Goal: Information Seeking & Learning: Learn about a topic

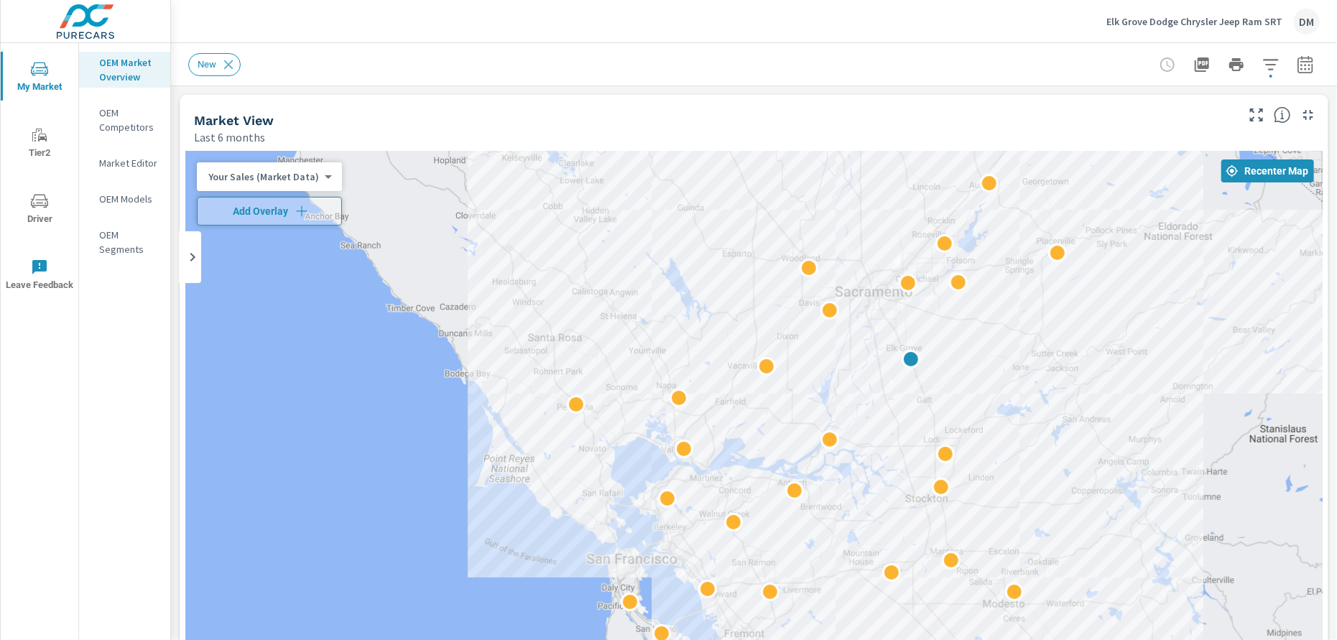
click at [323, 179] on body "My Market Tier2 Driver Leave Feedback OEM Market Overview OEM Competitors Marke…" at bounding box center [668, 320] width 1337 height 640
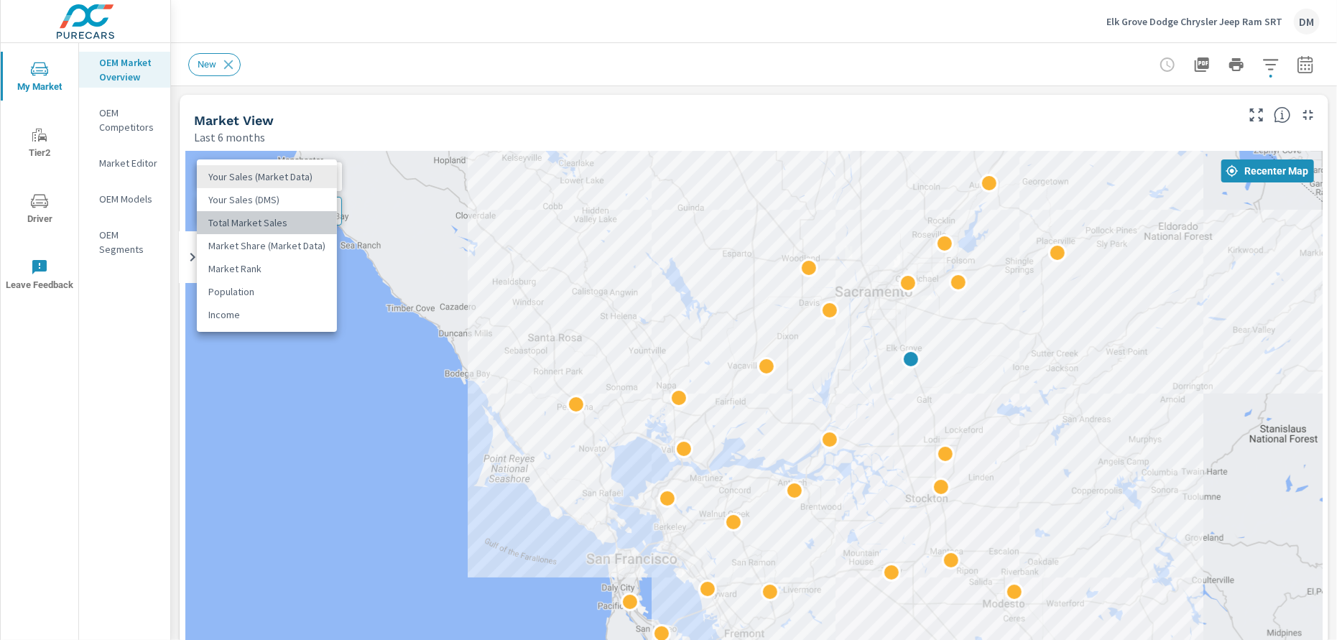
click at [282, 220] on li "Total Market Sales" at bounding box center [267, 222] width 140 height 23
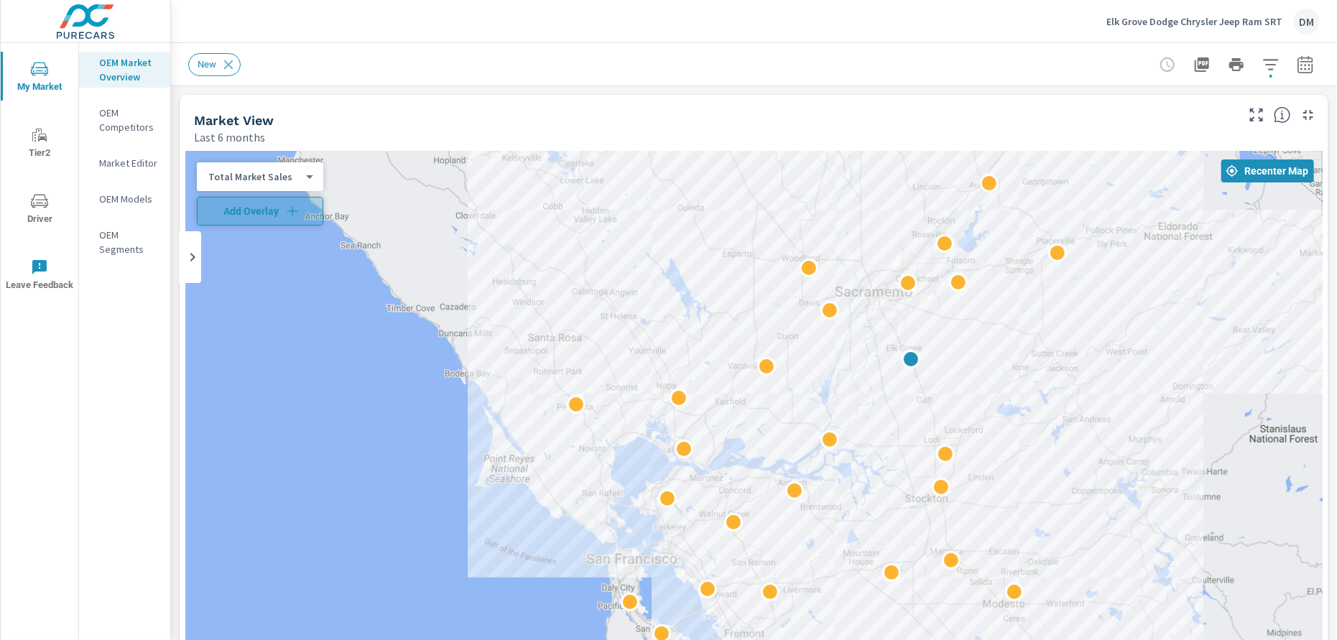
click at [282, 213] on span "Add Overlay" at bounding box center [260, 211] width 114 height 14
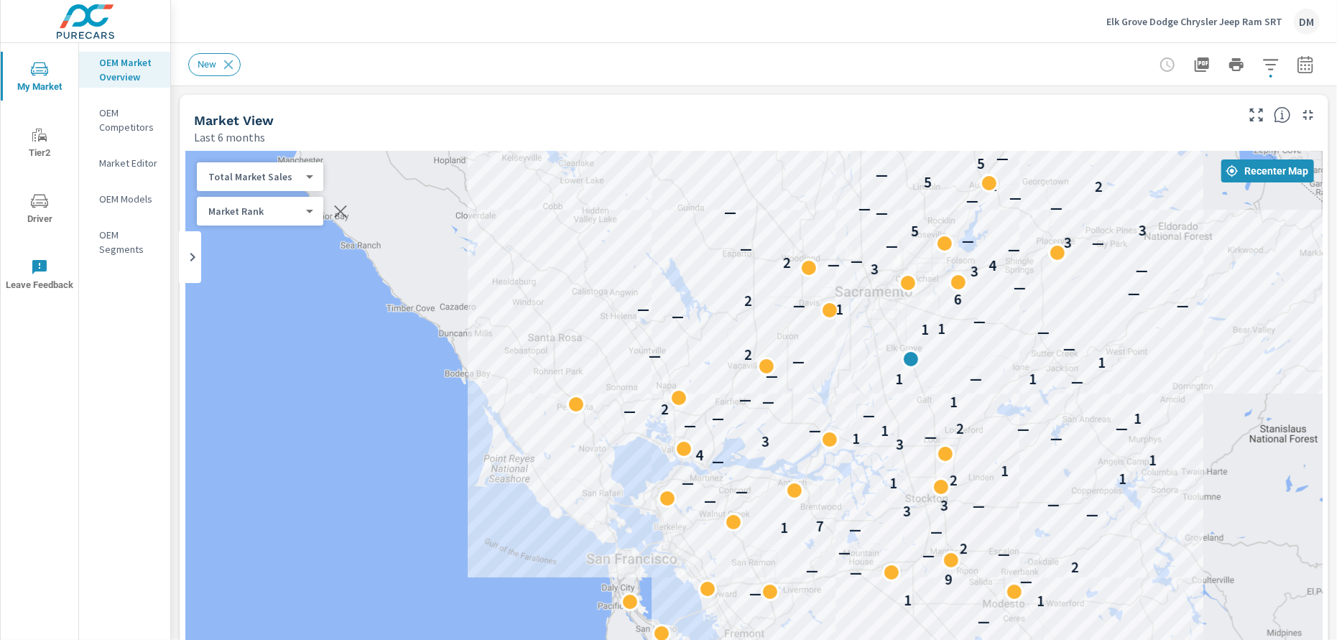
click at [397, 74] on div "New" at bounding box center [653, 64] width 931 height 23
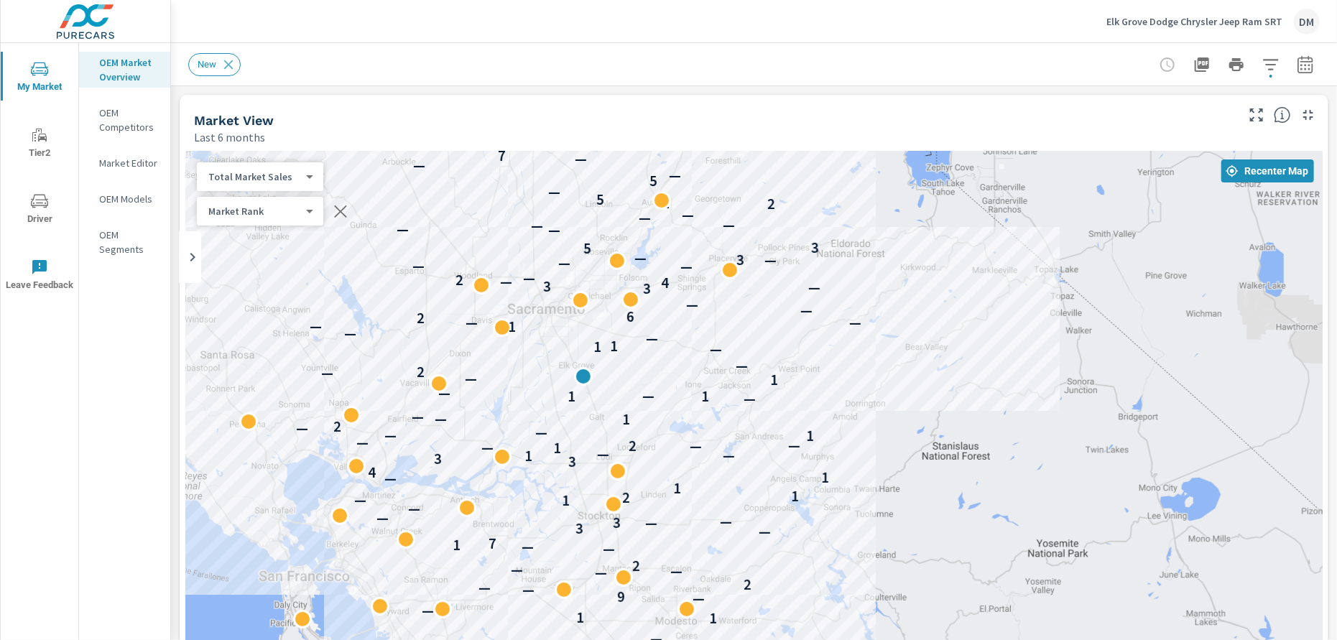
drag, startPoint x: 1070, startPoint y: 375, endPoint x: 747, endPoint y: 372, distance: 322.7
click at [724, 387] on div "— 1 1 — — 9 — — 2 — — — 2 — — 1 7 — 3 — 3 — — — 1 — 2 1 1 — 1 4 3 3 — 1 — — 1 —…" at bounding box center [754, 443] width 1138 height 584
click at [1263, 62] on icon "button" at bounding box center [1271, 64] width 17 height 17
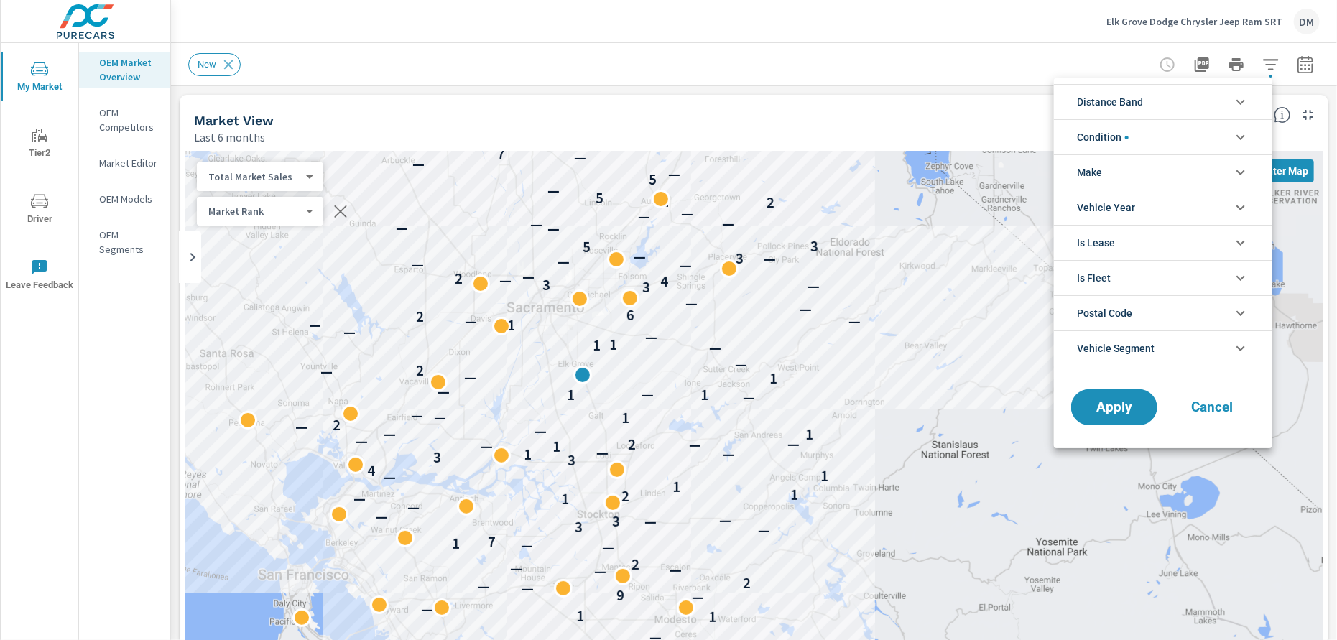
click at [1225, 98] on li "Distance Band" at bounding box center [1163, 101] width 218 height 35
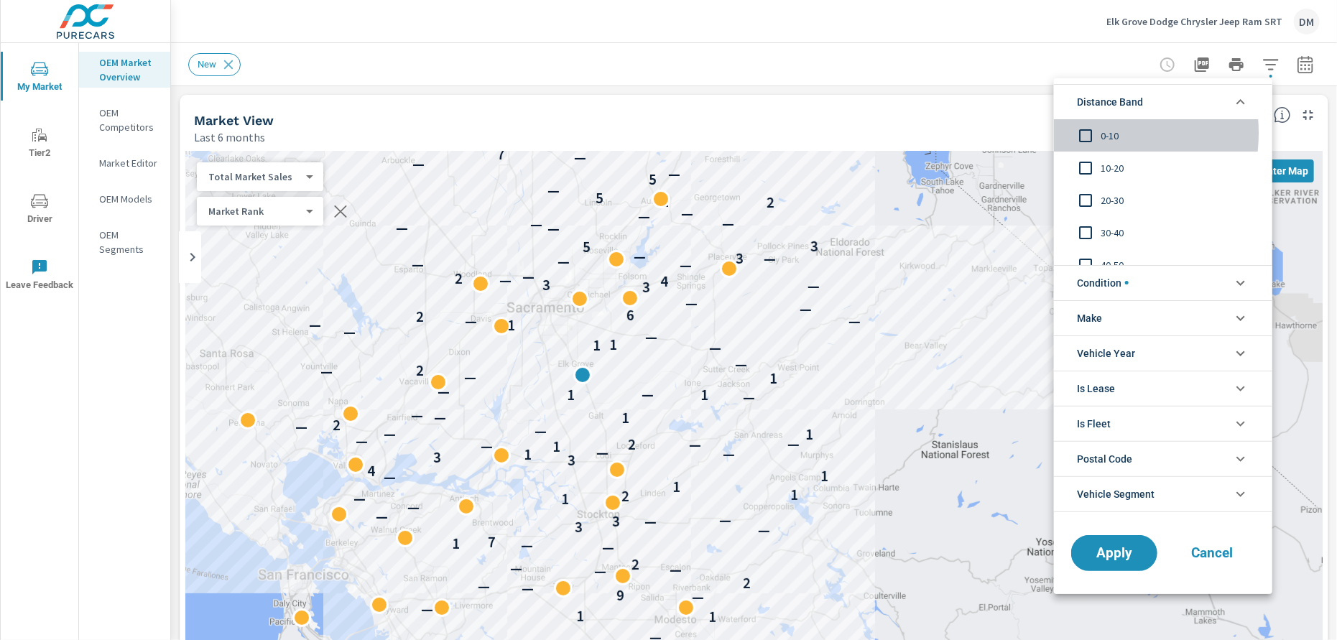
click at [1089, 133] on input "filter options" at bounding box center [1086, 136] width 30 height 30
click at [1087, 169] on input "filter options" at bounding box center [1086, 168] width 30 height 30
click at [1232, 277] on icon "filter options" at bounding box center [1240, 283] width 17 height 17
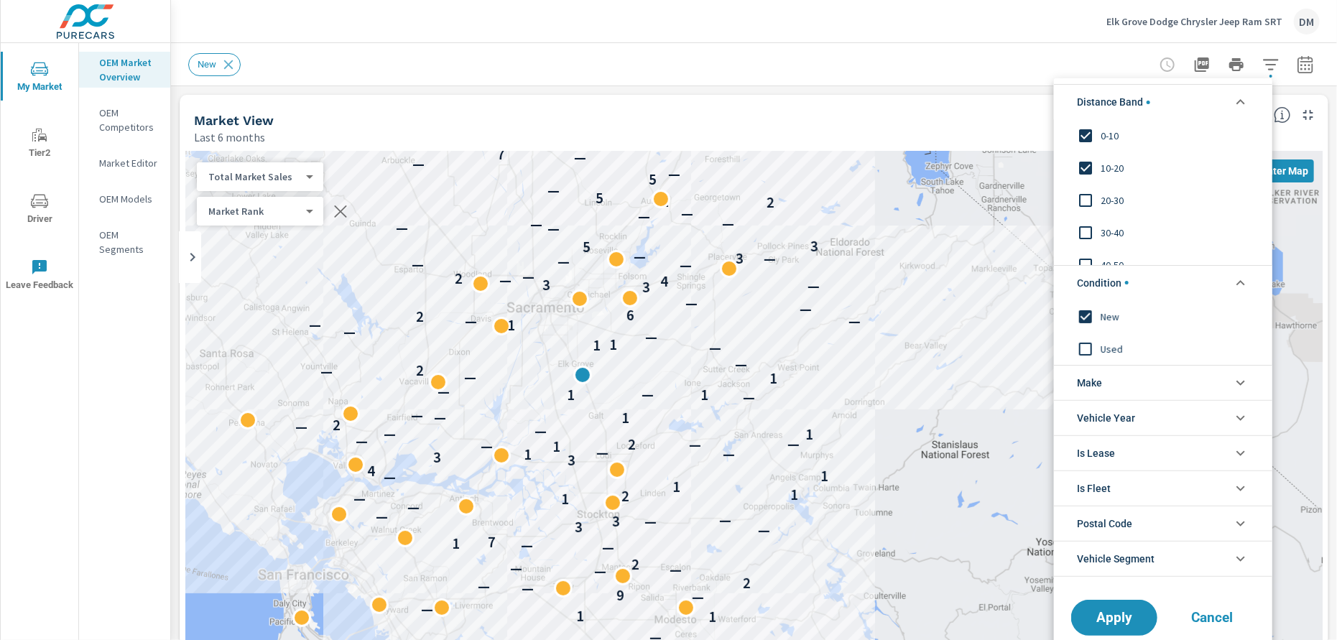
click at [1166, 378] on li "Make" at bounding box center [1163, 382] width 218 height 35
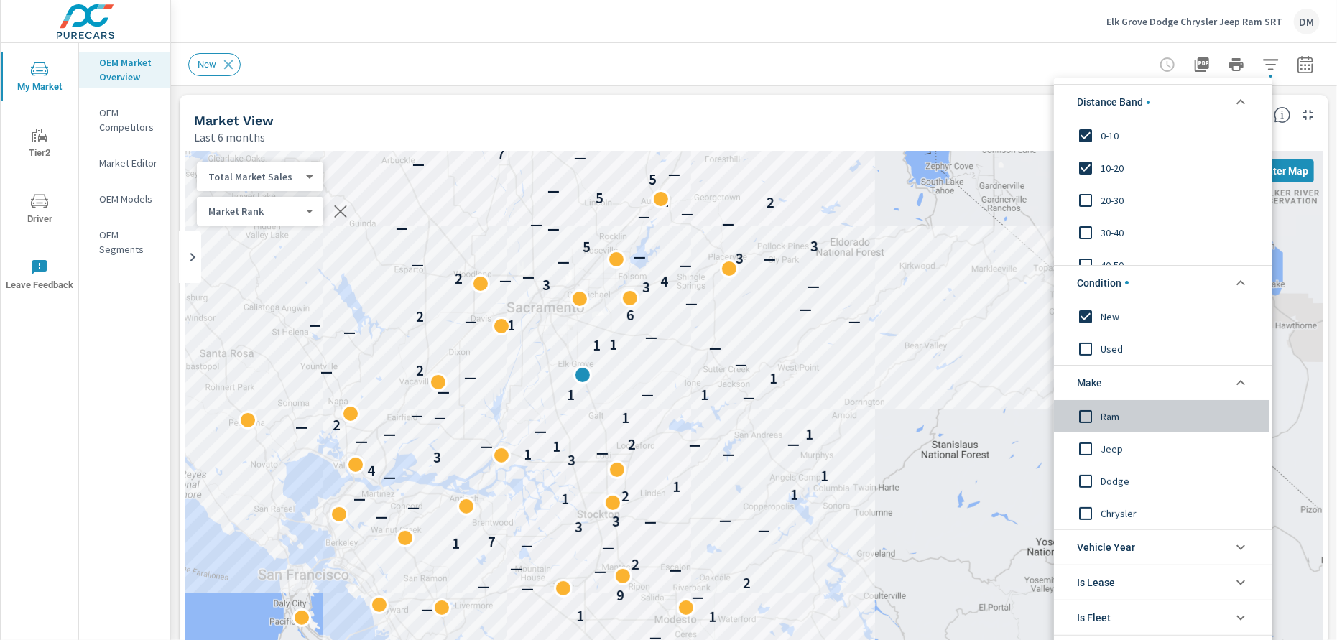
click at [1087, 410] on input "filter options" at bounding box center [1086, 416] width 30 height 30
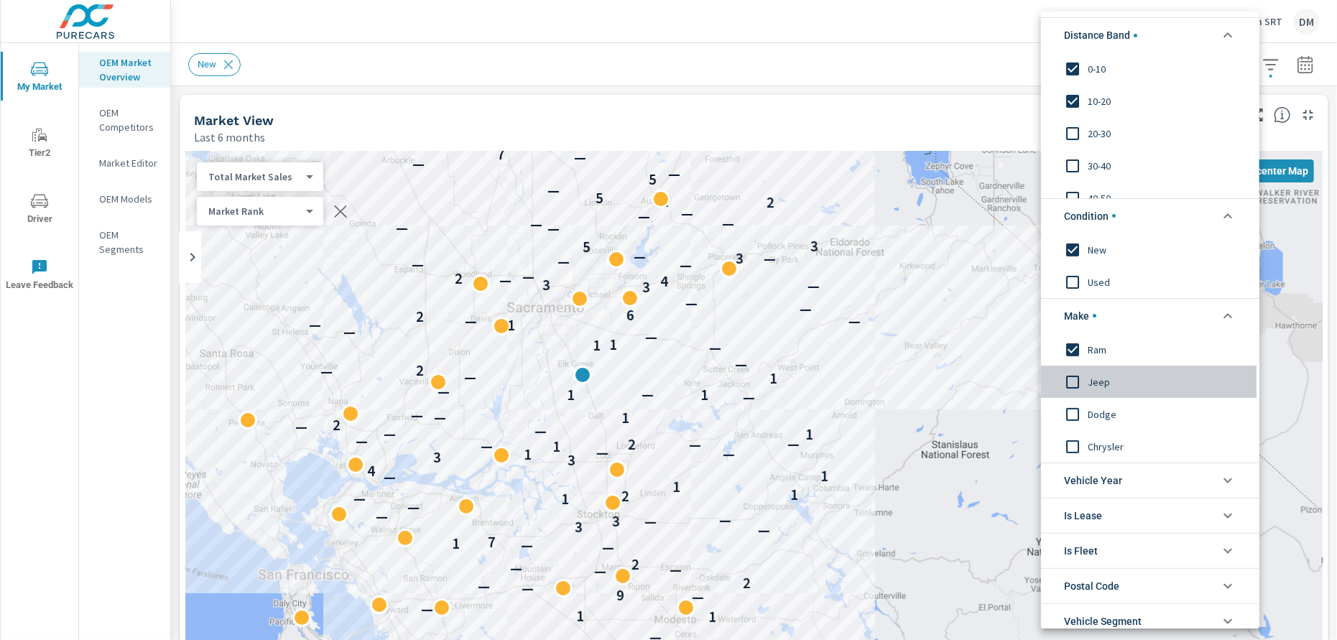
click at [1077, 378] on input "filter options" at bounding box center [1073, 382] width 30 height 30
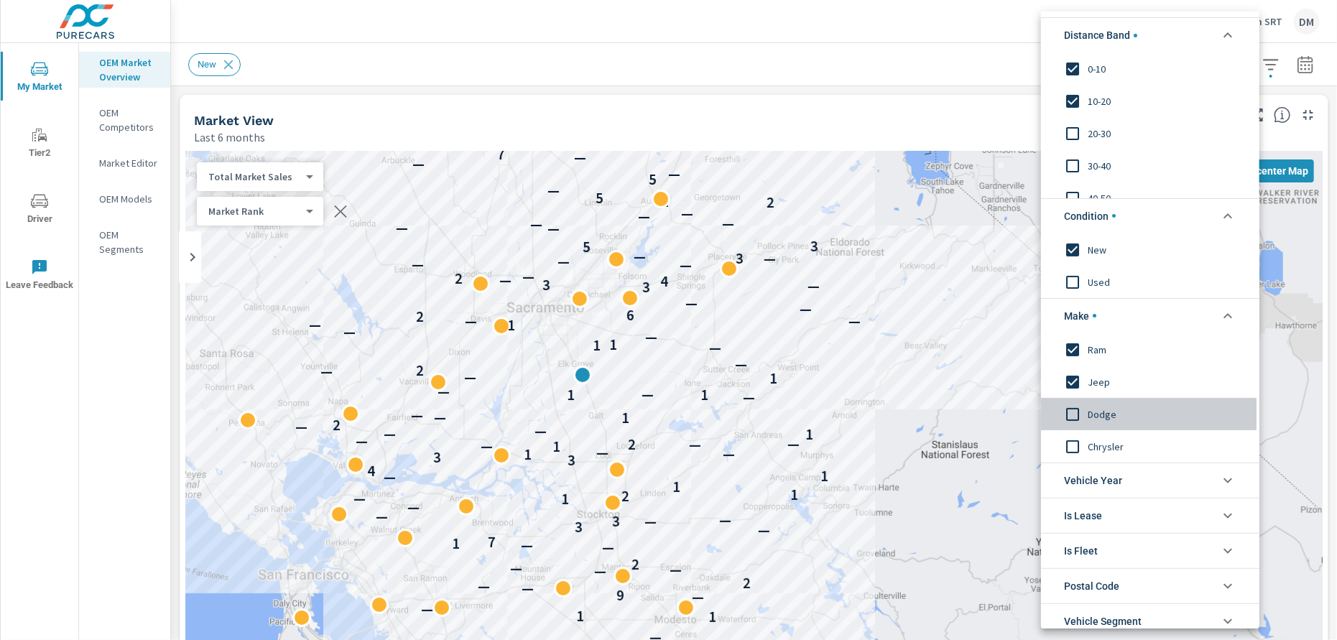
click at [1076, 410] on input "filter options" at bounding box center [1073, 414] width 30 height 30
click at [1074, 443] on input "filter options" at bounding box center [1073, 446] width 30 height 30
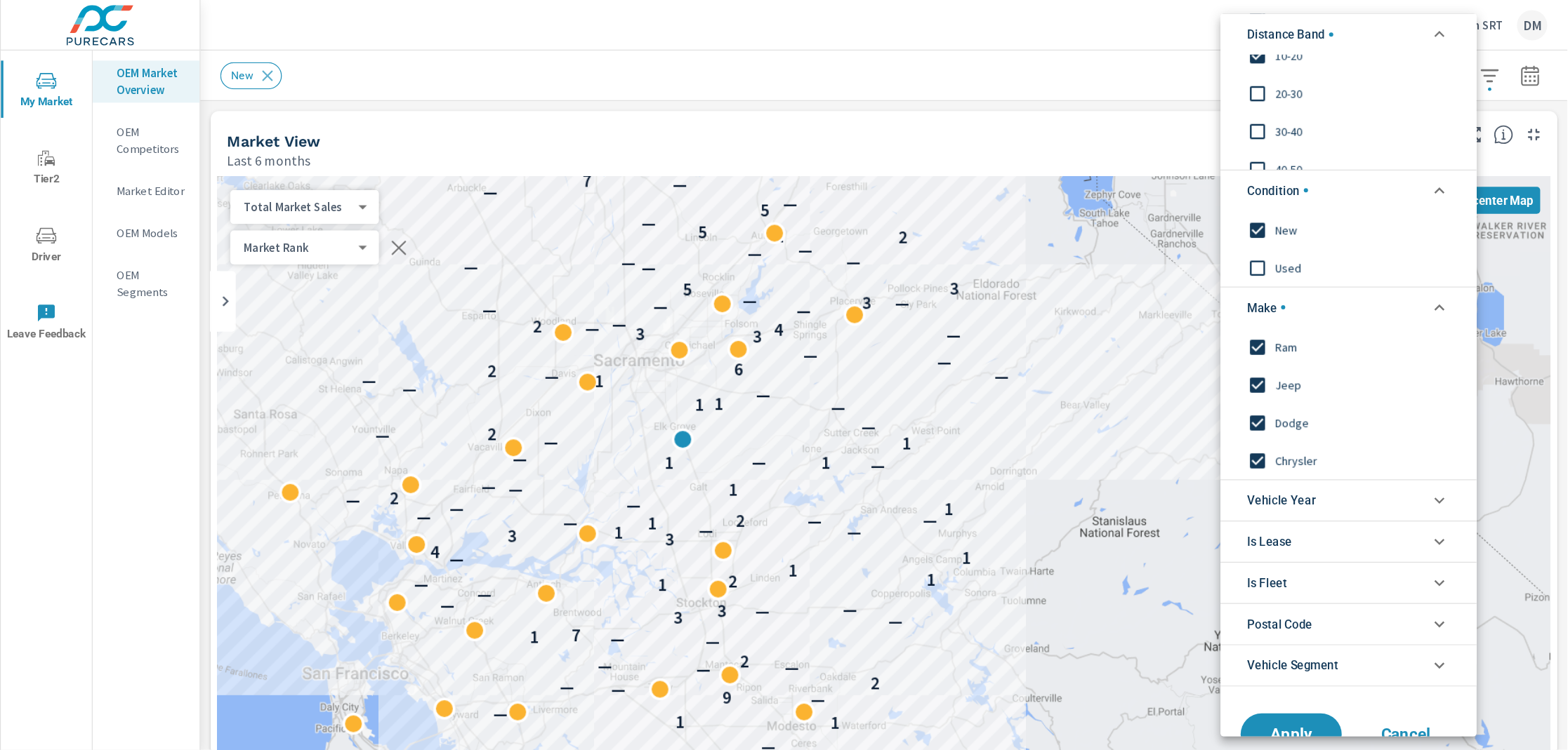
scroll to position [89, 0]
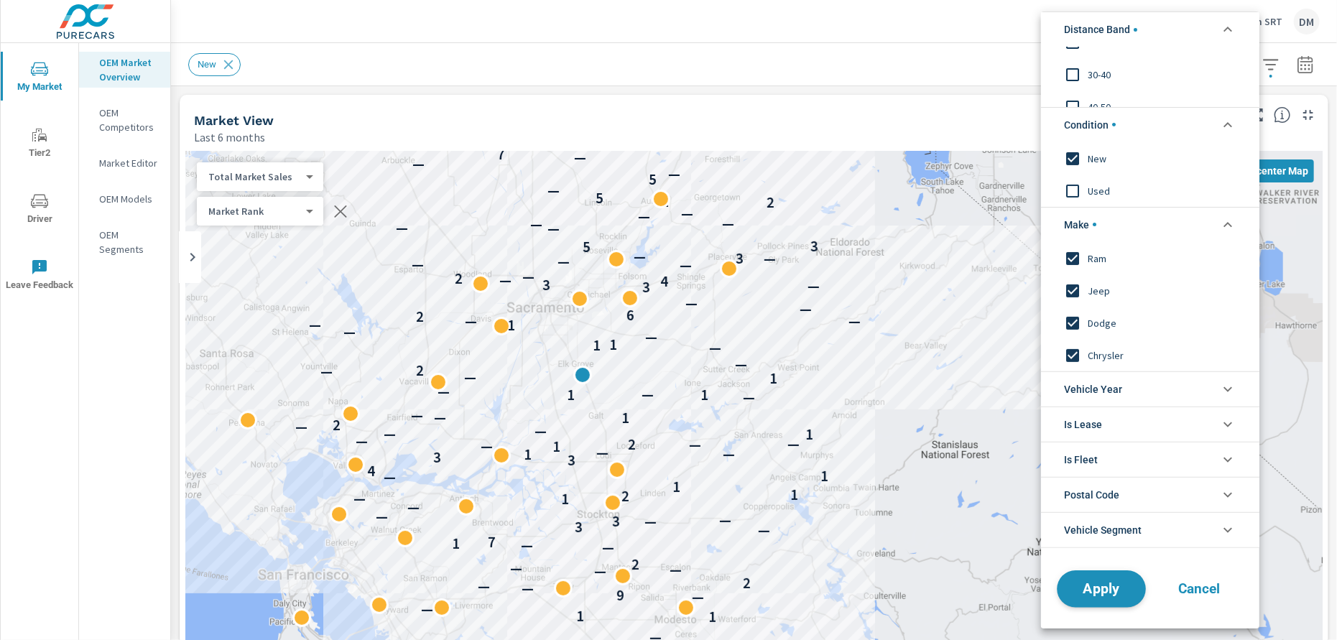
click at [1113, 582] on span "Apply" at bounding box center [1101, 589] width 59 height 14
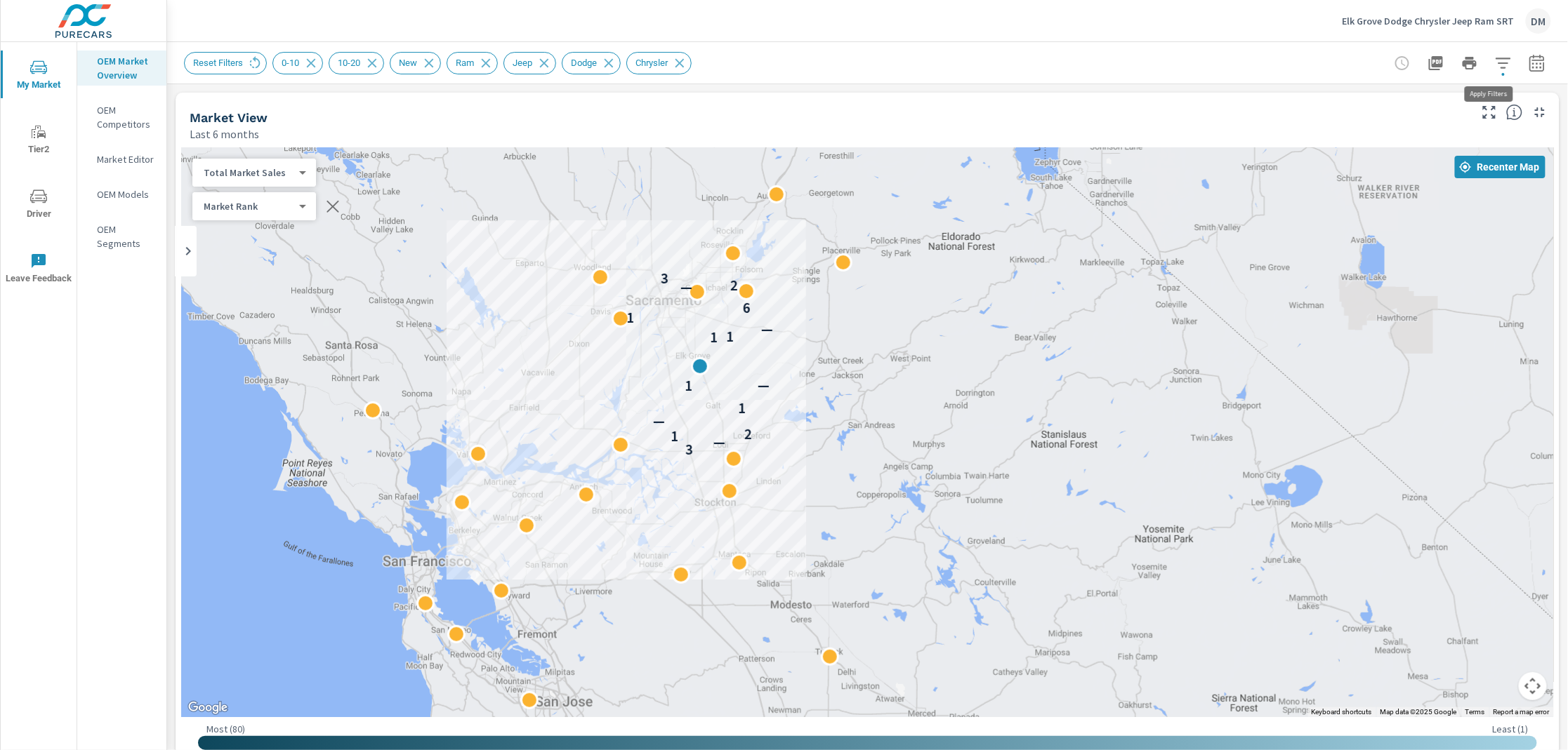
click at [1306, 68] on icon "button" at bounding box center [1503, 62] width 17 height 17
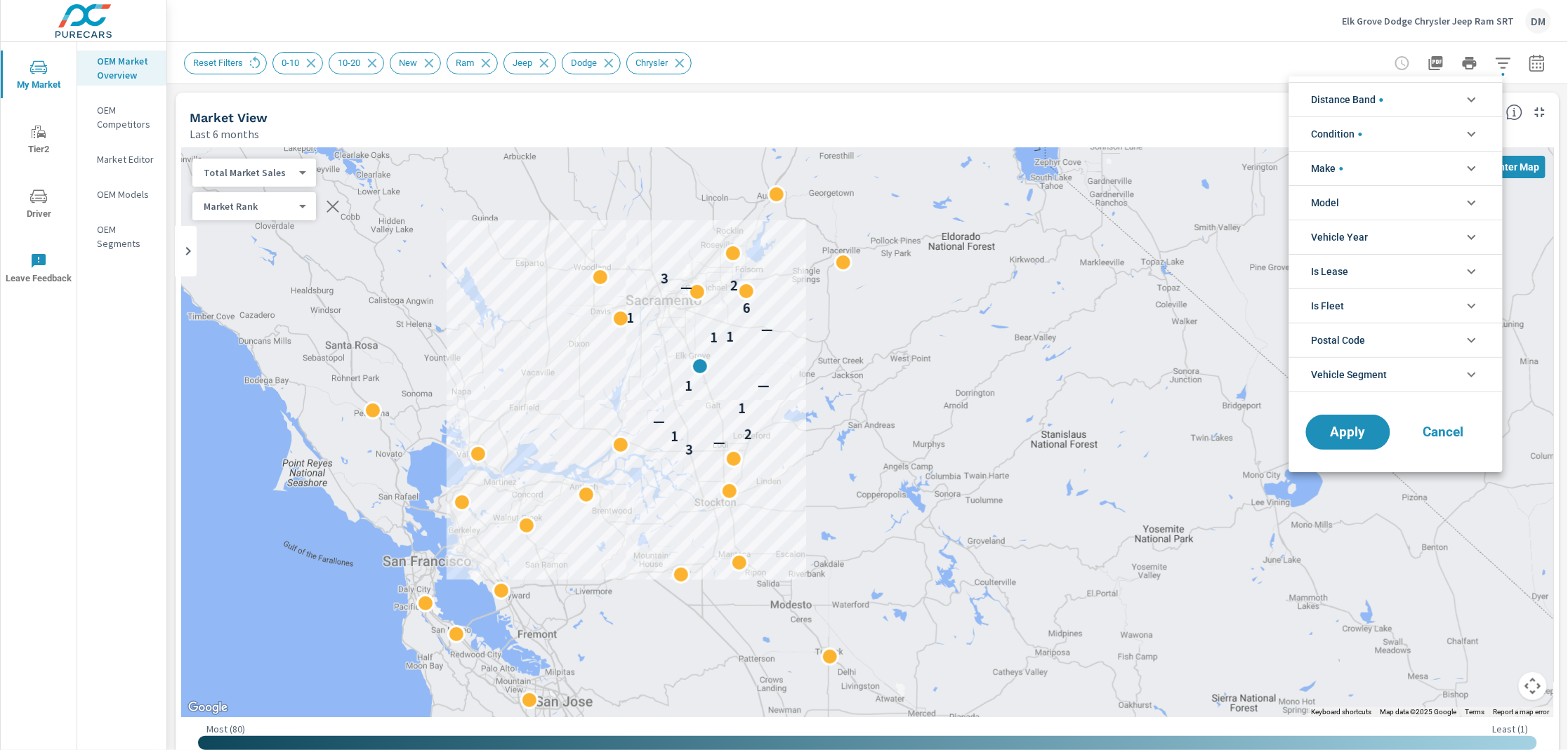
scroll to position [94, 0]
click at [1306, 103] on li "Distance Band" at bounding box center [1395, 99] width 213 height 34
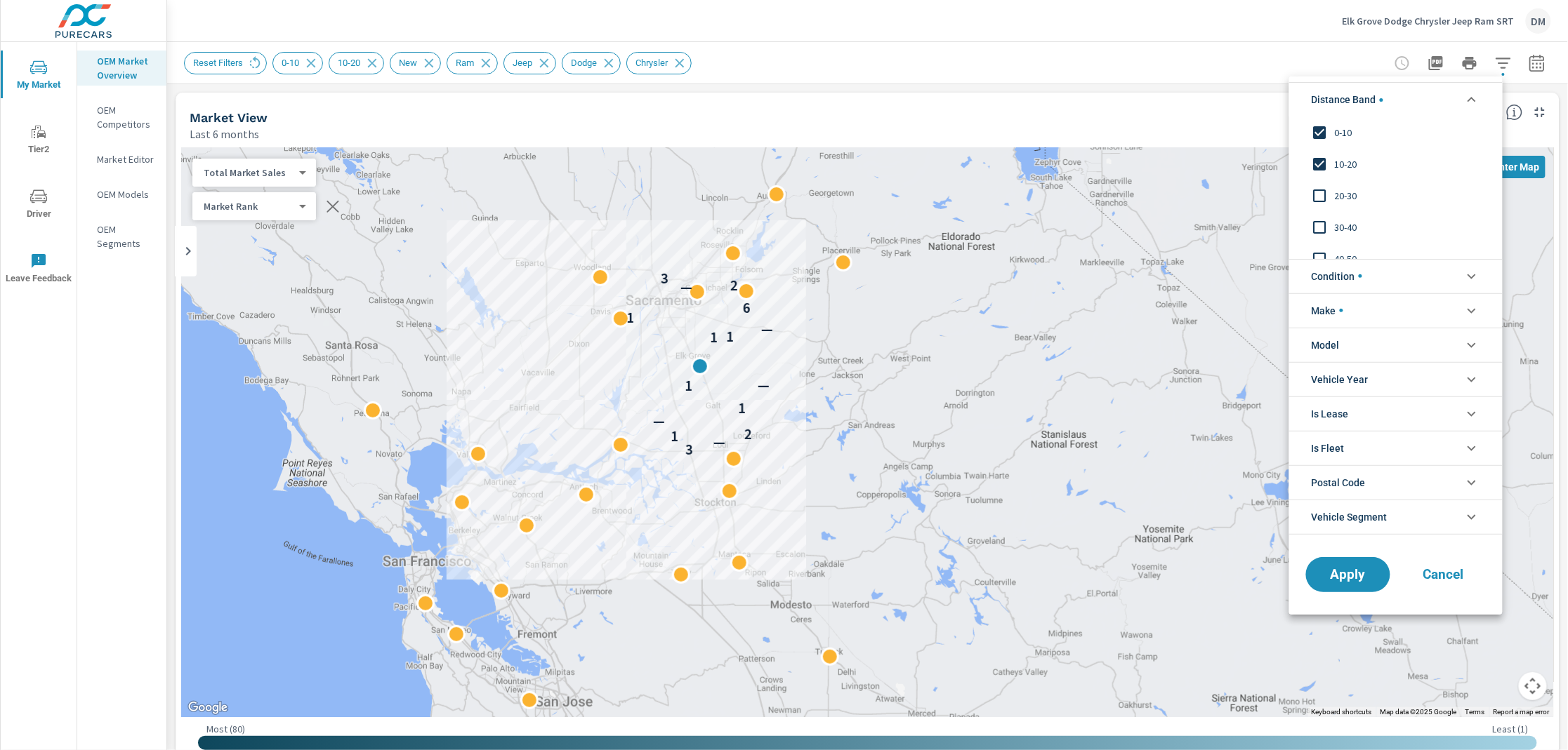
click at [1306, 190] on input "filter options" at bounding box center [1320, 195] width 29 height 29
click at [1306, 572] on span "Apply" at bounding box center [1347, 574] width 58 height 14
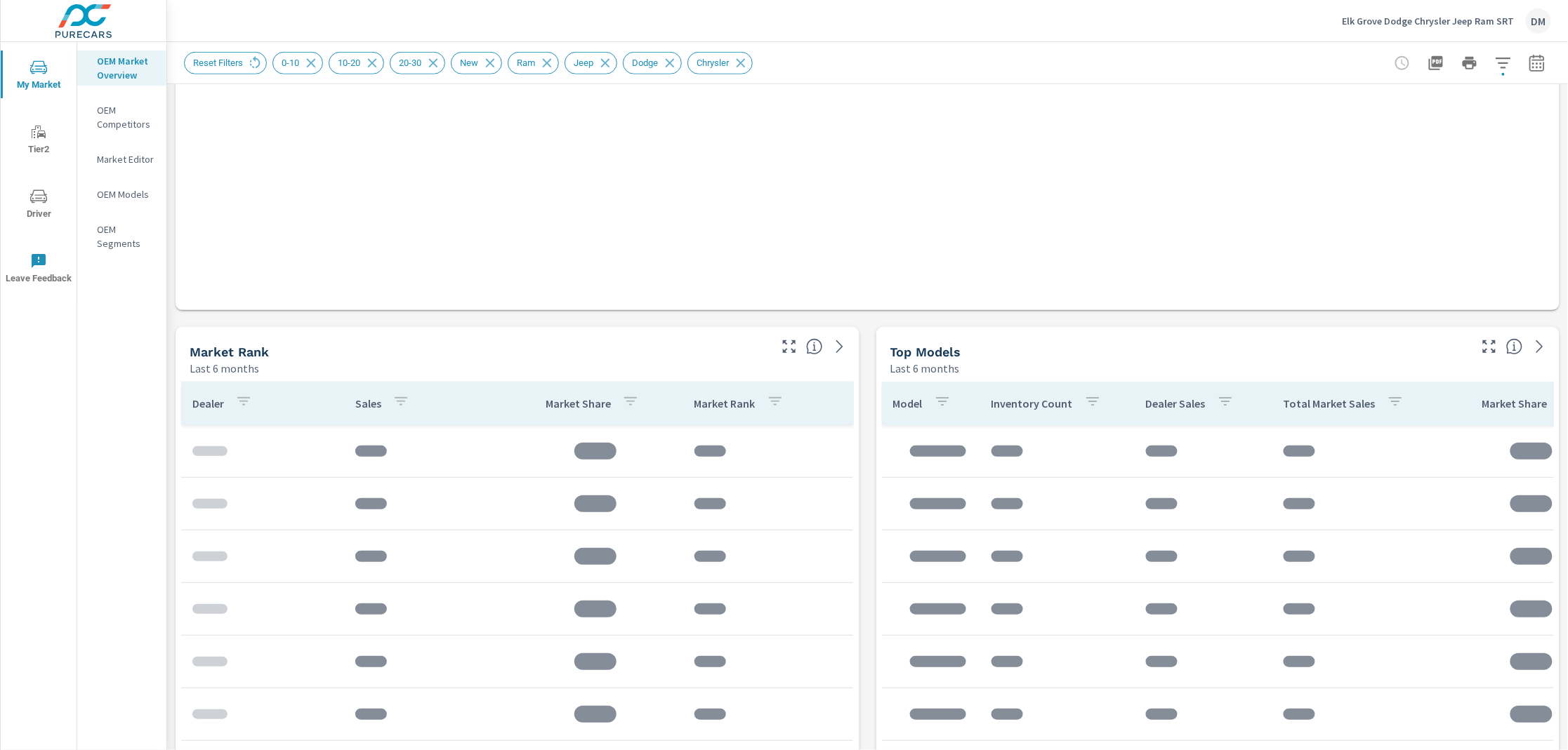
scroll to position [508, 0]
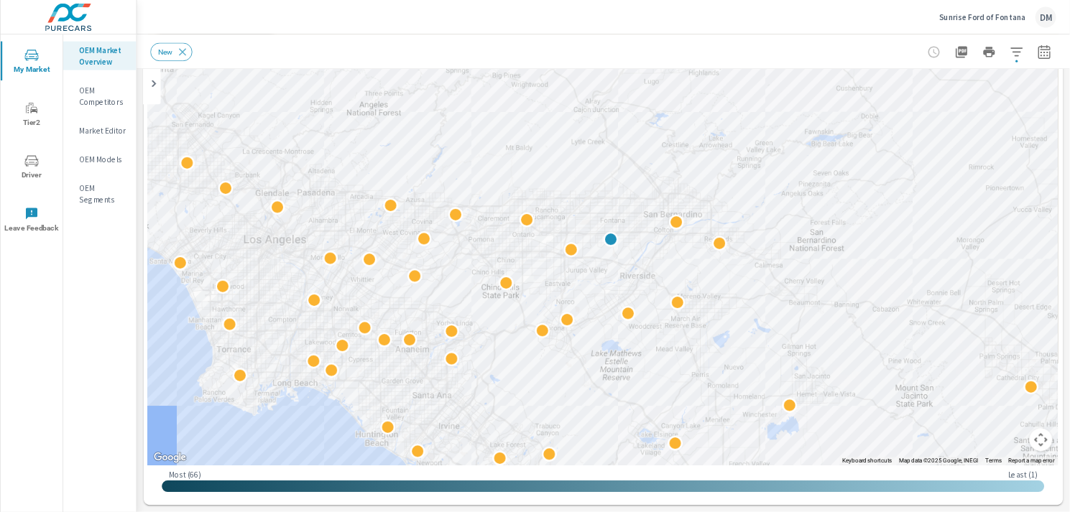
scroll to position [180, 0]
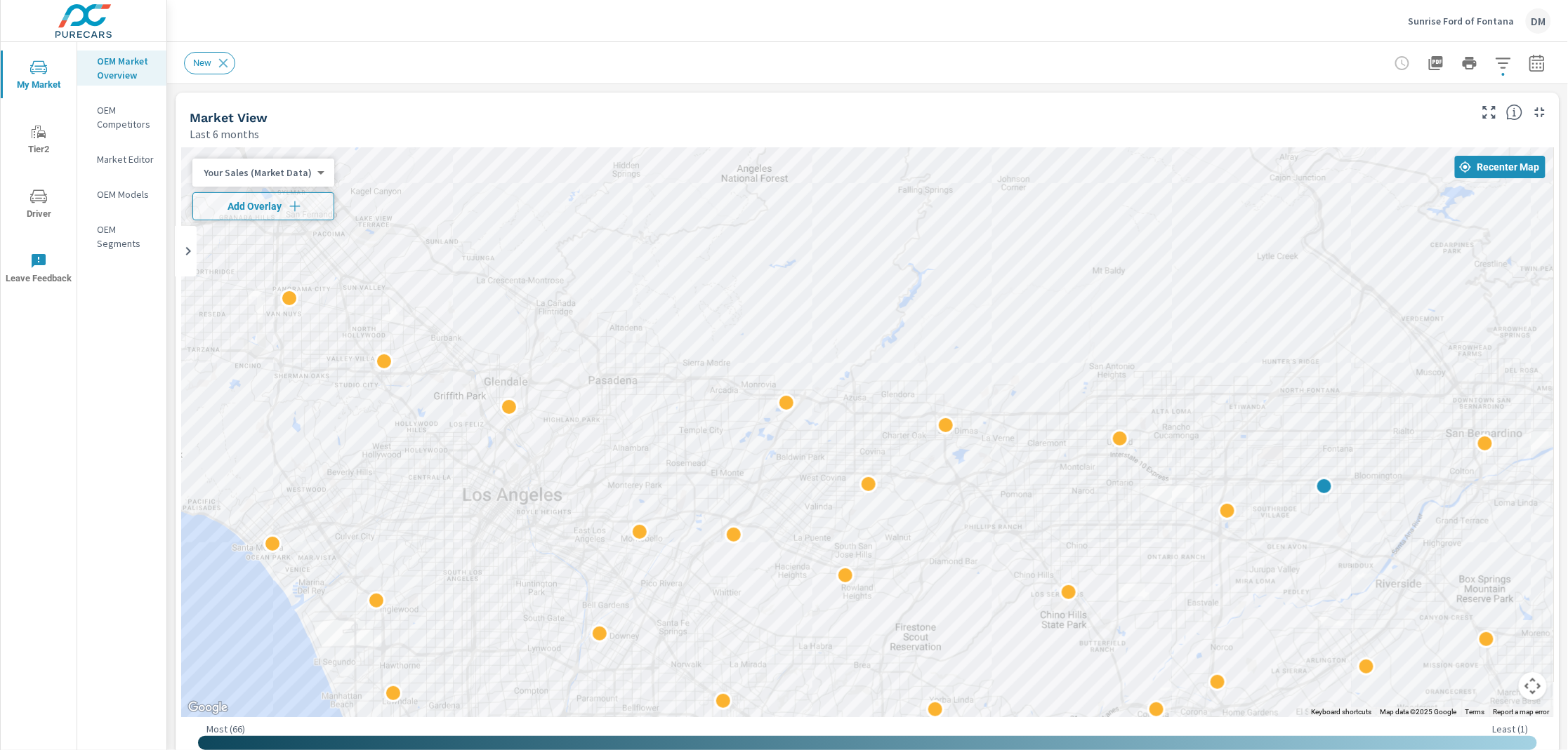
click at [289, 173] on body "My Market Tier2 Driver Leave Feedback OEM Market Overview OEM Competitors Marke…" at bounding box center [784, 375] width 1568 height 750
click at [276, 212] on li "Total Market Sales" at bounding box center [261, 217] width 137 height 22
click at [279, 195] on button "Add Overlay" at bounding box center [254, 206] width 123 height 28
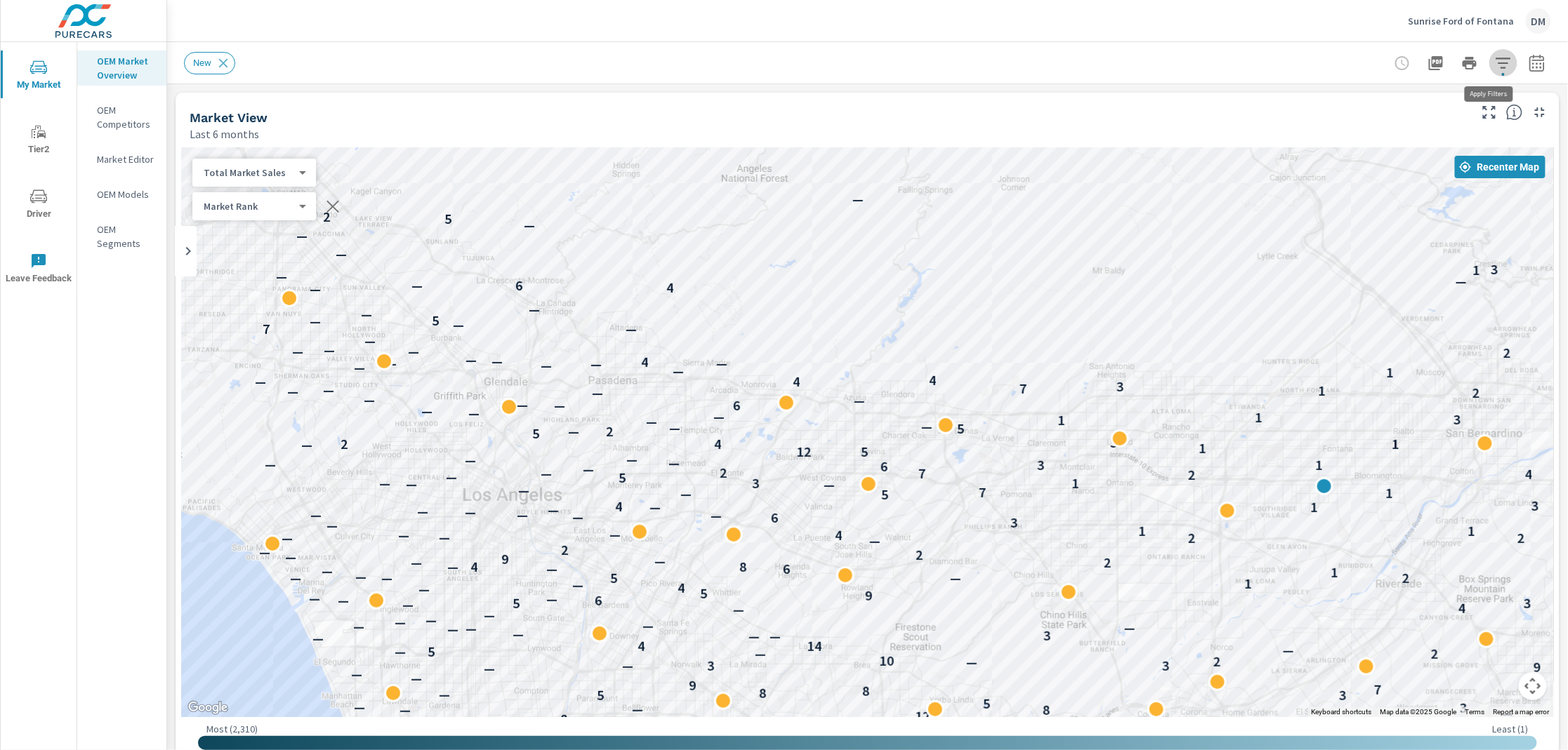
click at [1306, 61] on icon "button" at bounding box center [1503, 62] width 17 height 17
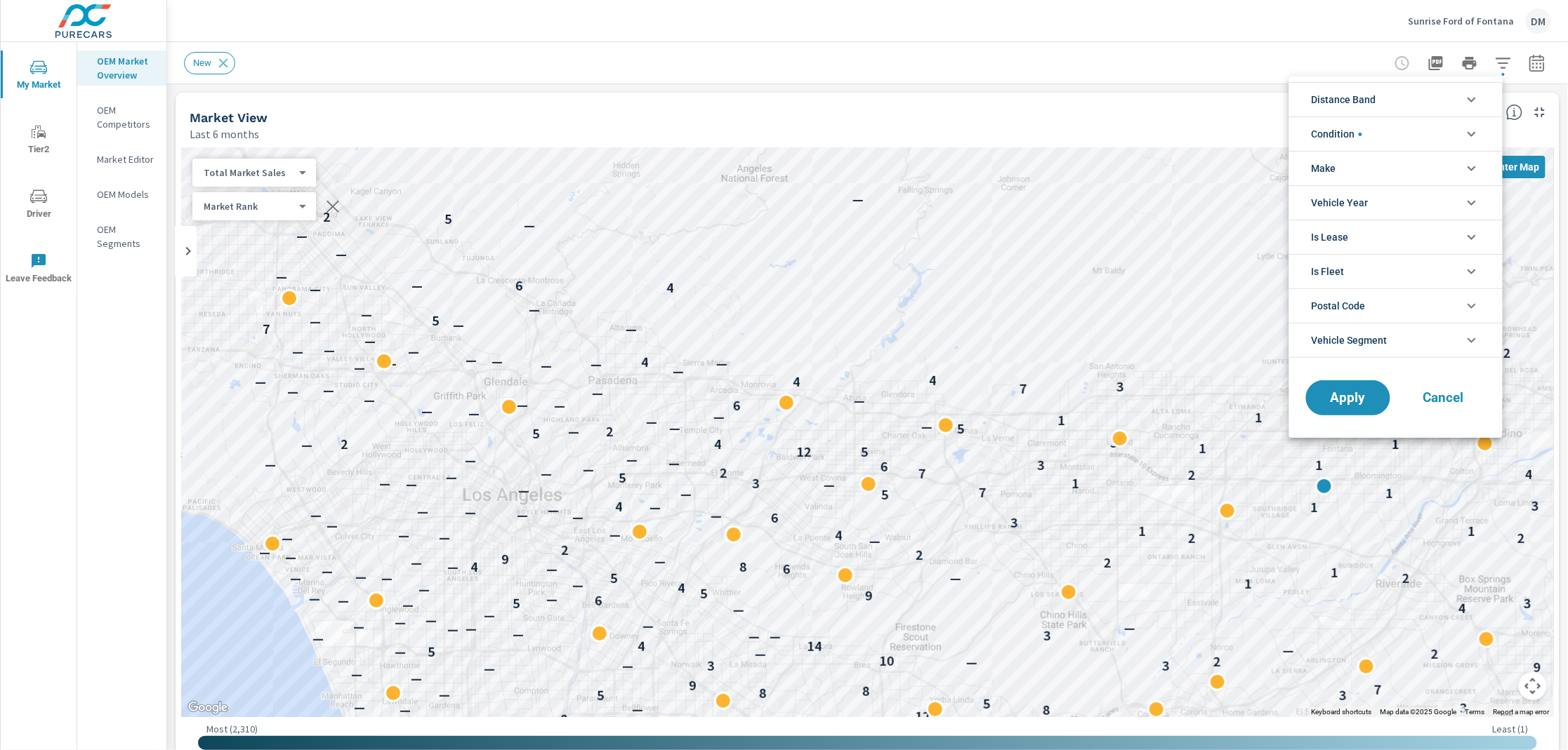
click at [1306, 103] on li "Distance Band" at bounding box center [1395, 99] width 213 height 34
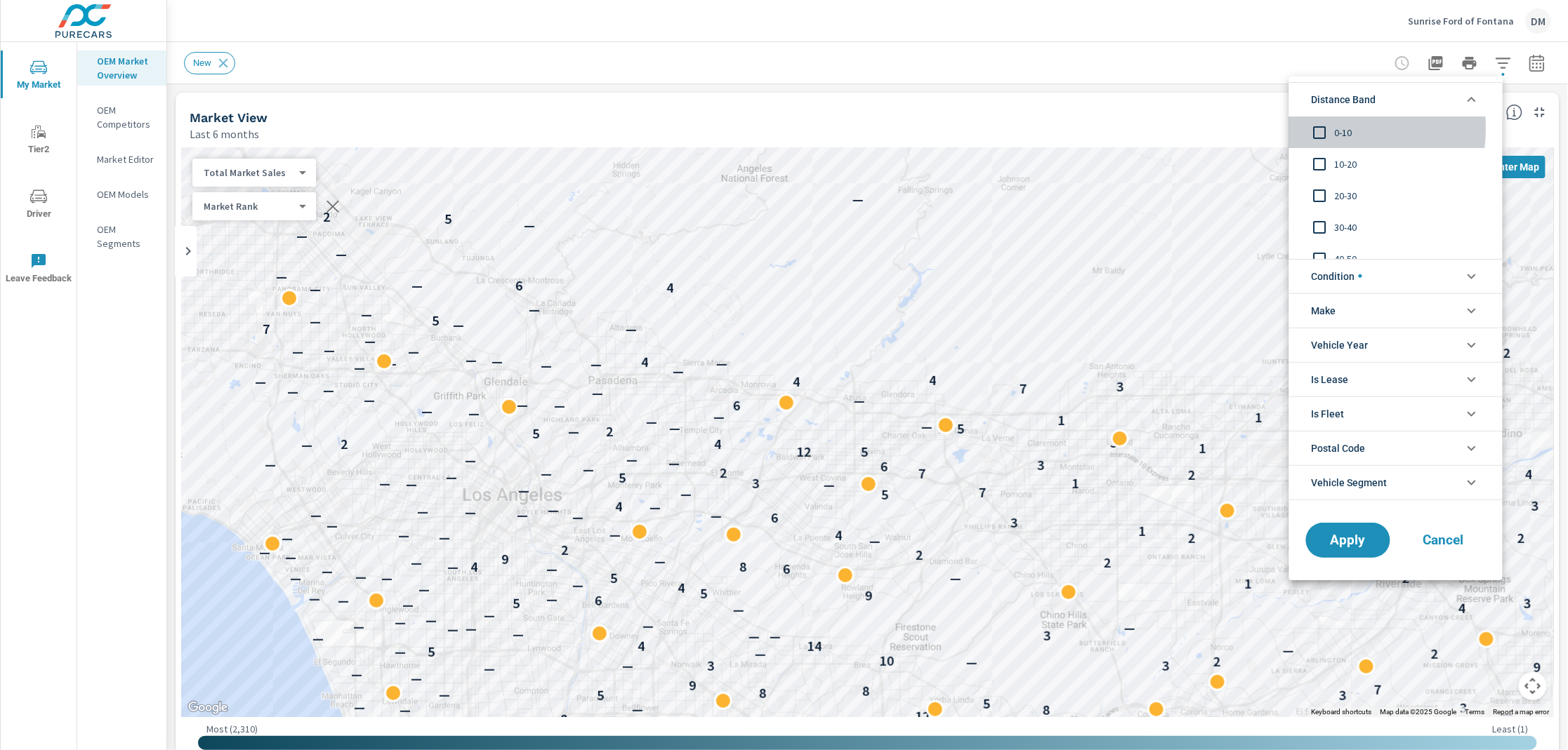
click at [1306, 129] on input "filter options" at bounding box center [1320, 133] width 29 height 29
click at [1306, 159] on input "filter options" at bounding box center [1320, 164] width 29 height 29
click at [1306, 283] on span "Condition" at bounding box center [1336, 276] width 51 height 33
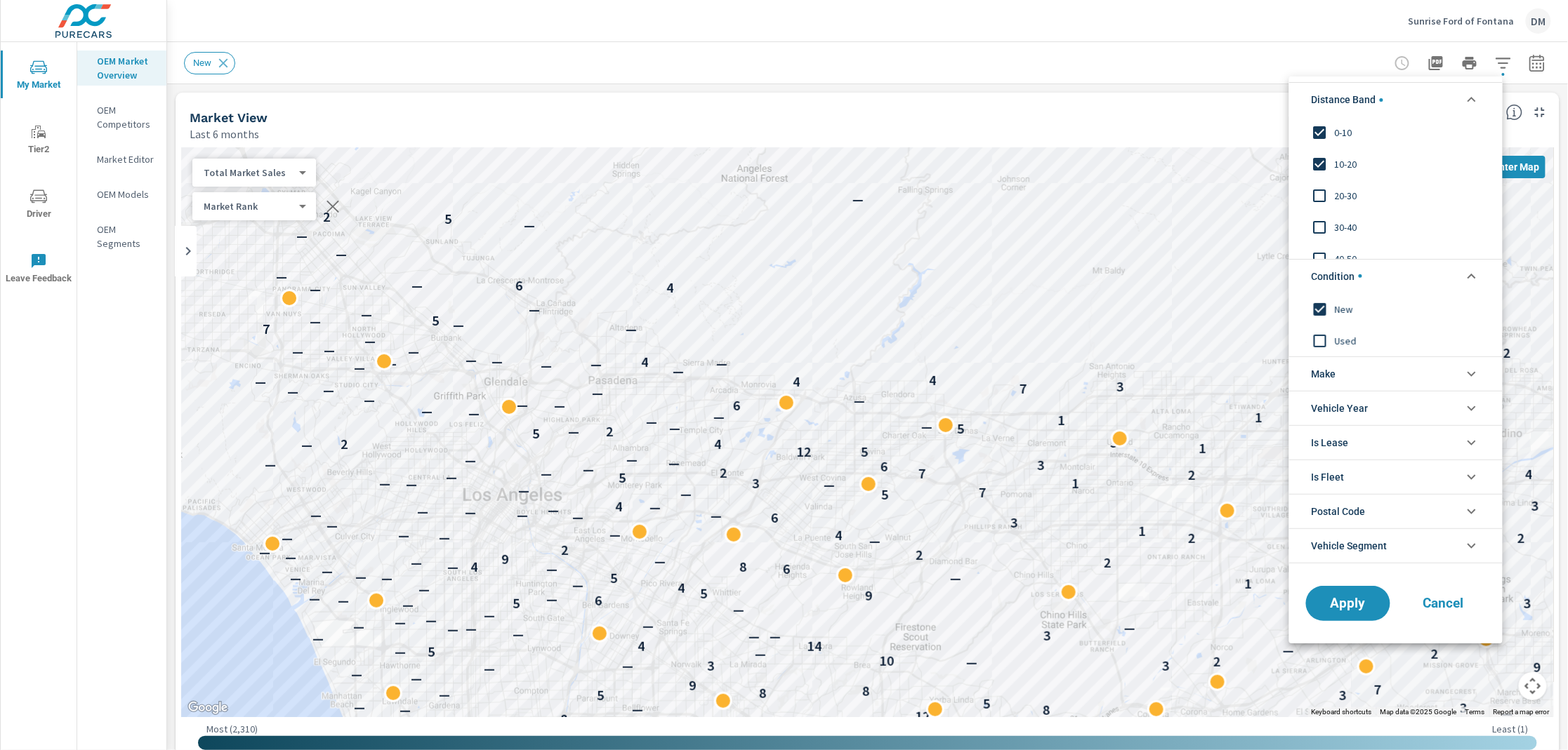
click at [1306, 378] on li "Make" at bounding box center [1395, 373] width 213 height 34
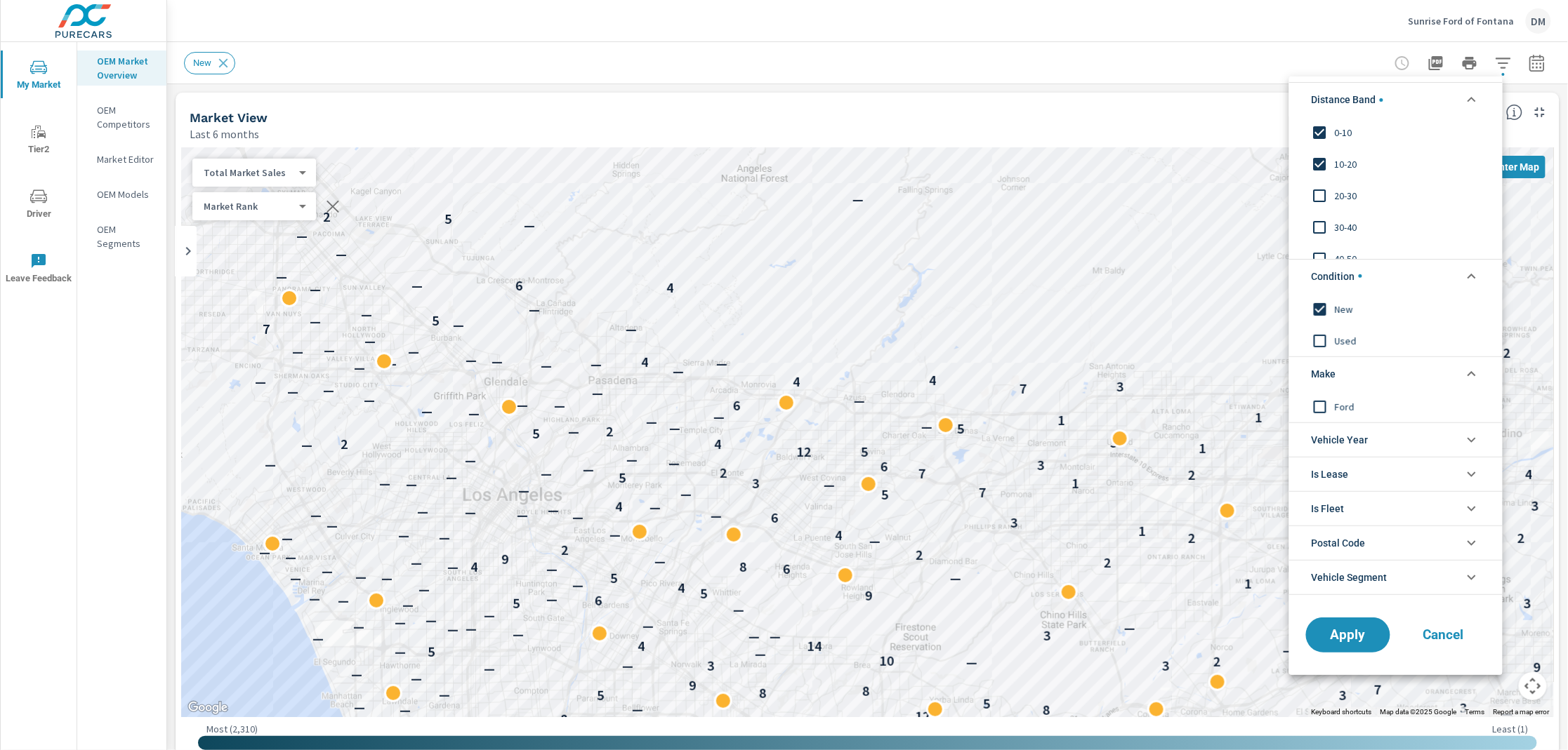
click at [1306, 400] on input "filter options" at bounding box center [1320, 406] width 29 height 29
click at [1306, 625] on span "Apply" at bounding box center [1347, 635] width 58 height 14
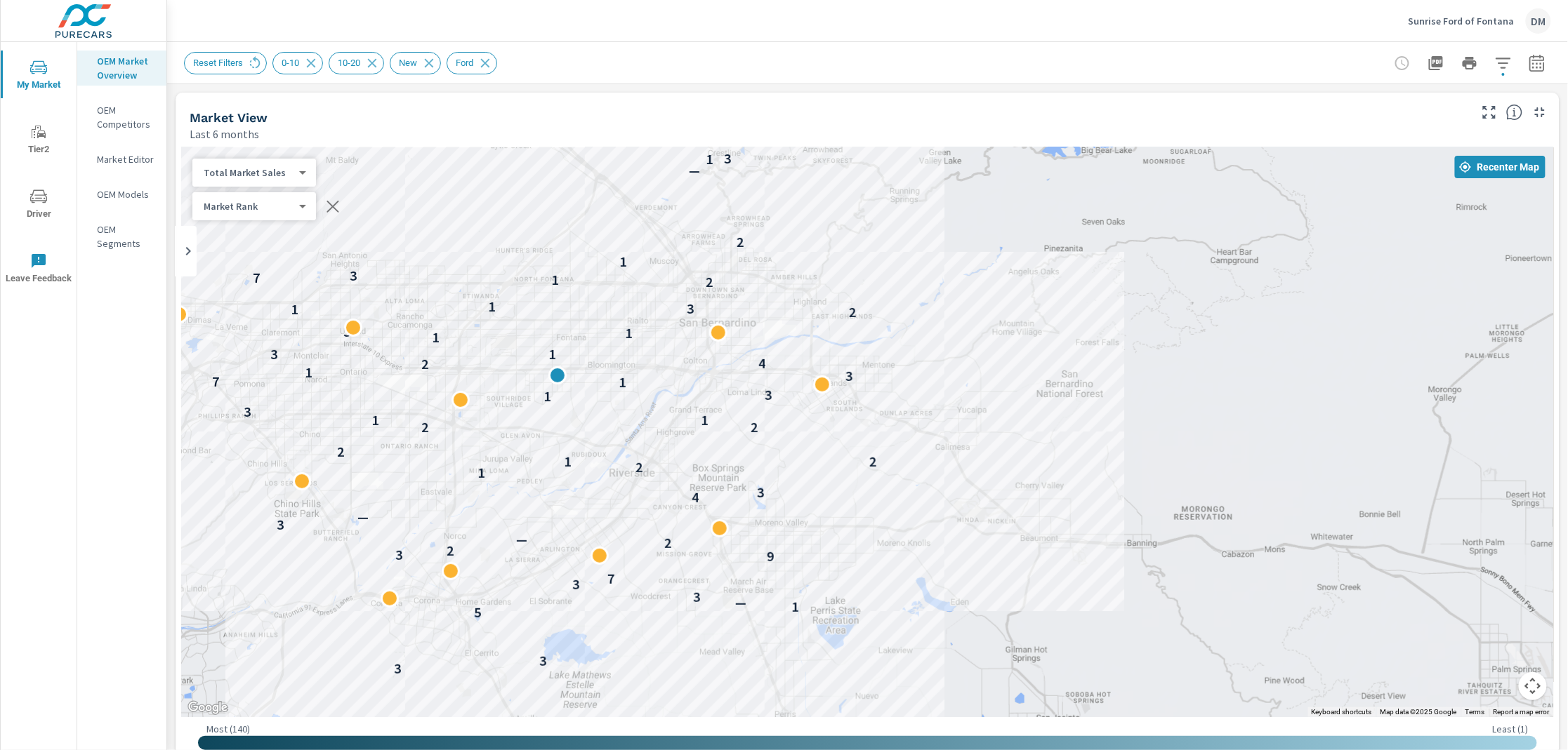
drag, startPoint x: 1112, startPoint y: 266, endPoint x: 347, endPoint y: 154, distance: 773.2
click at [347, 154] on div "3 3 5 1 — 3 3 7 9 3 2 2 — 3 — 4 3 1 2 1 2 2 2 2 1 1 3 1 3 1 7 3 1 2 4 3 1 1 1 3…" at bounding box center [867, 433] width 1373 height 570
click at [1306, 59] on icon "button" at bounding box center [1503, 62] width 17 height 17
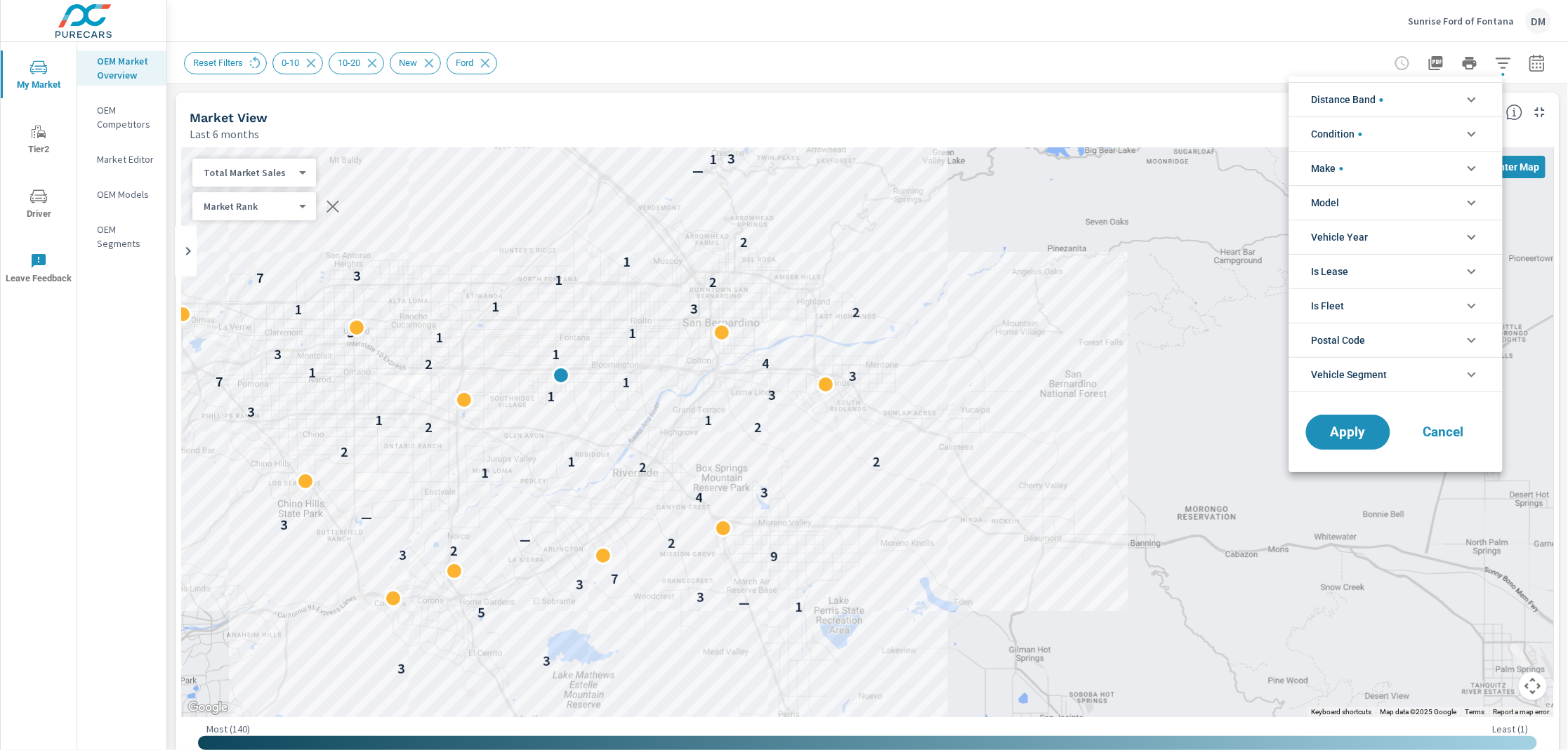
click at [1306, 103] on li "Distance Band" at bounding box center [1395, 99] width 213 height 34
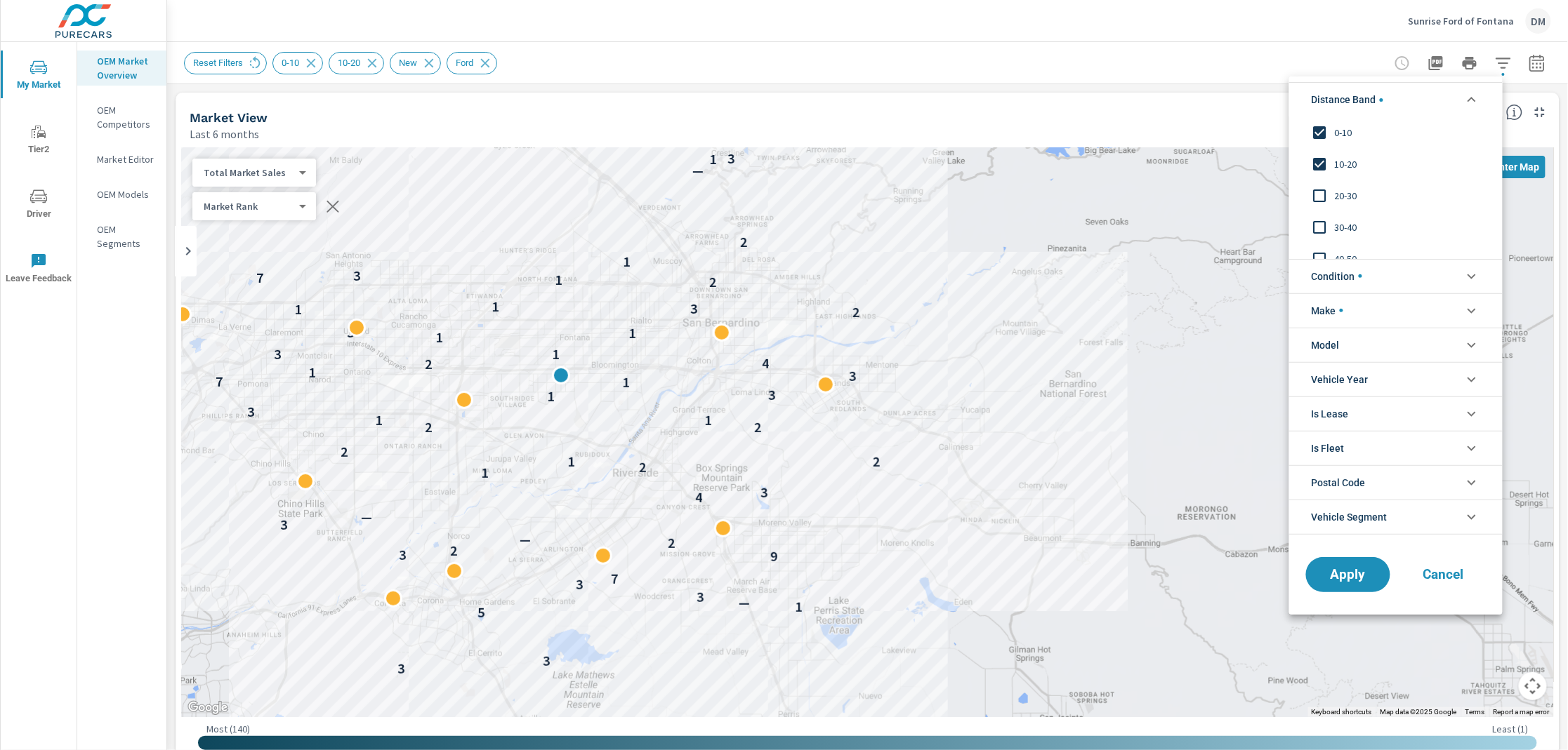
click at [1306, 193] on input "filter options" at bounding box center [1320, 195] width 29 height 29
click at [1306, 580] on span "Apply" at bounding box center [1347, 574] width 58 height 14
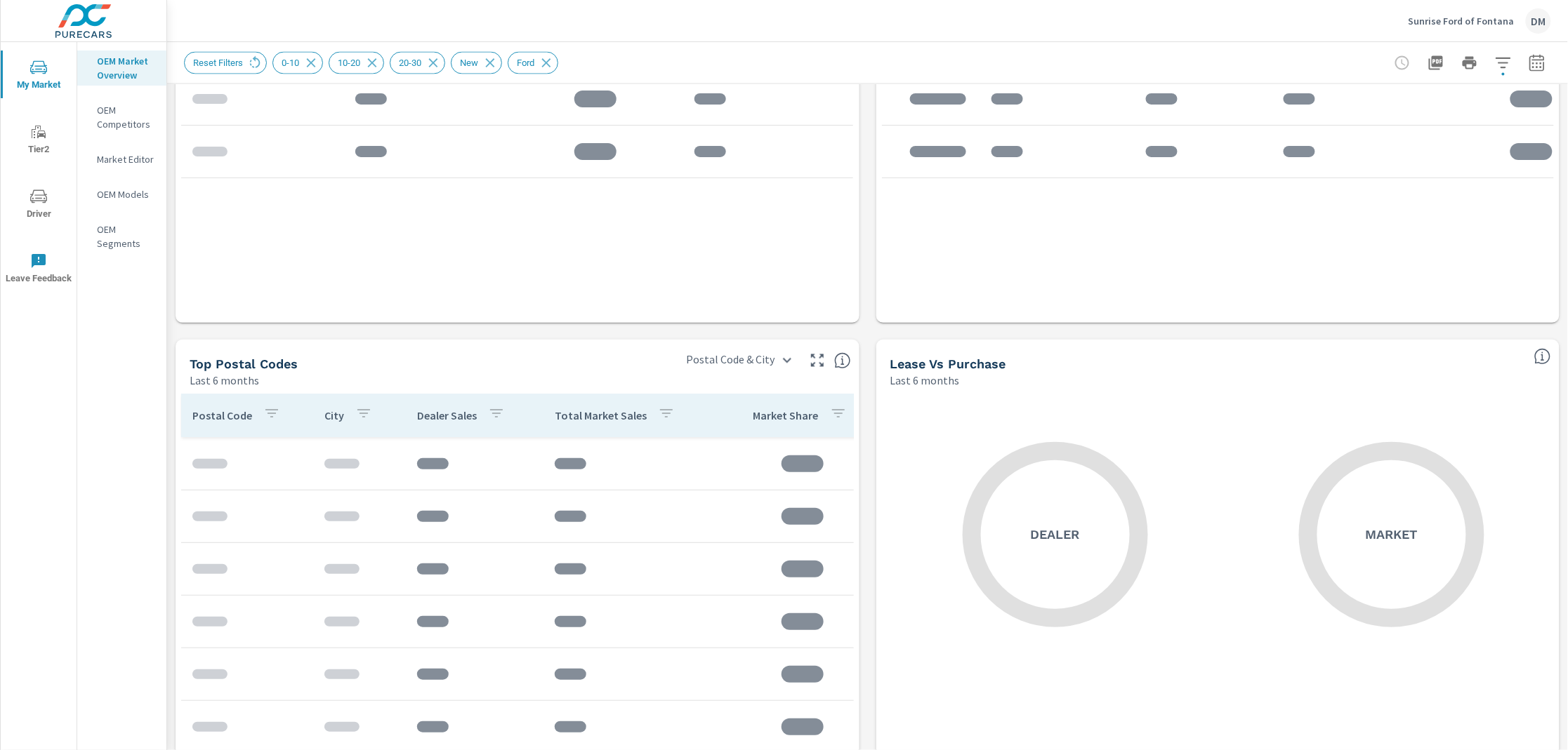
scroll to position [1021, 0]
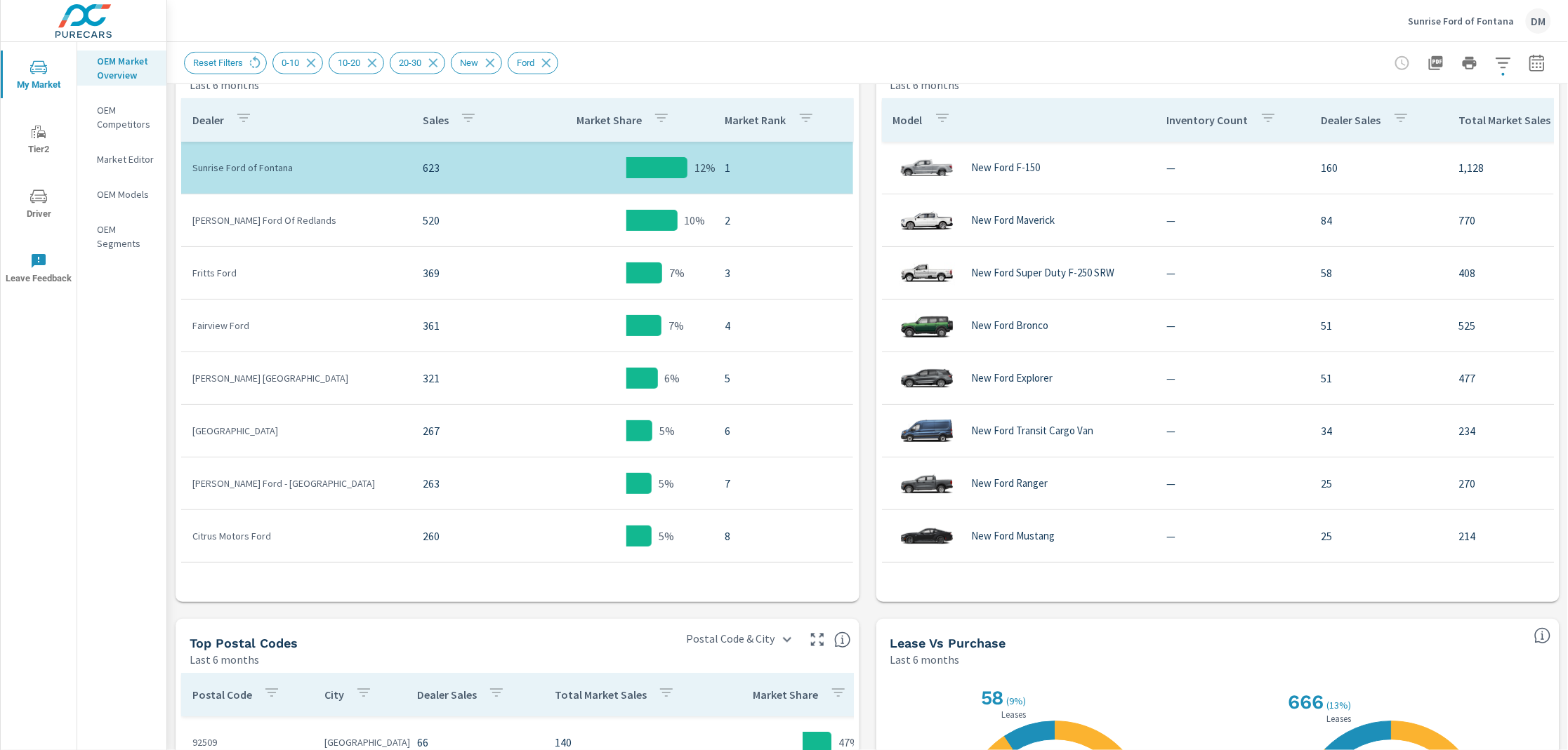
scroll to position [705, 0]
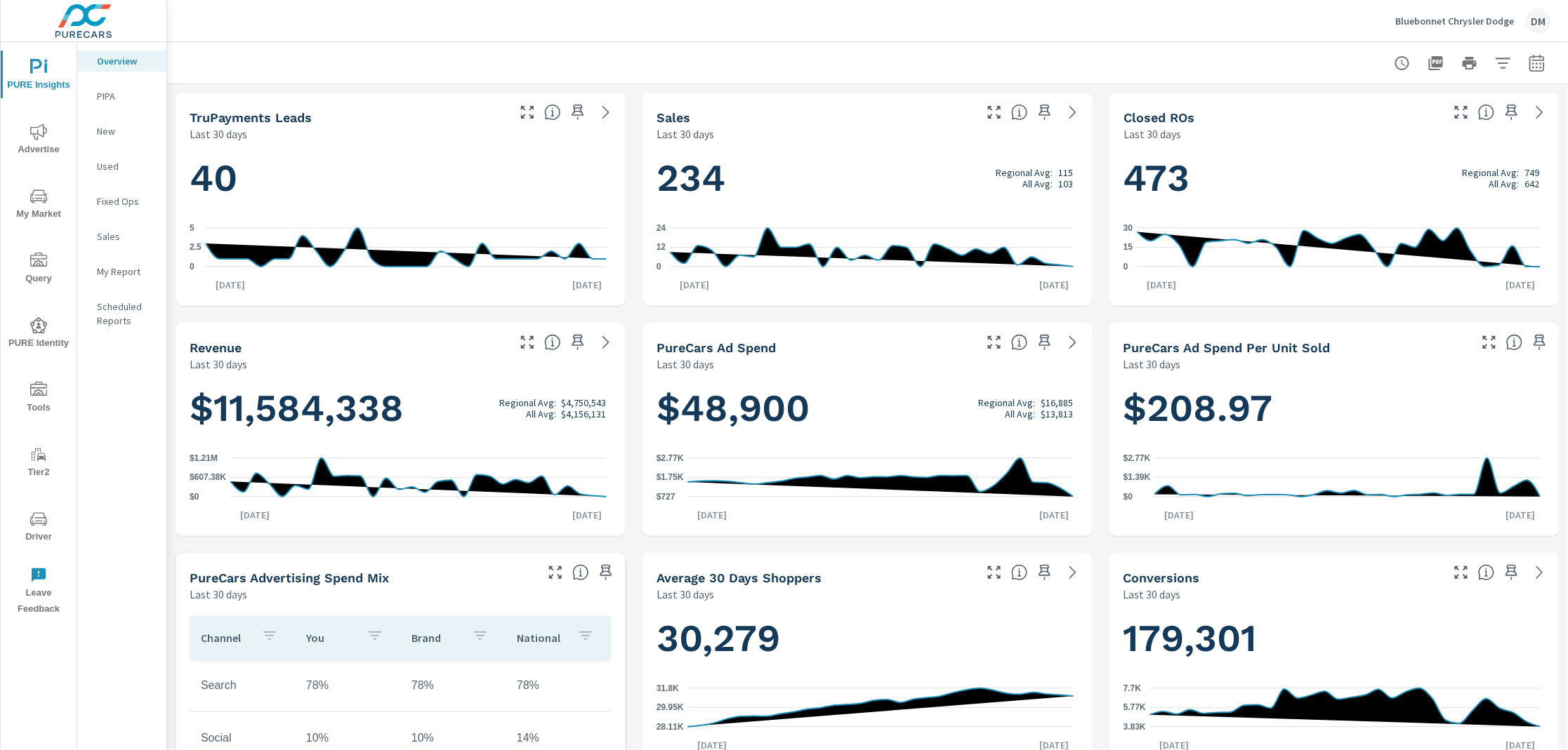
click at [44, 338] on span "PURE Identity" at bounding box center [38, 334] width 67 height 34
click at [31, 139] on icon "nav menu" at bounding box center [38, 131] width 17 height 17
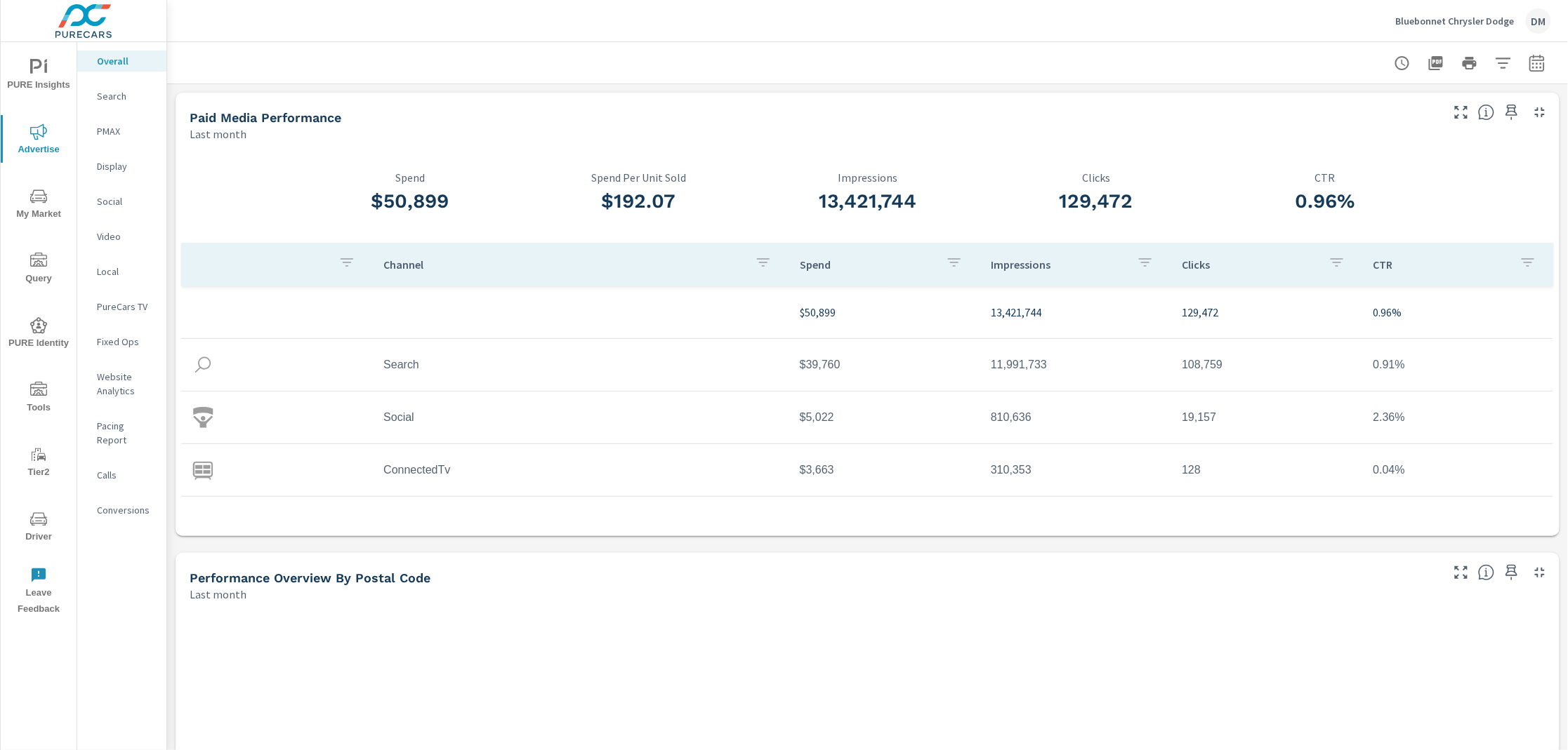
scroll to position [53, 0]
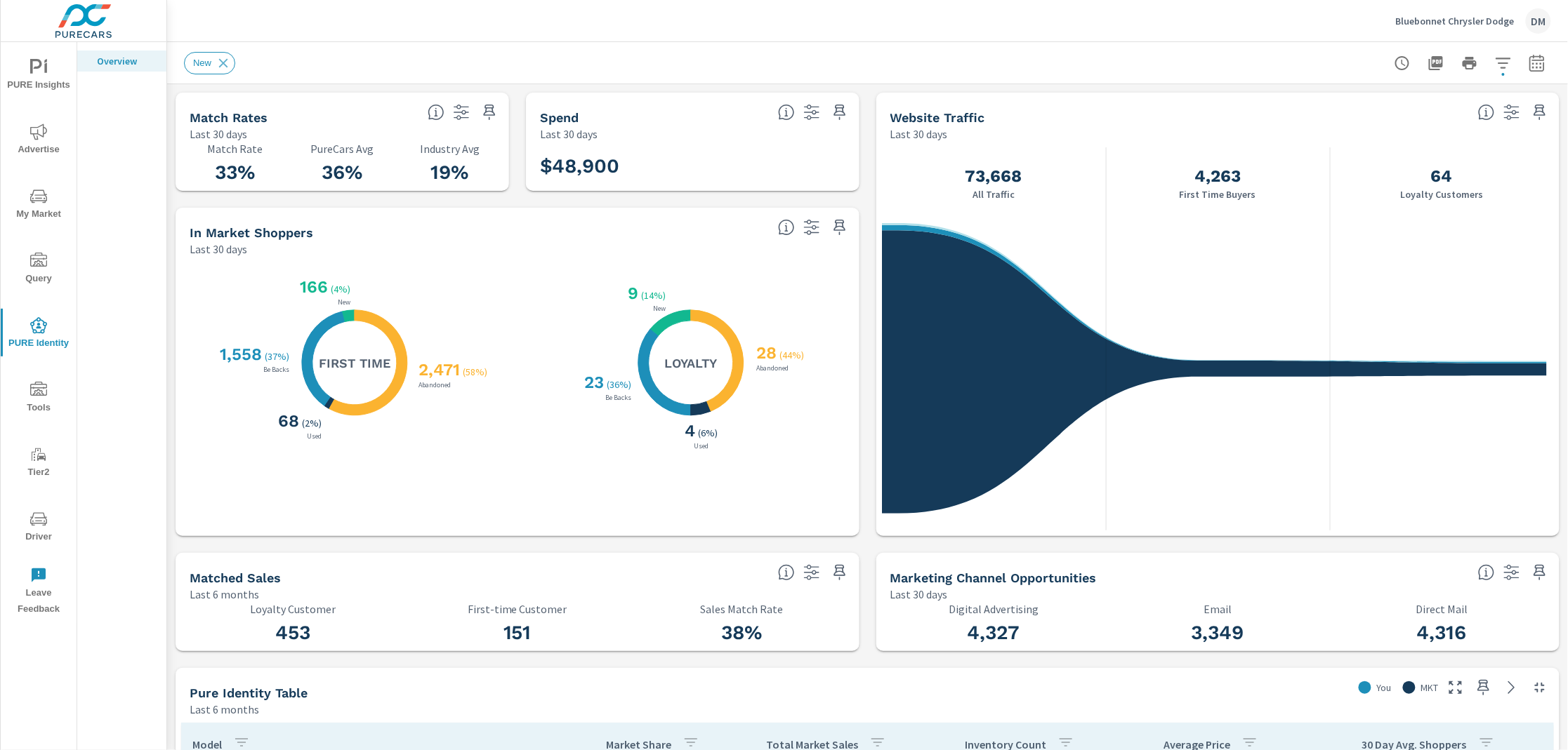
click at [43, 403] on span "Tools" at bounding box center [38, 398] width 67 height 34
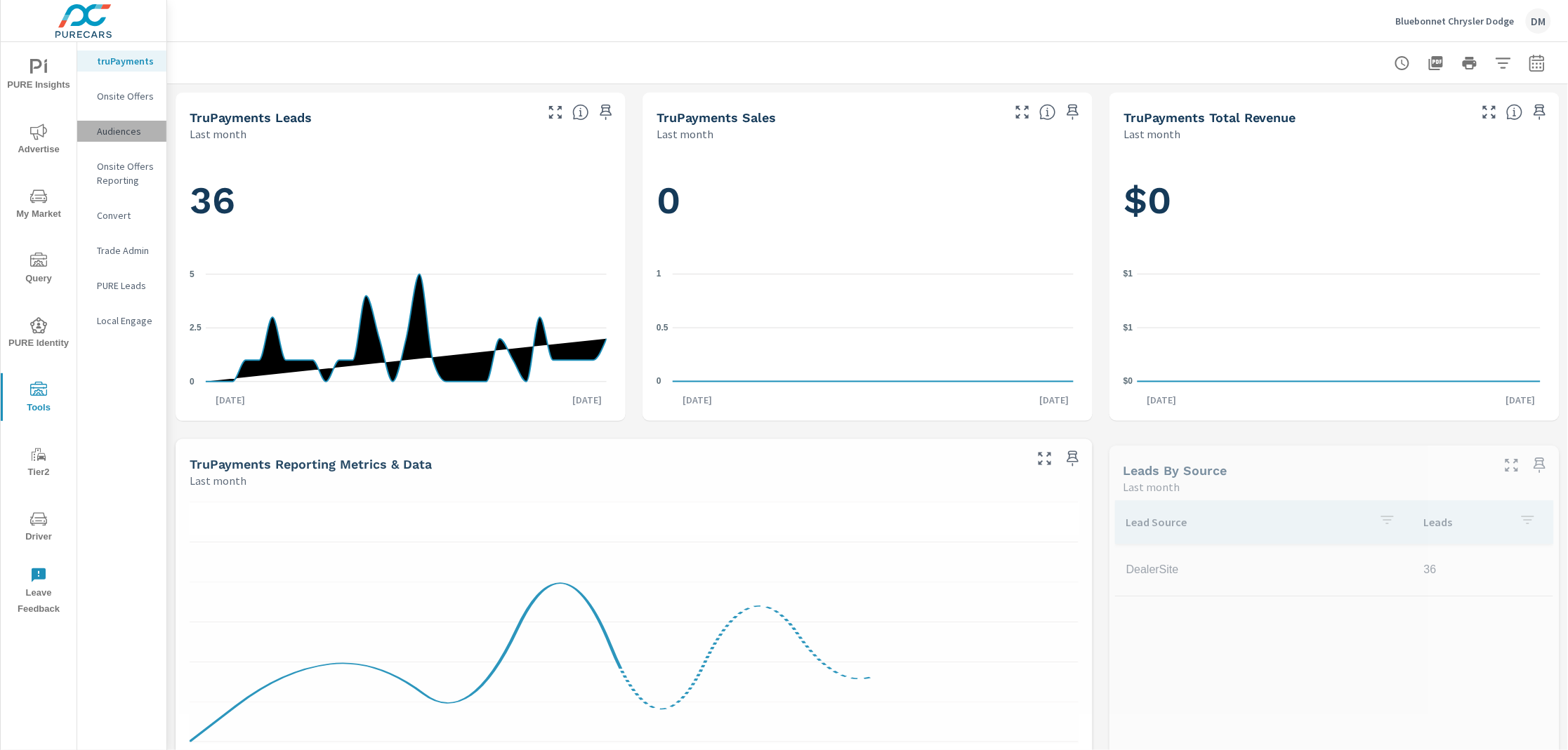
click at [118, 129] on p "Audiences" at bounding box center [126, 131] width 59 height 14
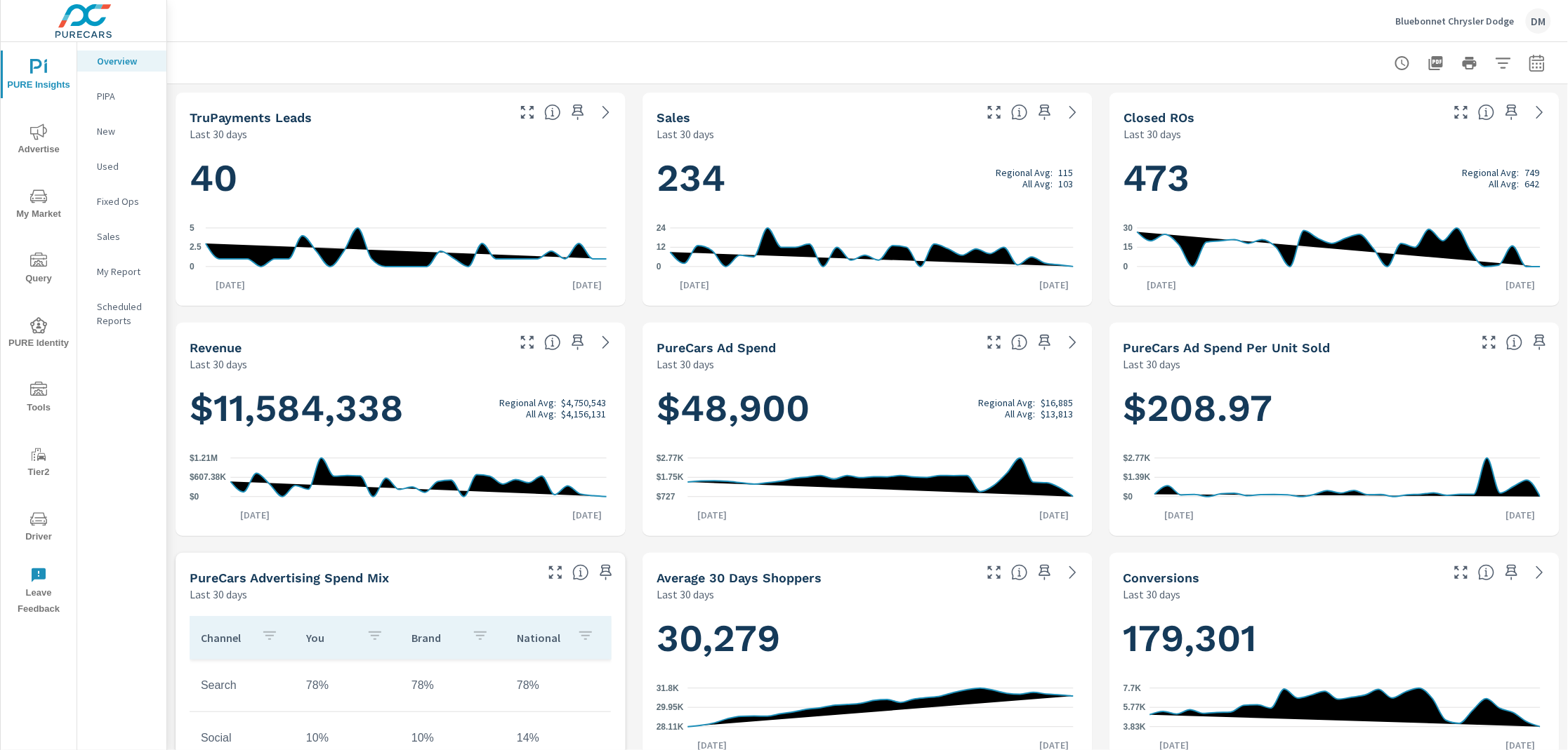
click at [28, 208] on span "My Market" at bounding box center [38, 205] width 67 height 34
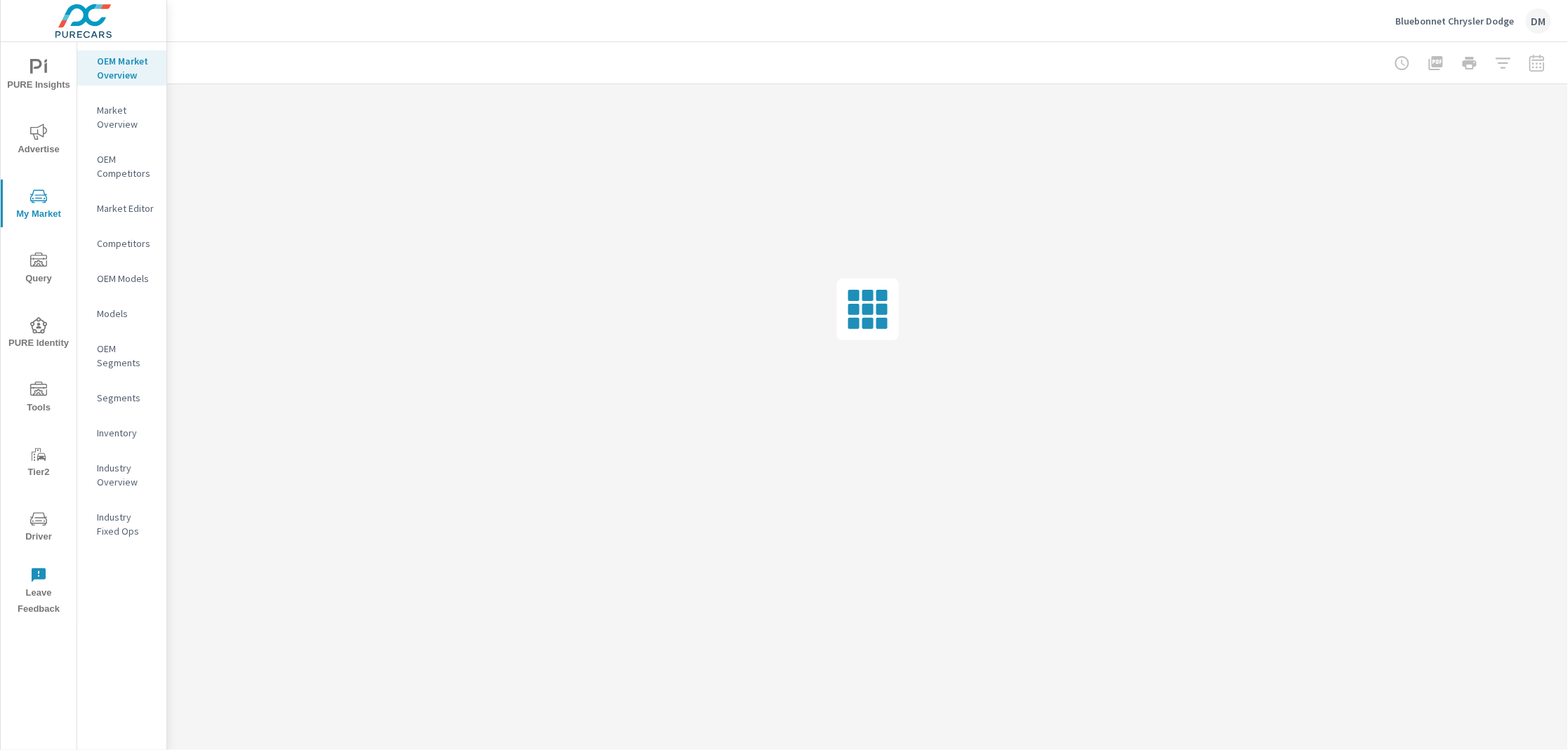
click at [111, 433] on p "Inventory" at bounding box center [126, 433] width 59 height 14
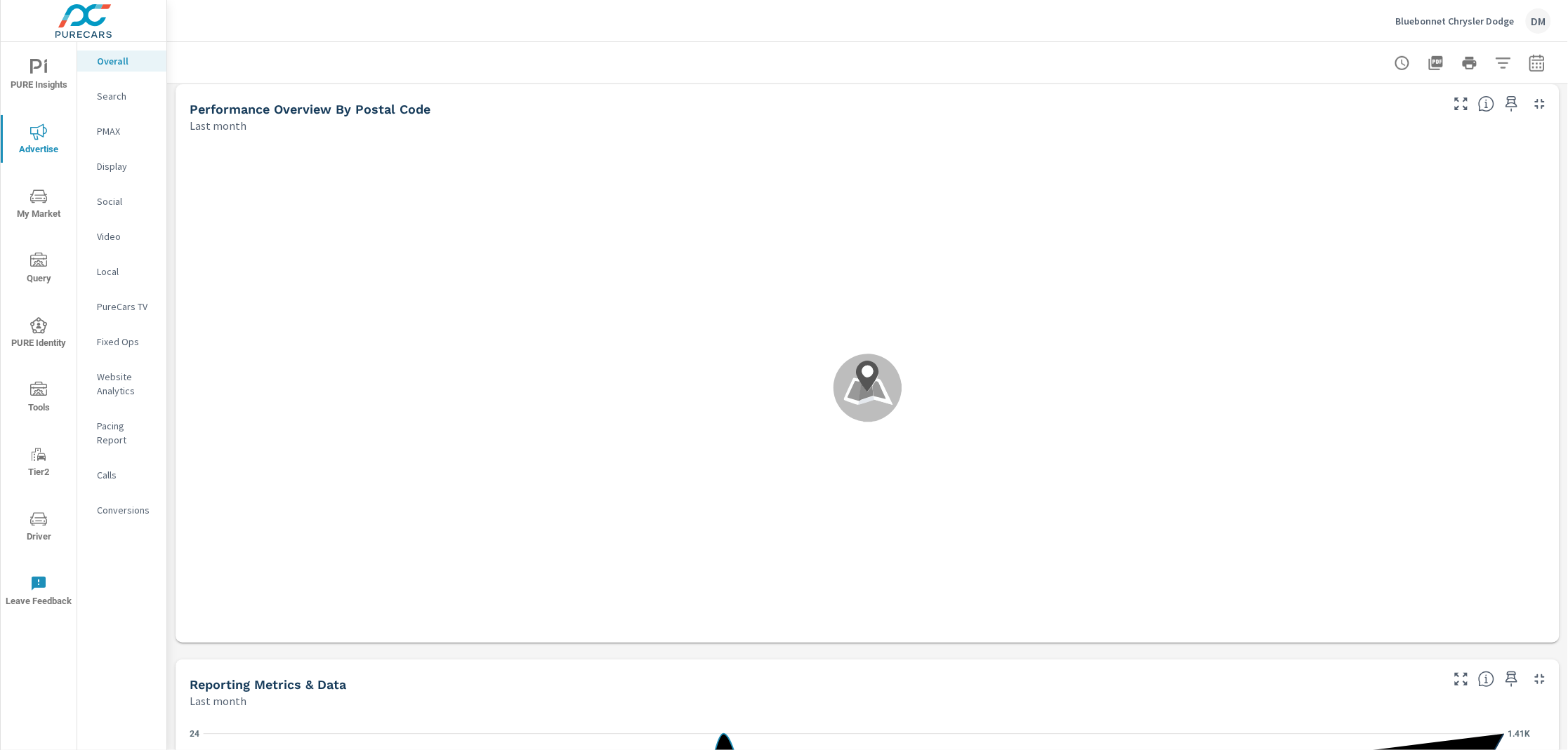
scroll to position [276, 0]
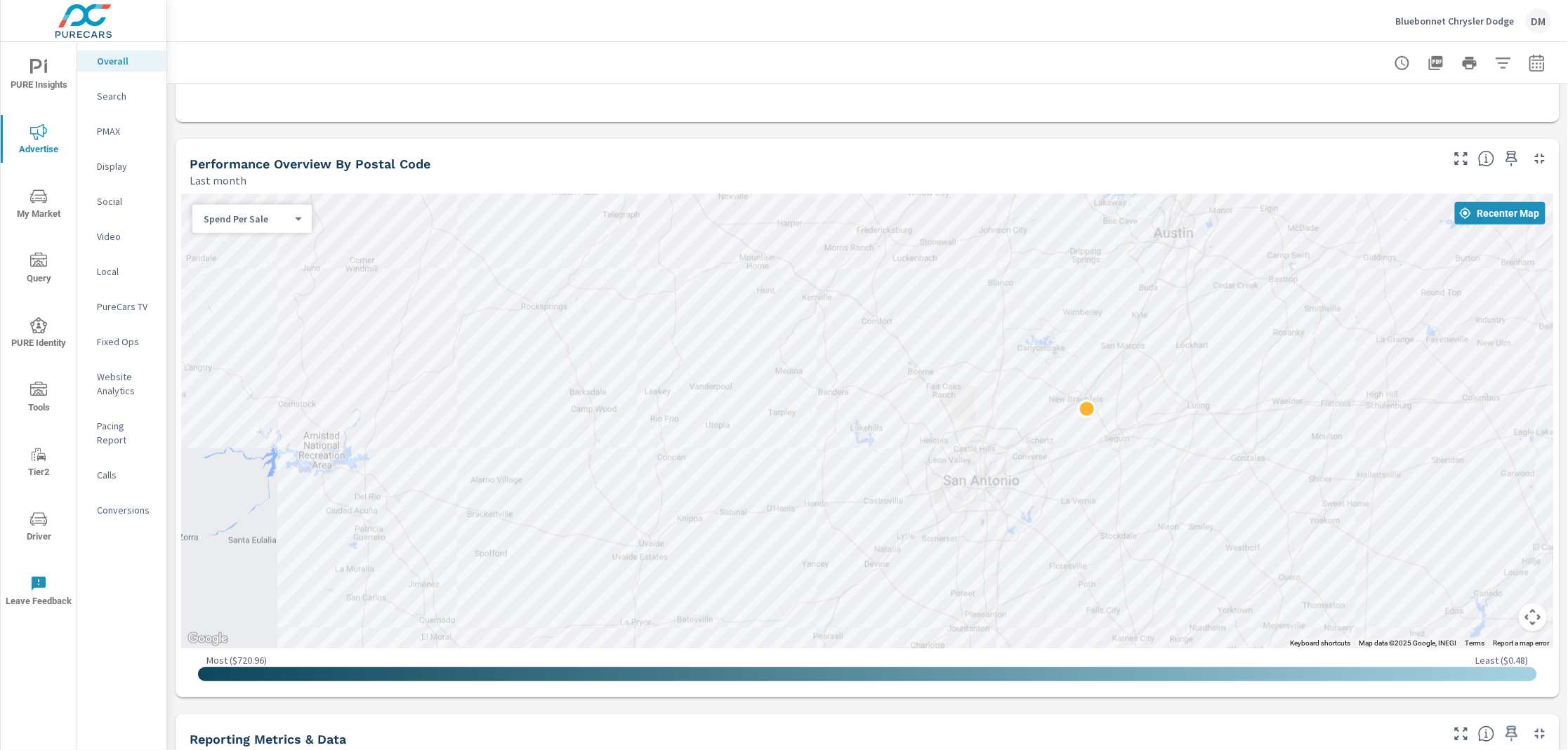
scroll to position [469, 0]
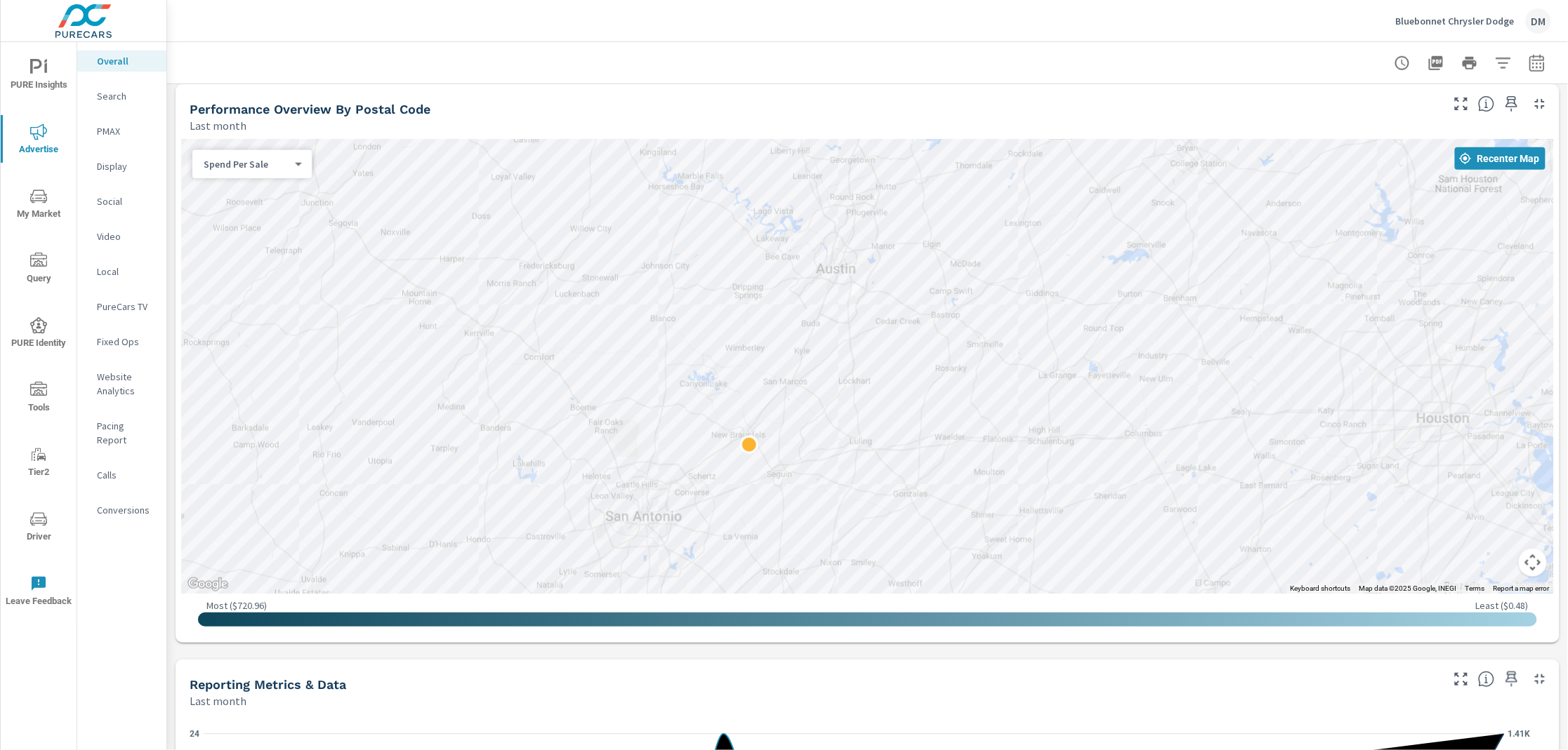
drag, startPoint x: 1307, startPoint y: 478, endPoint x: 967, endPoint y: 568, distance: 351.7
click at [967, 568] on div at bounding box center [1053, 751] width 1045 height 588
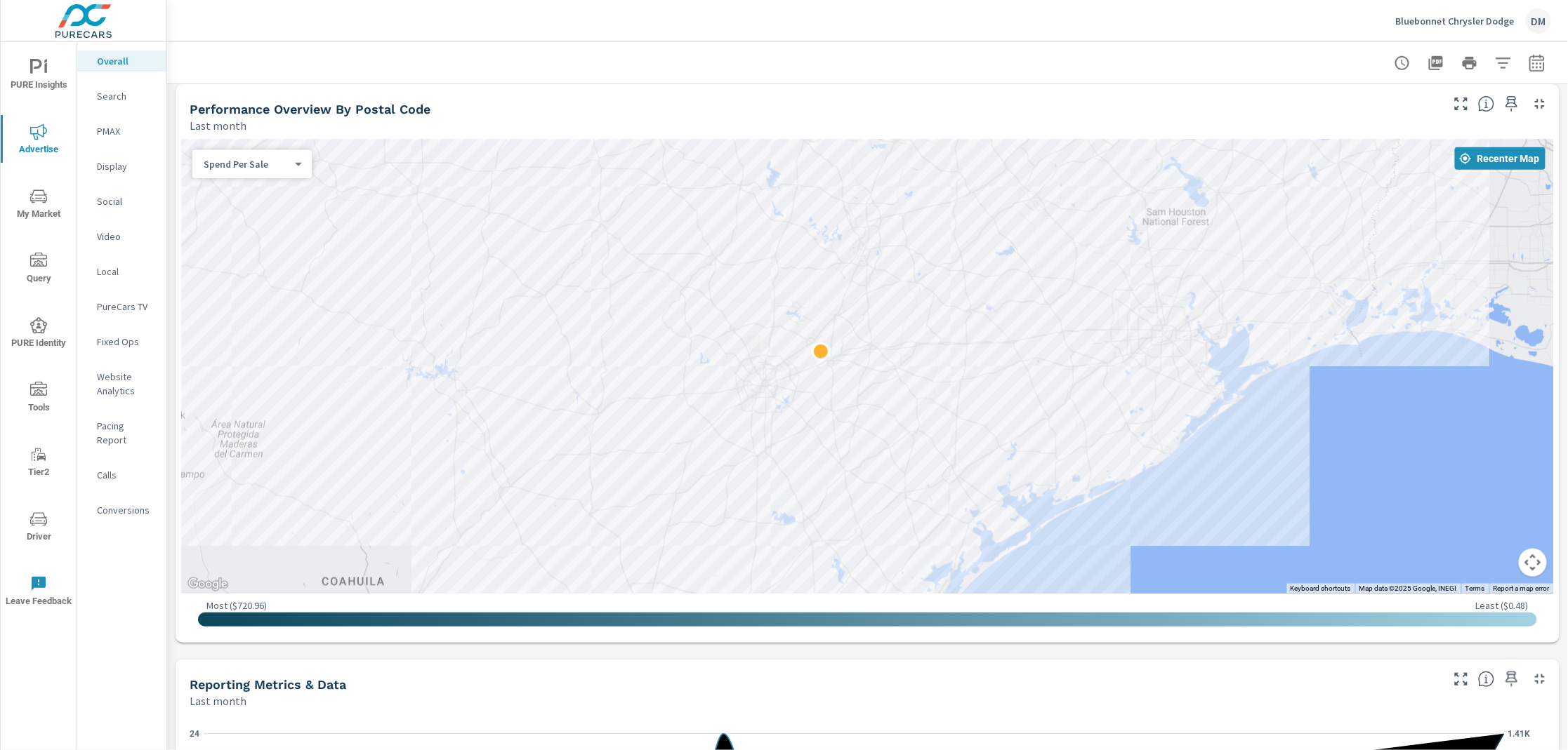
drag, startPoint x: 1013, startPoint y: 471, endPoint x: 973, endPoint y: 355, distance: 122.7
click at [973, 355] on div at bounding box center [1347, 547] width 1045 height 588
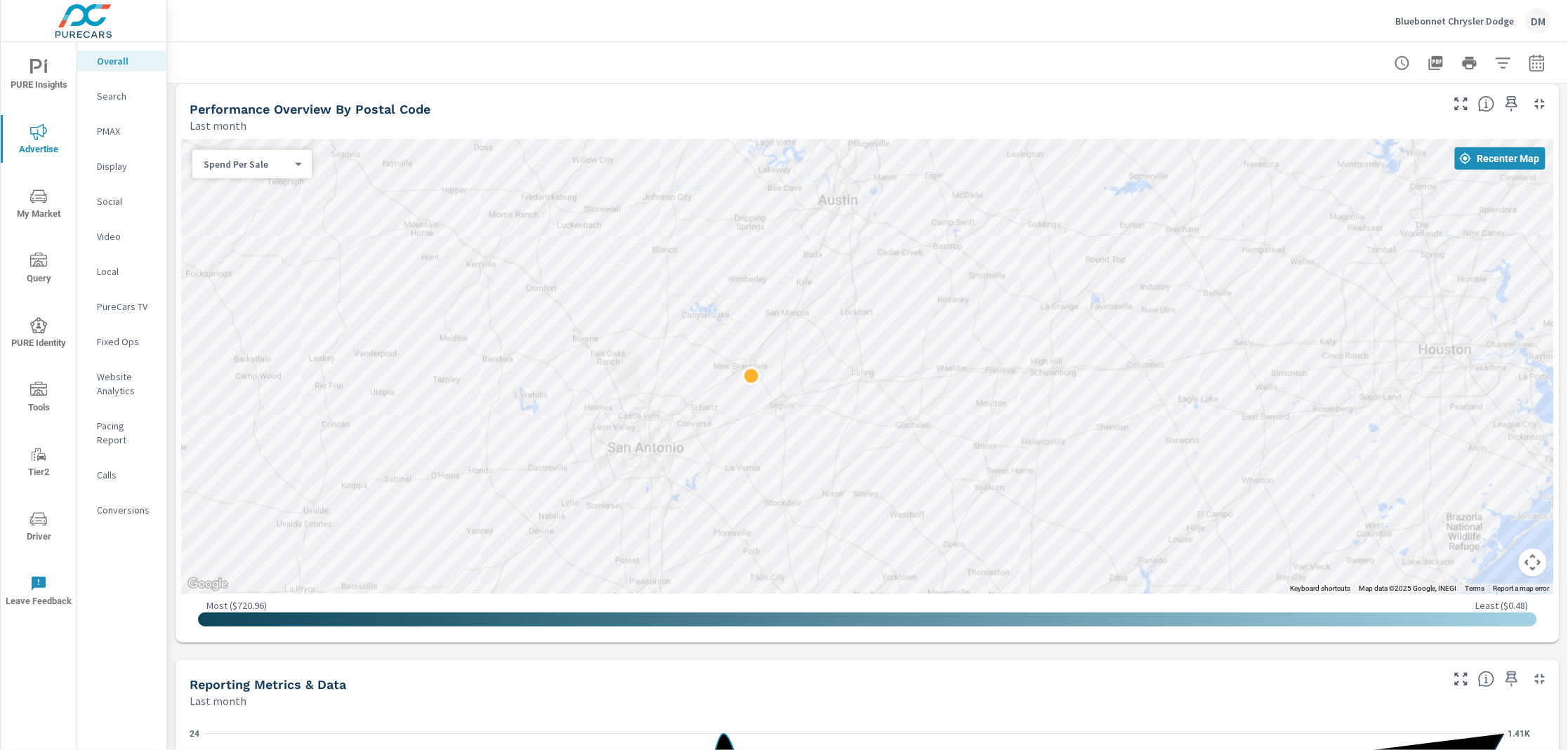
drag, startPoint x: 857, startPoint y: 355, endPoint x: 965, endPoint y: 405, distance: 119.0
click at [965, 405] on div at bounding box center [867, 366] width 1373 height 455
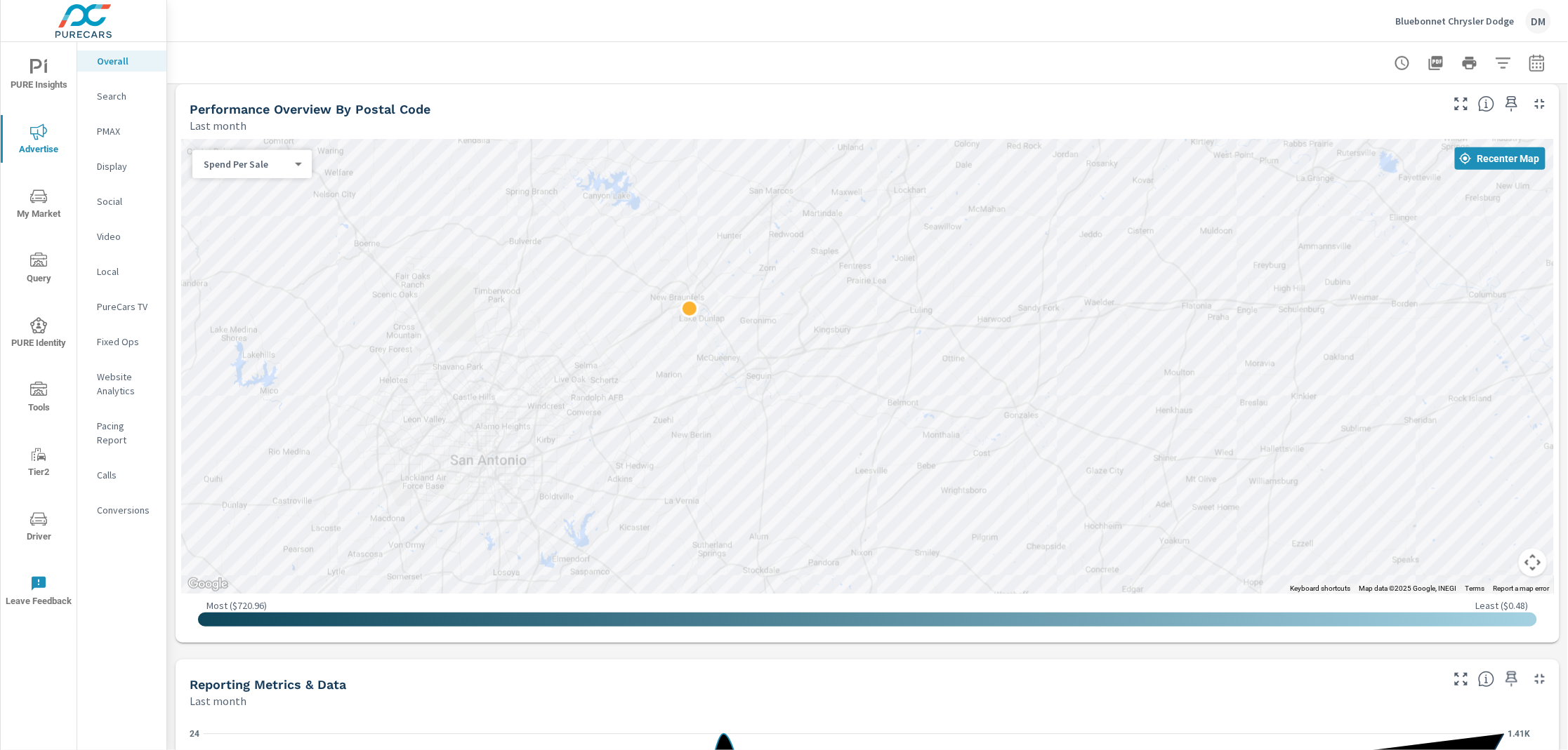
drag, startPoint x: 919, startPoint y: 424, endPoint x: 1057, endPoint y: 335, distance: 164.2
click at [1057, 335] on div at bounding box center [1523, 571] width 1045 height 588
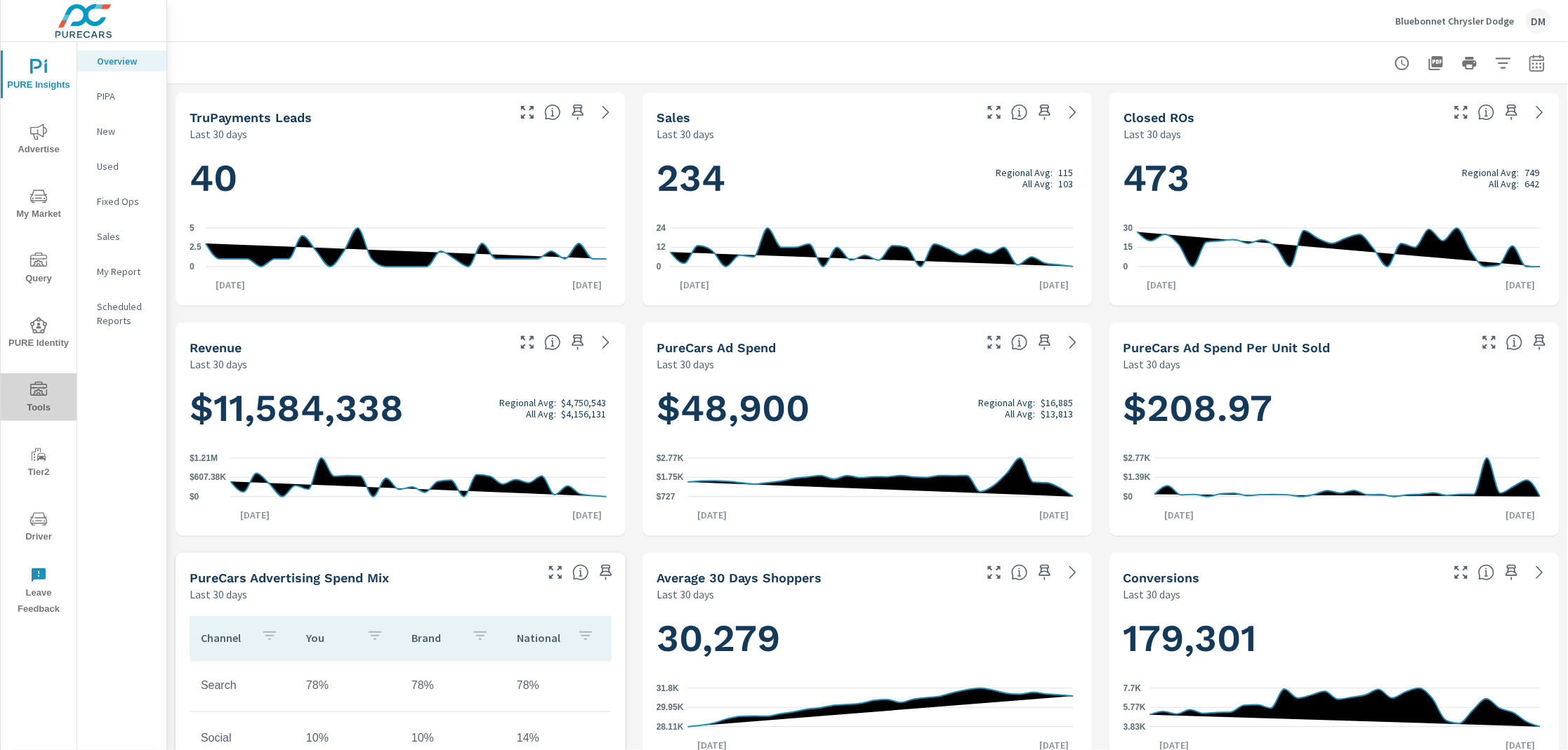
click at [30, 395] on icon "nav menu" at bounding box center [38, 390] width 17 height 17
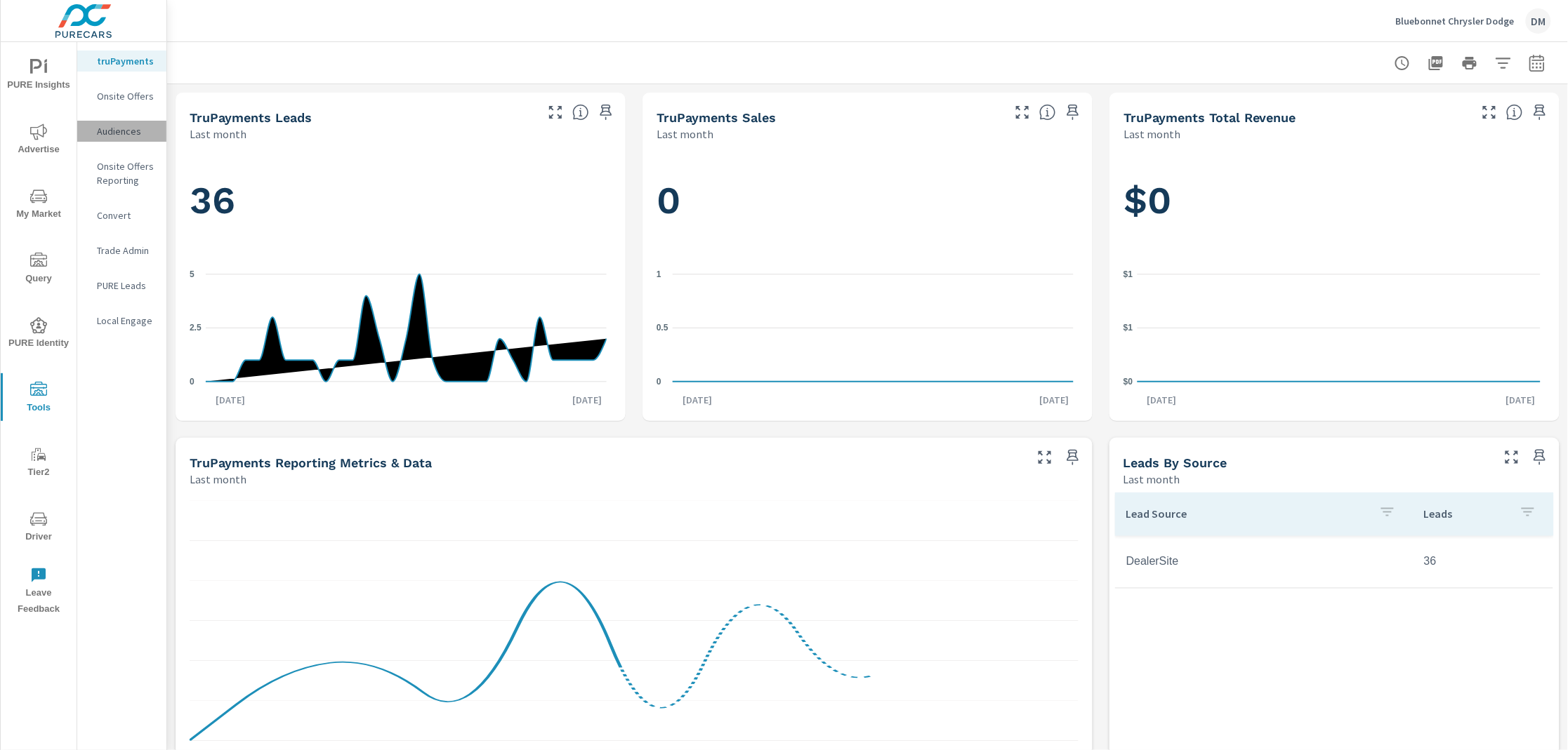
click at [128, 135] on p "Audiences" at bounding box center [126, 131] width 59 height 14
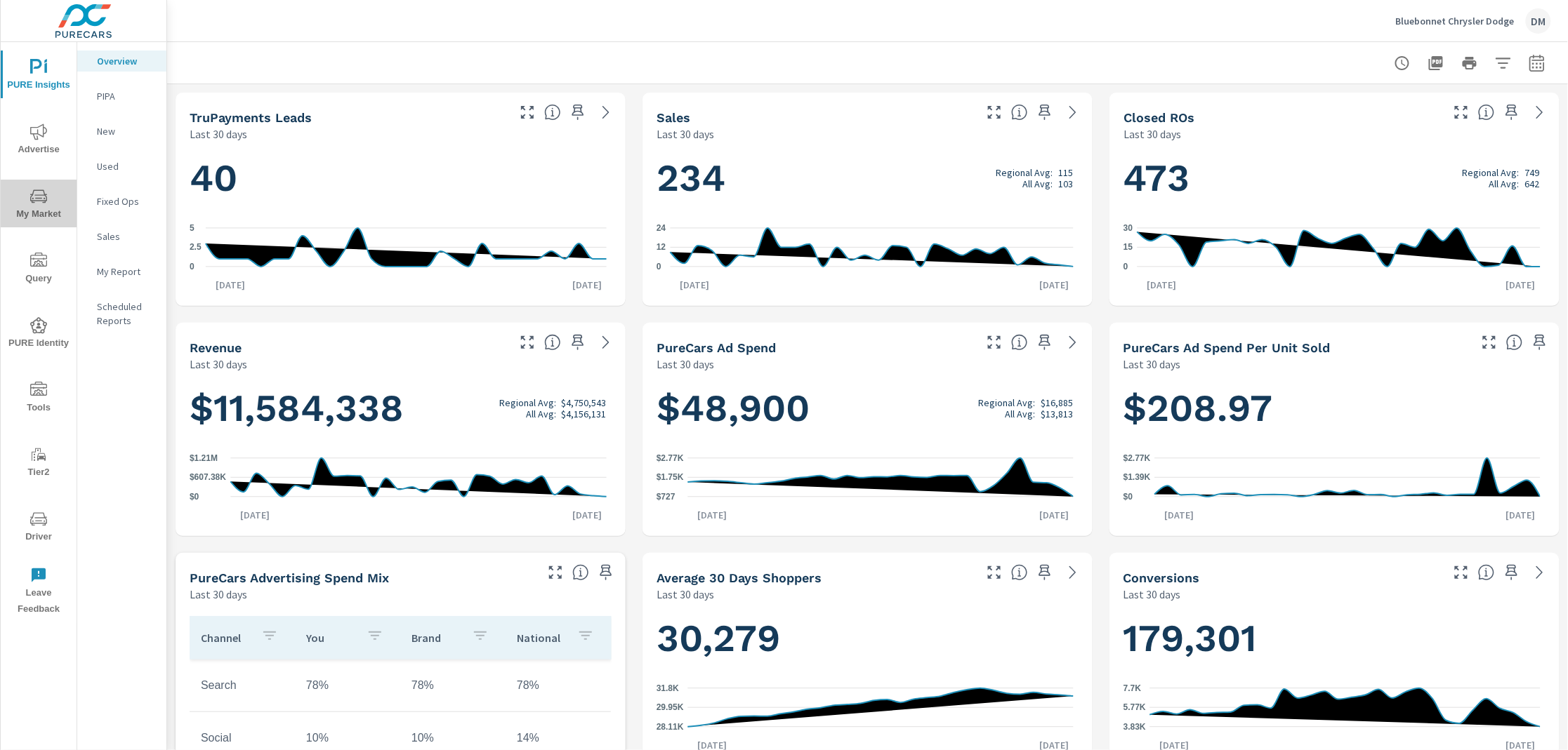
click at [30, 198] on icon "nav menu" at bounding box center [38, 196] width 17 height 17
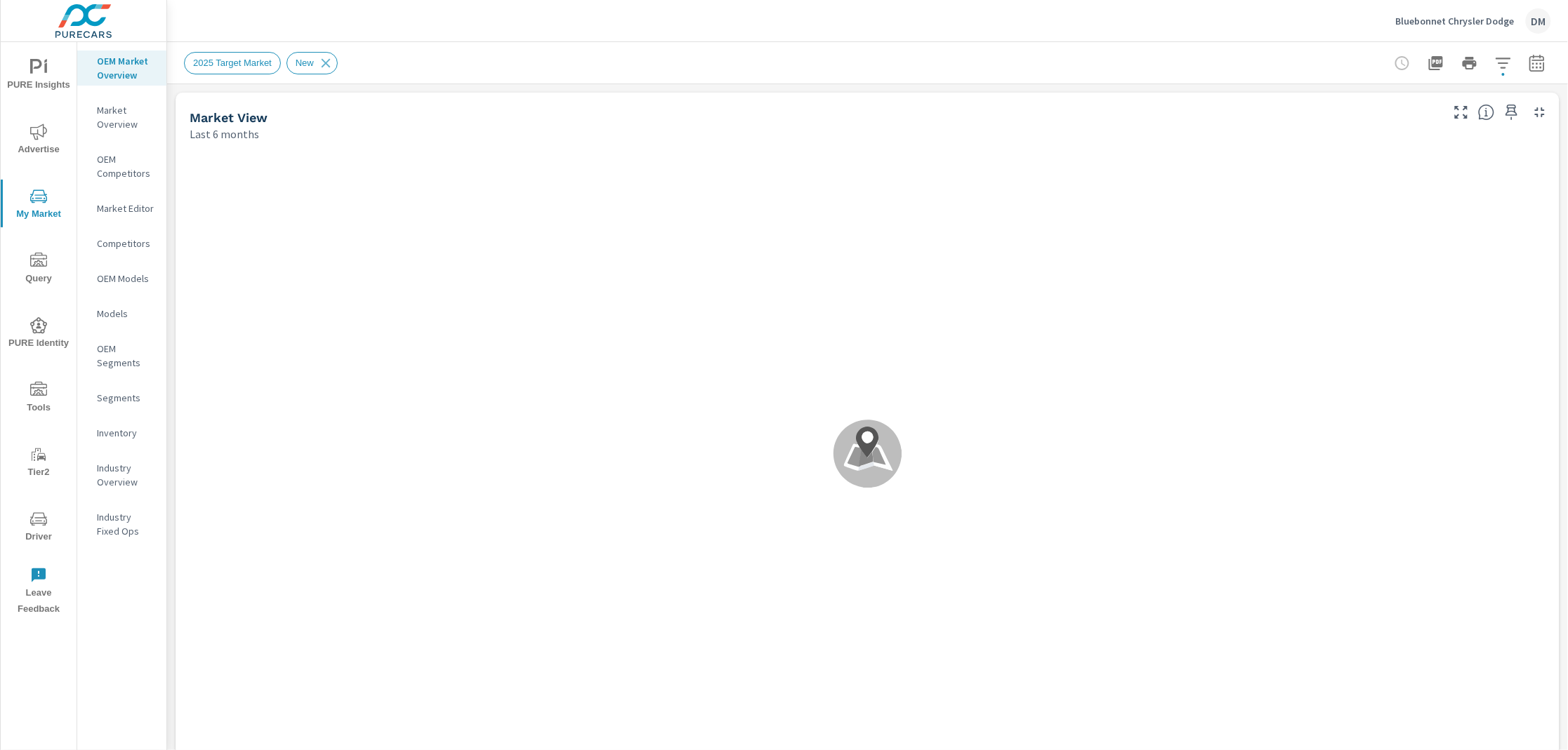
click at [132, 421] on nav "OEM Market Overview Market Overview OEM Competitors Market Editor Competitors O…" at bounding box center [121, 302] width 89 height 520
click at [127, 430] on p "Inventory" at bounding box center [126, 433] width 59 height 14
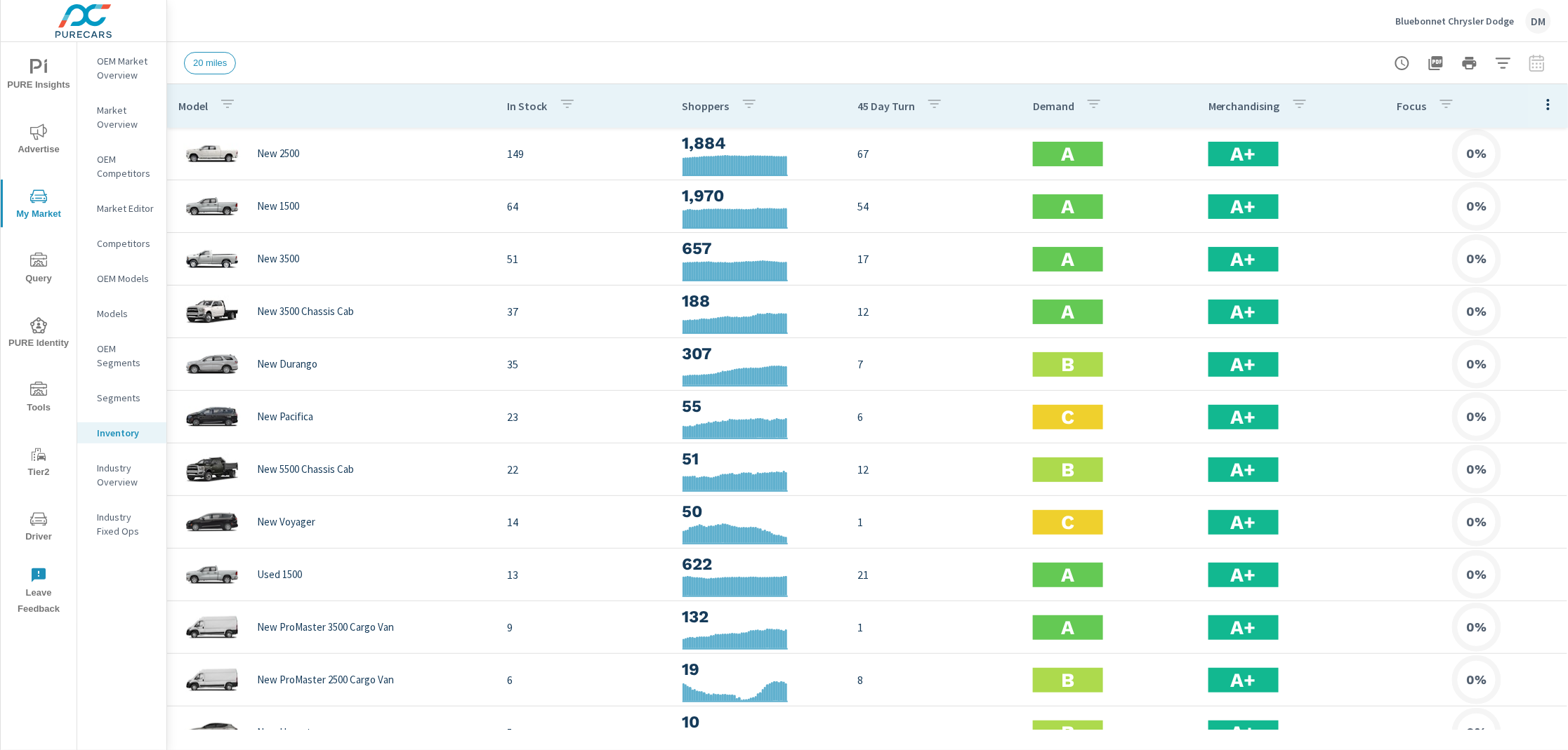
click at [1540, 106] on icon "button" at bounding box center [1547, 104] width 17 height 17
click at [1510, 324] on span "Customize columns..." at bounding box center [1503, 325] width 89 height 14
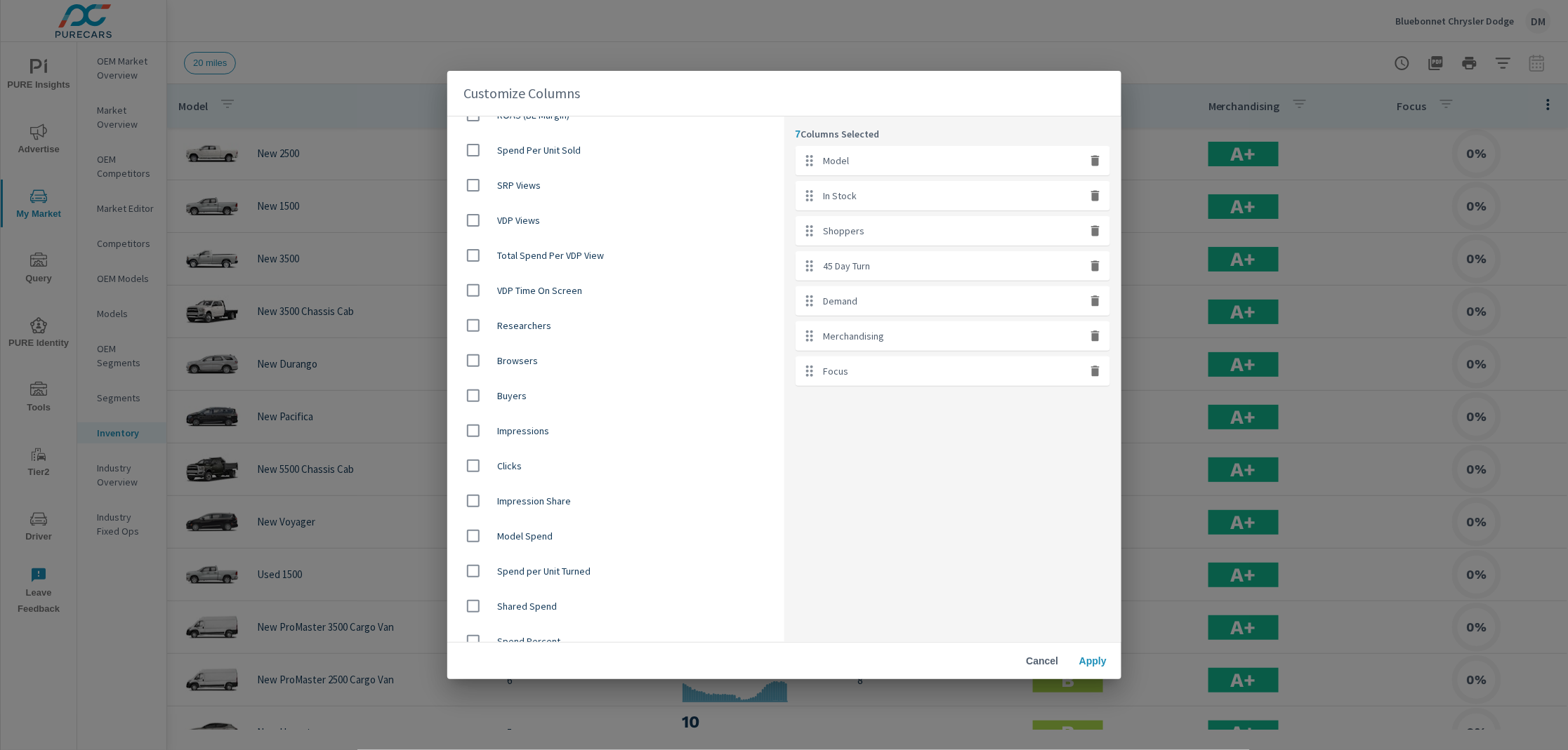
scroll to position [912, 0]
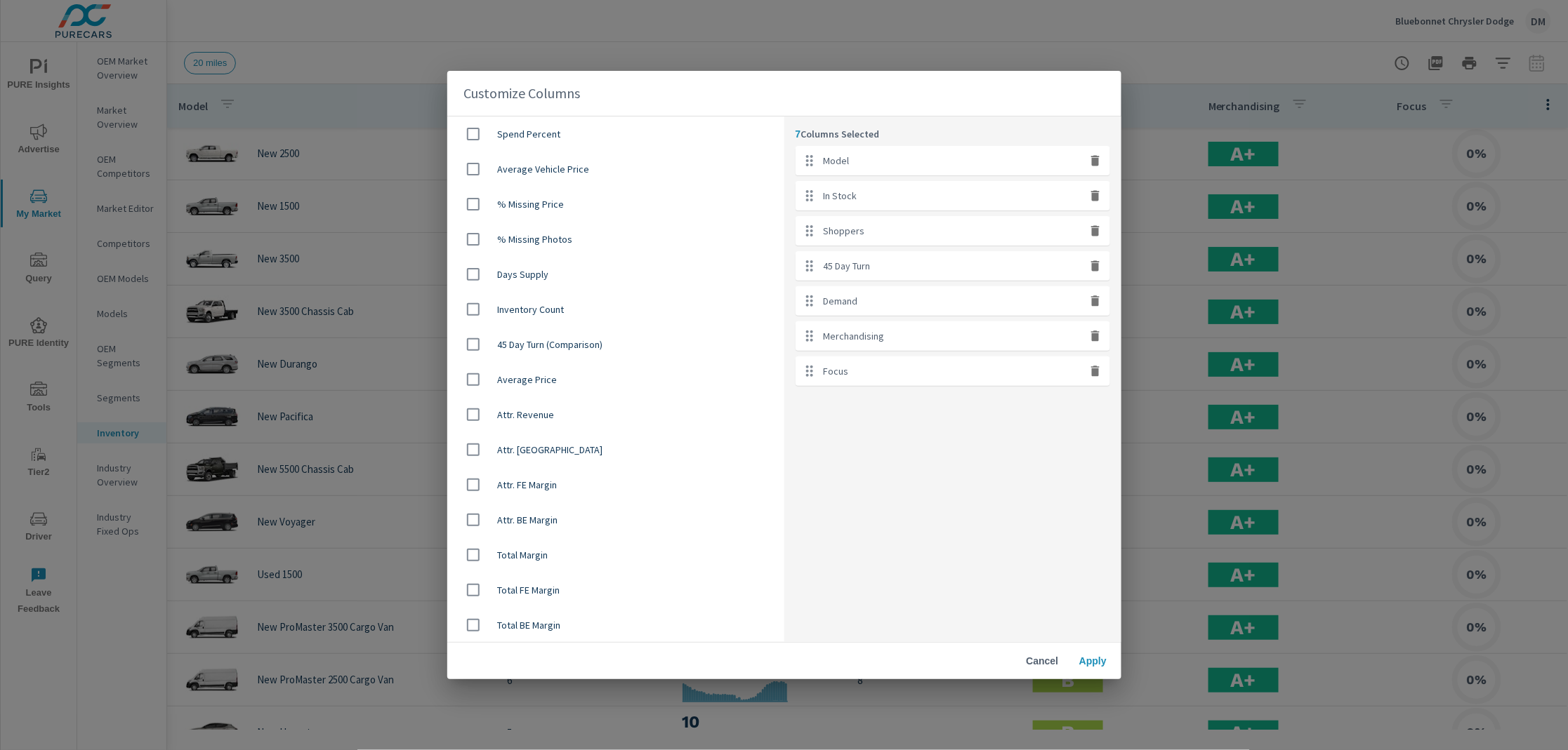
click at [476, 376] on input "checkbox" at bounding box center [473, 380] width 29 height 29
checkbox input "true"
click at [1094, 666] on button "Apply" at bounding box center [1093, 661] width 45 height 25
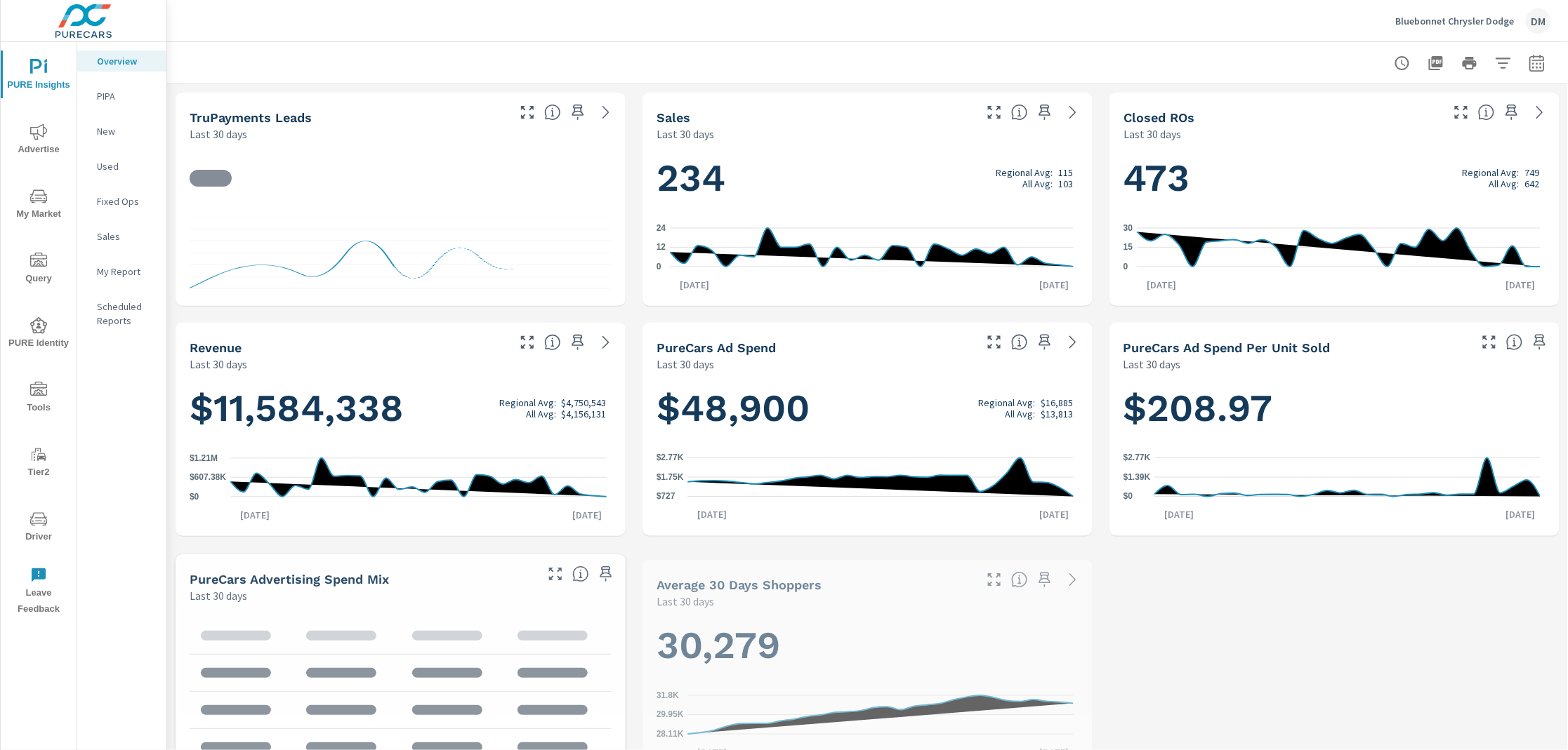
click at [1432, 18] on p "Bluebonnet Chrysler Dodge" at bounding box center [1455, 21] width 118 height 13
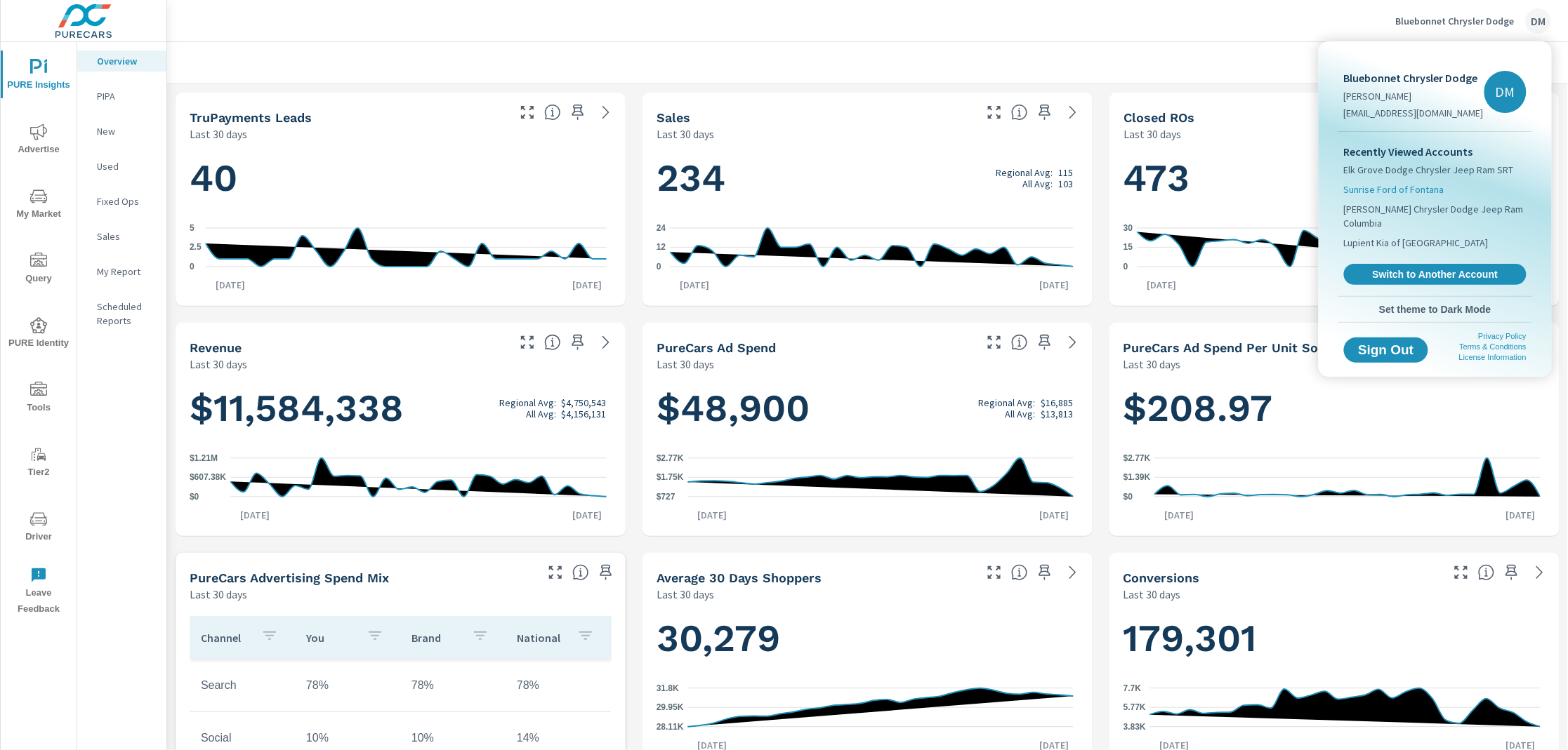
click at [1416, 189] on span "Sunrise Ford of Fontana" at bounding box center [1393, 189] width 101 height 14
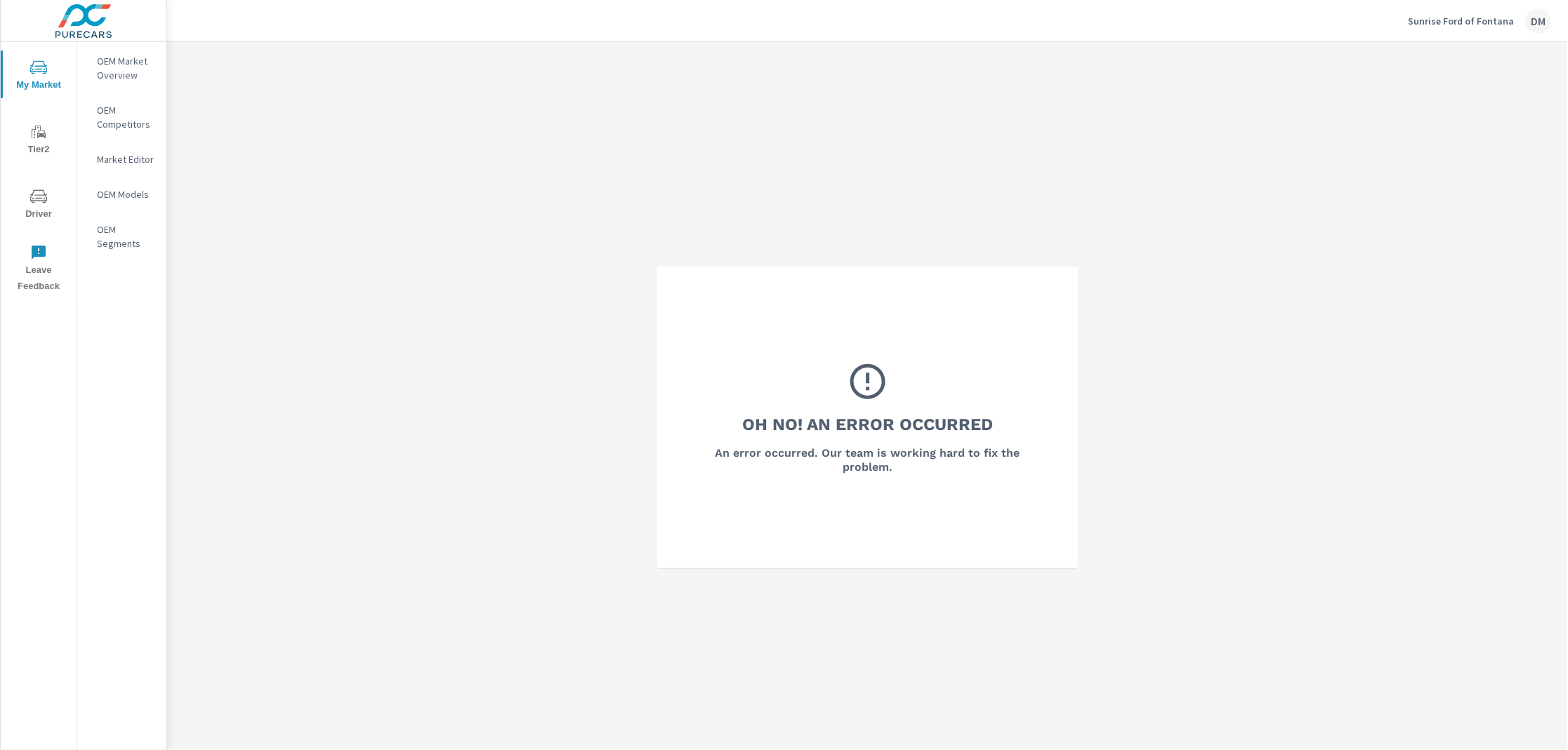
click at [26, 78] on span "My Market" at bounding box center [38, 75] width 67 height 34
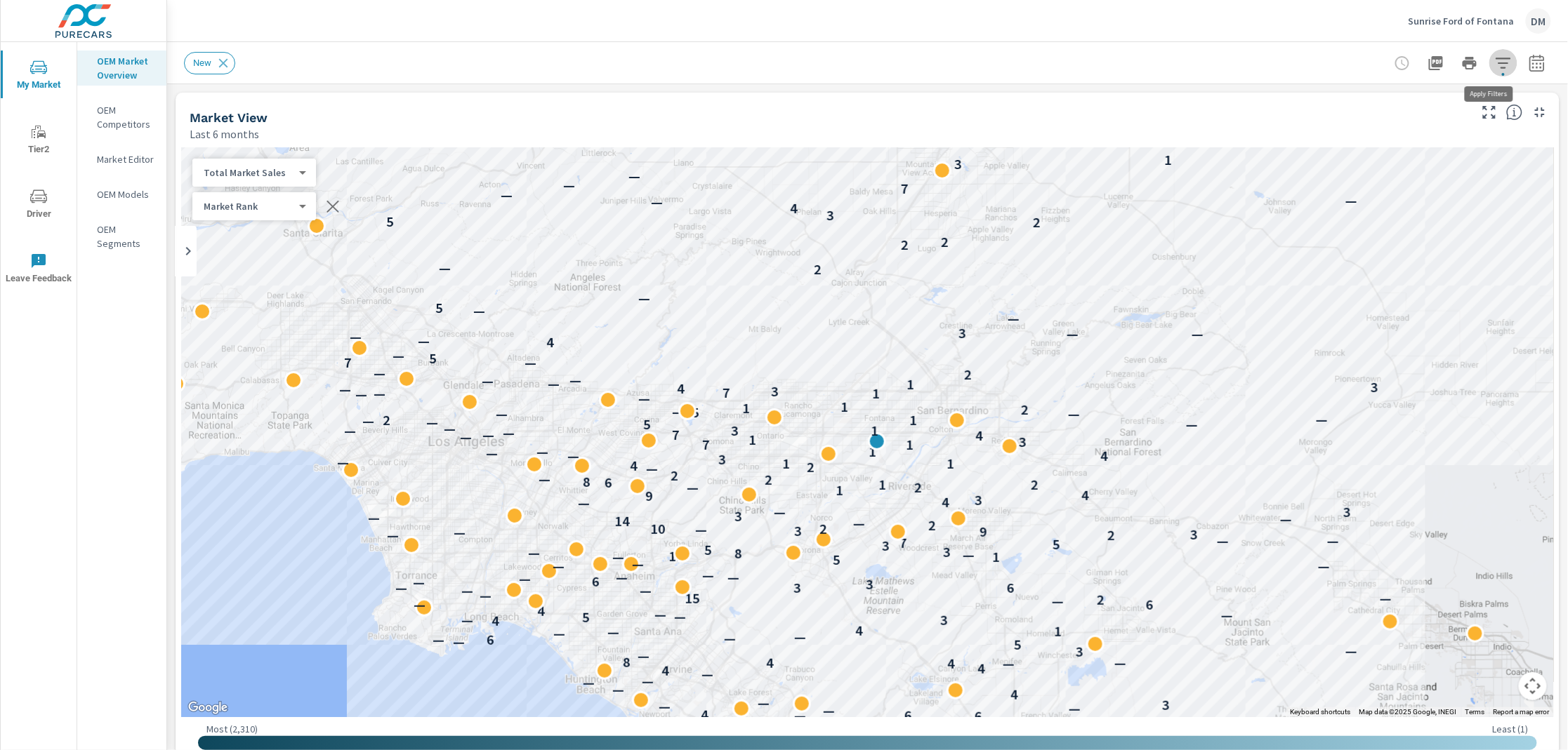
click at [1495, 68] on icon "button" at bounding box center [1503, 62] width 17 height 17
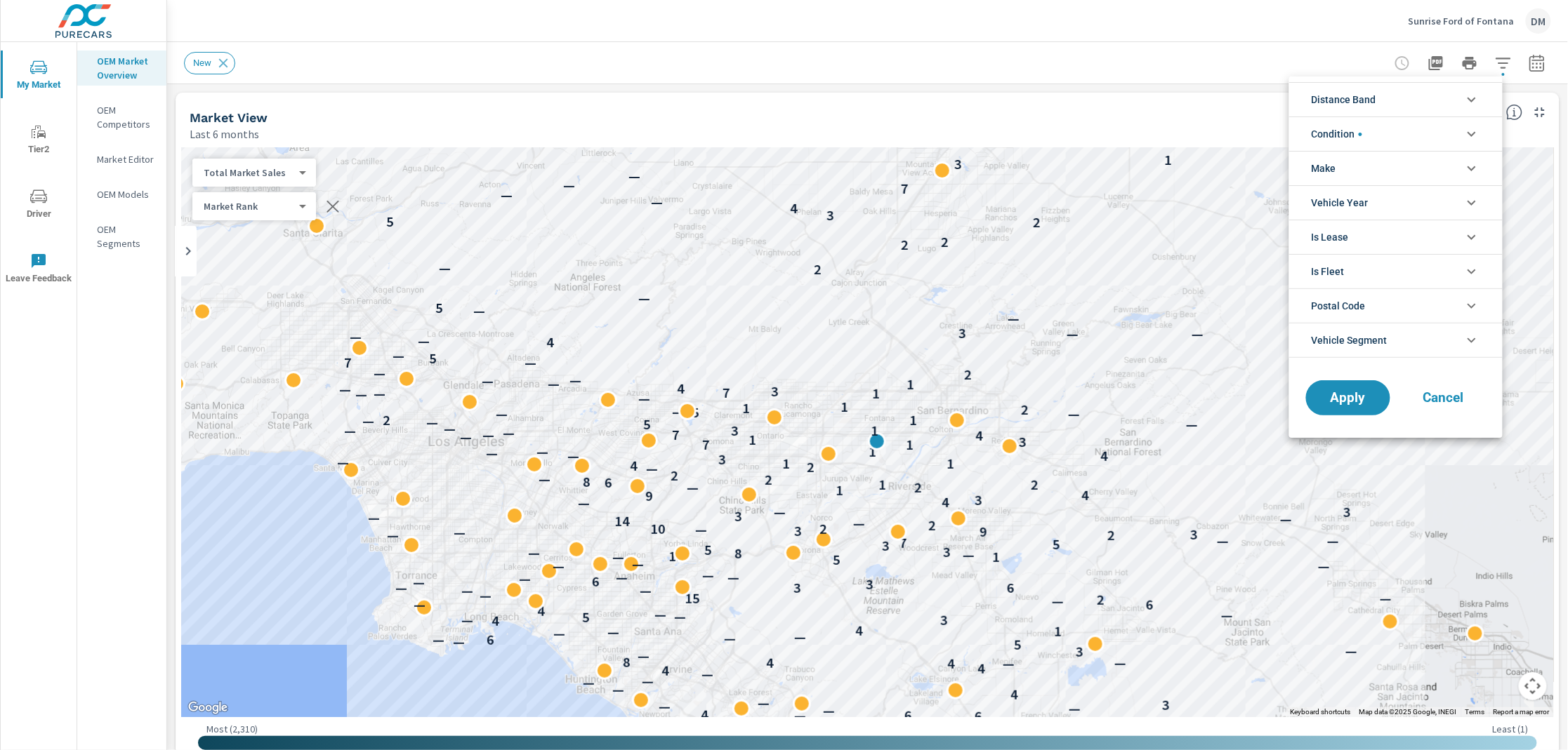
click at [1456, 94] on li "Distance Band" at bounding box center [1395, 99] width 213 height 34
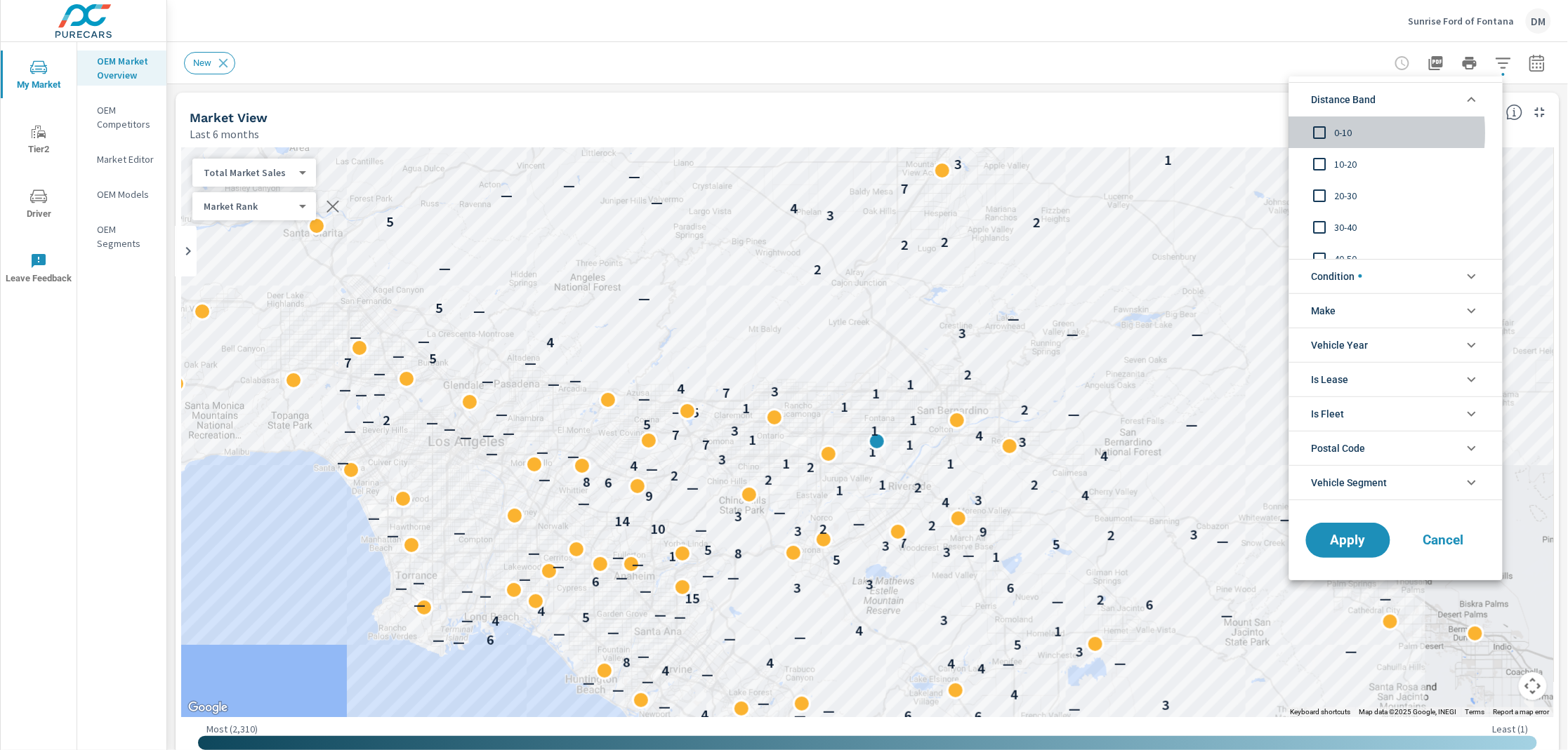
click at [1316, 133] on input "filter options" at bounding box center [1320, 133] width 29 height 29
click at [1321, 158] on input "filter options" at bounding box center [1320, 164] width 29 height 29
click at [1319, 193] on input "filter options" at bounding box center [1320, 195] width 29 height 29
click at [1347, 274] on span "Condition" at bounding box center [1336, 276] width 51 height 33
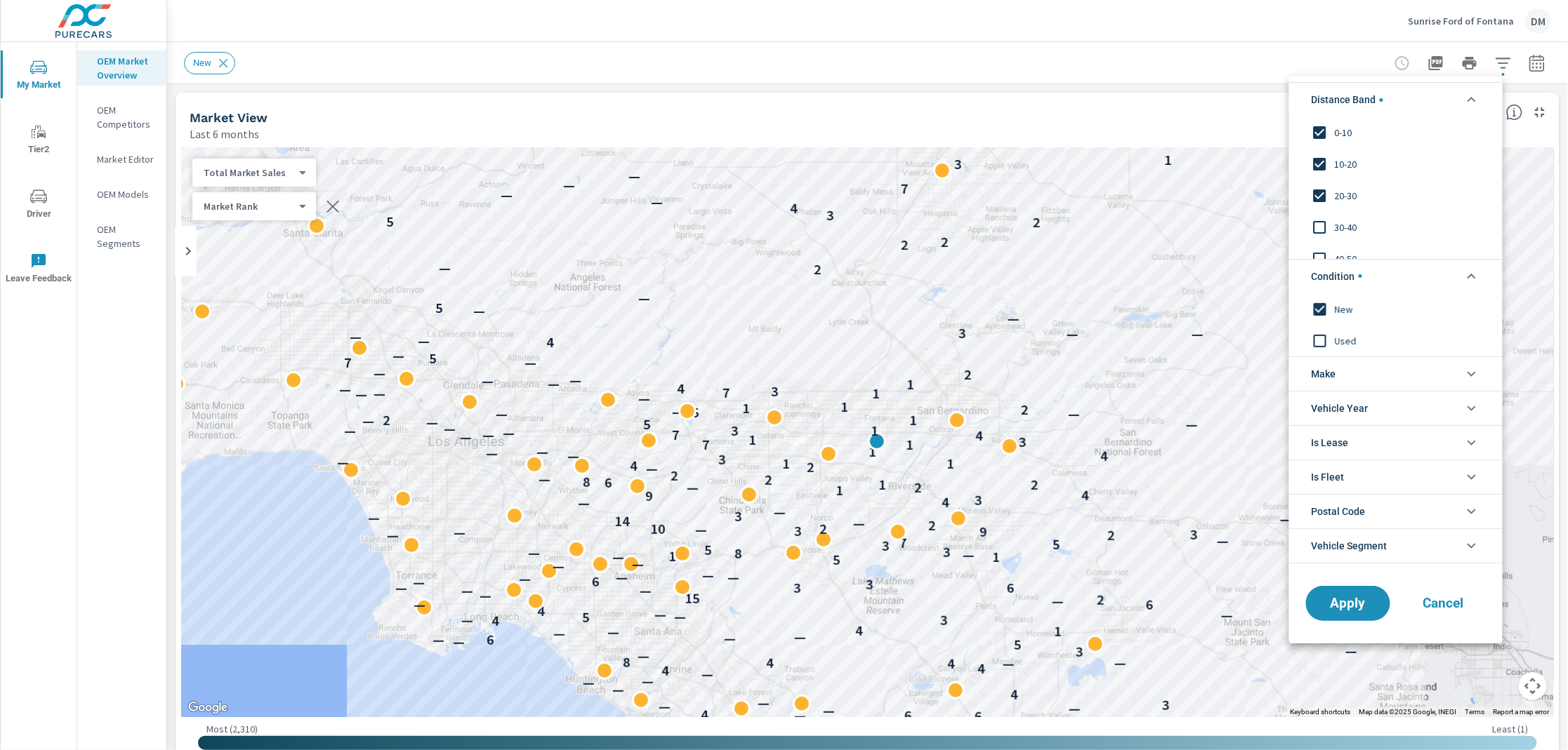
click at [1346, 375] on li "Make" at bounding box center [1395, 373] width 213 height 34
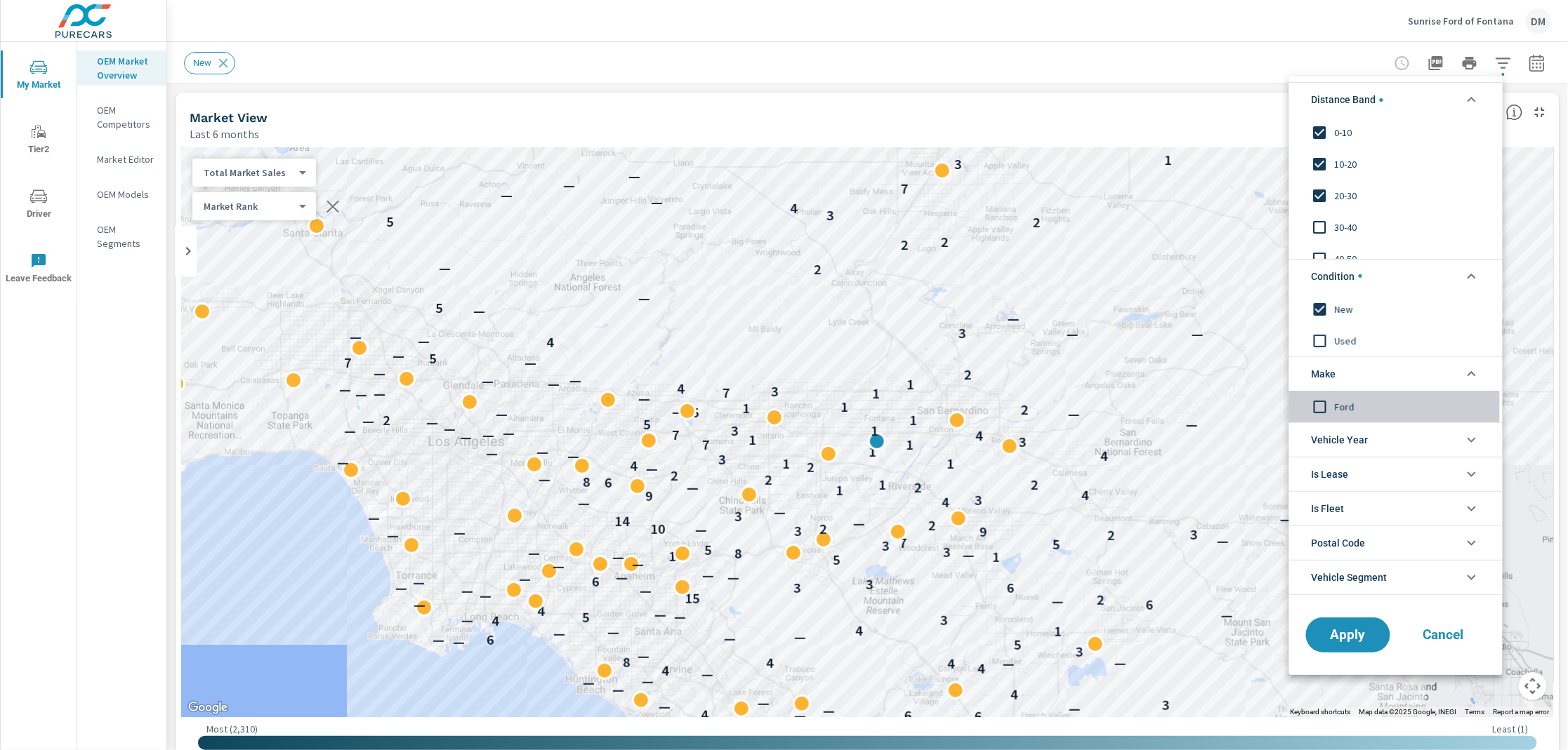
click at [1318, 406] on input "filter options" at bounding box center [1320, 406] width 29 height 29
click at [1346, 633] on span "Apply" at bounding box center [1347, 635] width 58 height 14
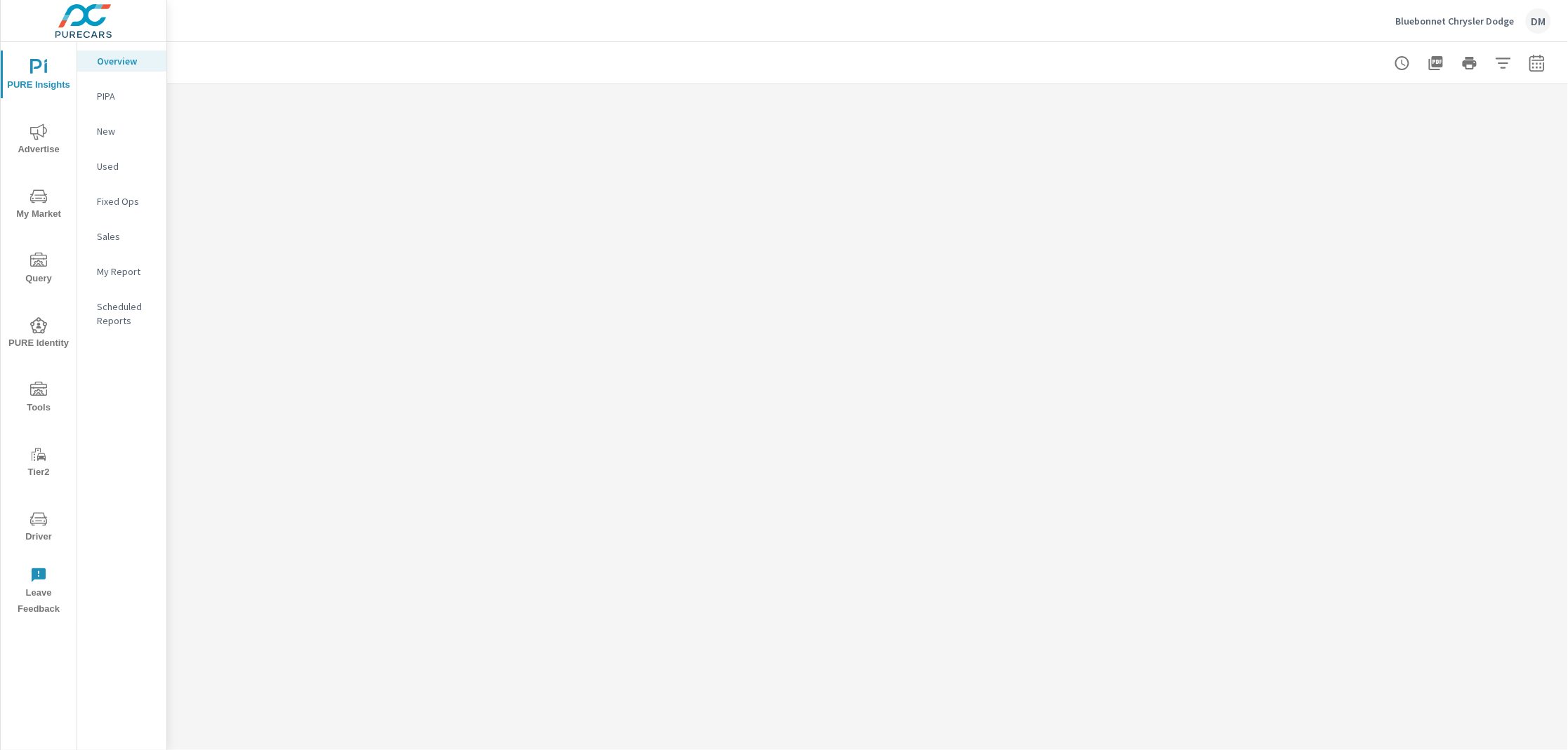
click at [1468, 17] on p "Bluebonnet Chrysler Dodge" at bounding box center [1455, 21] width 118 height 13
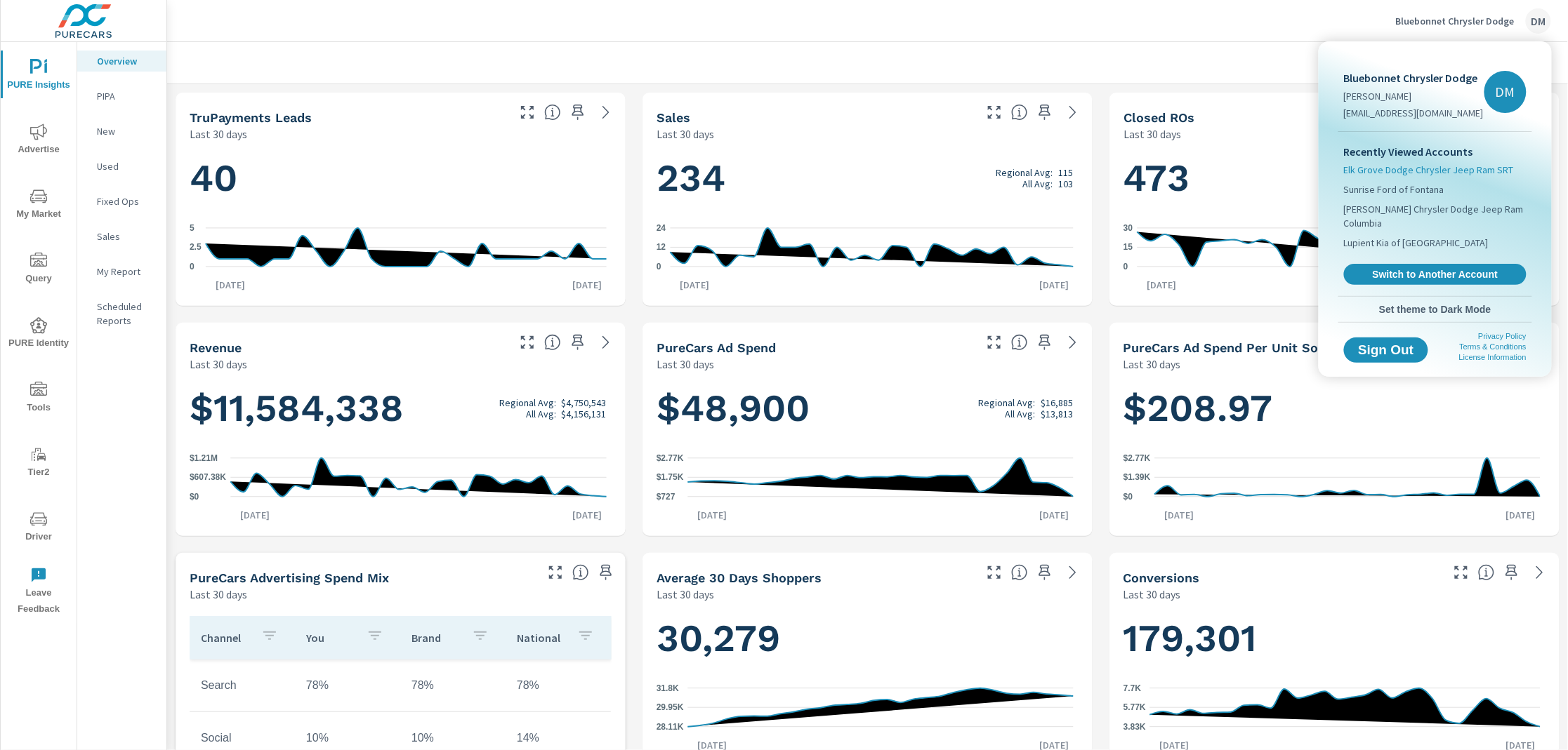
click at [1386, 175] on span "Elk Grove Dodge Chrysler Jeep Ram SRT" at bounding box center [1428, 170] width 170 height 14
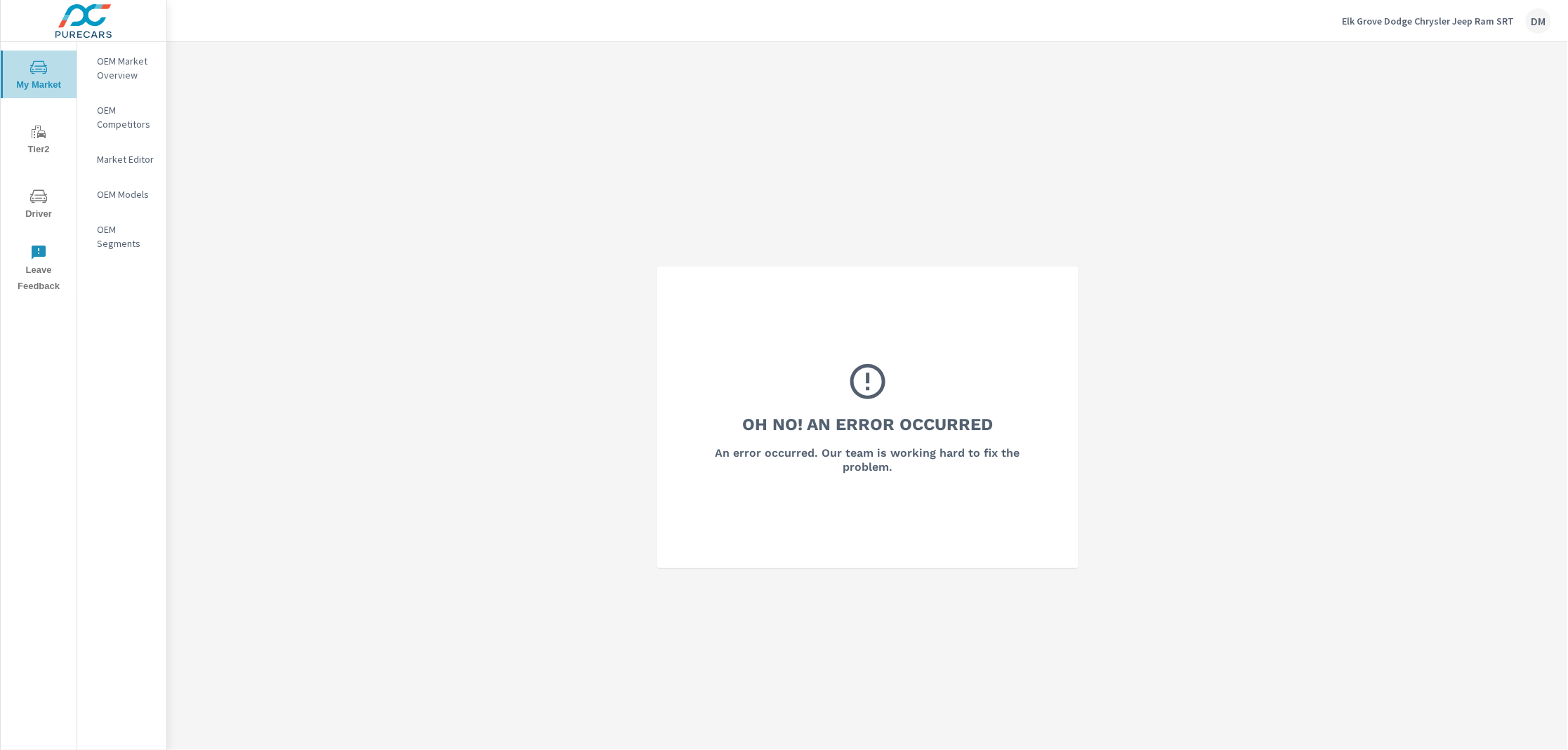
click at [33, 76] on span "My Market" at bounding box center [38, 75] width 67 height 34
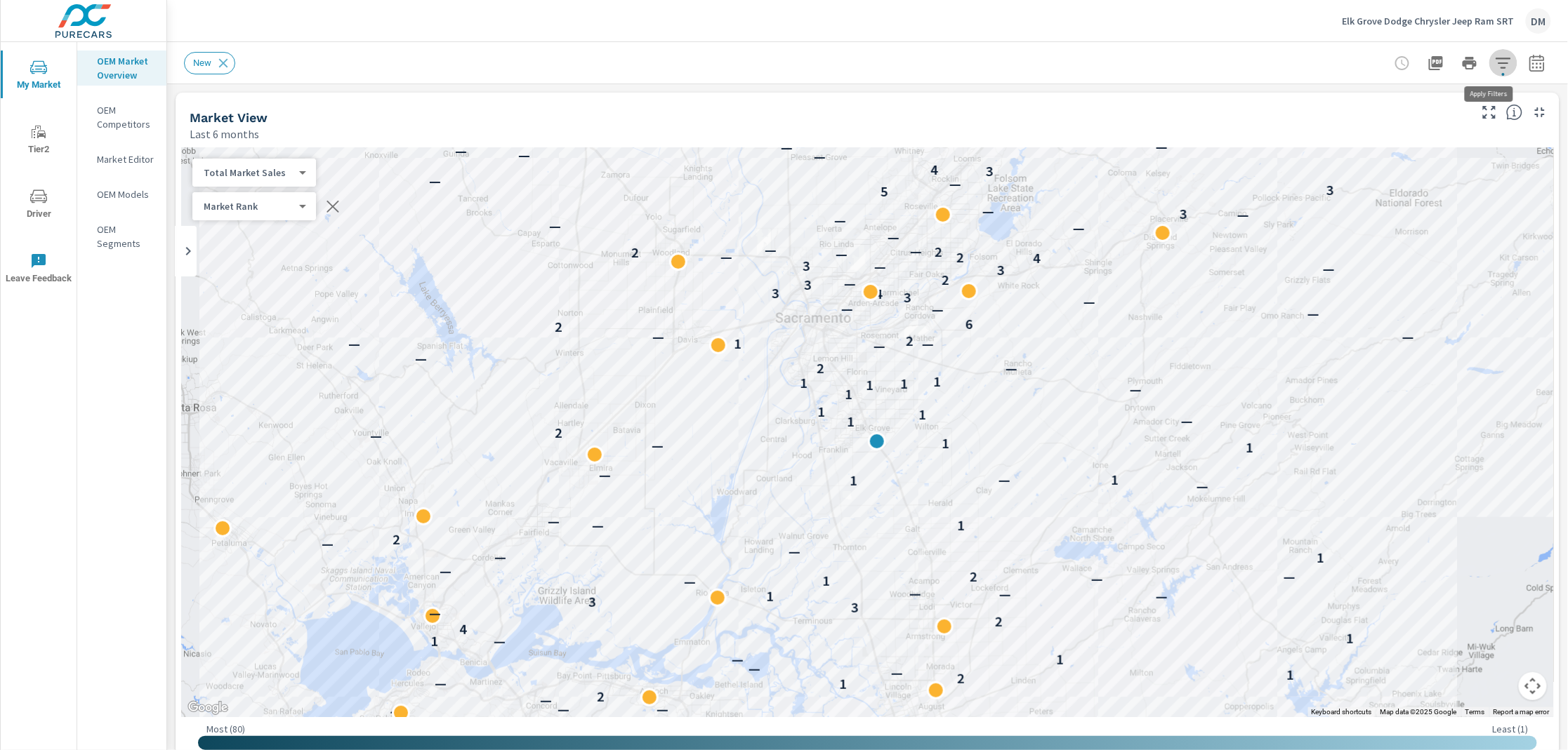
click at [1495, 60] on icon "button" at bounding box center [1503, 62] width 17 height 17
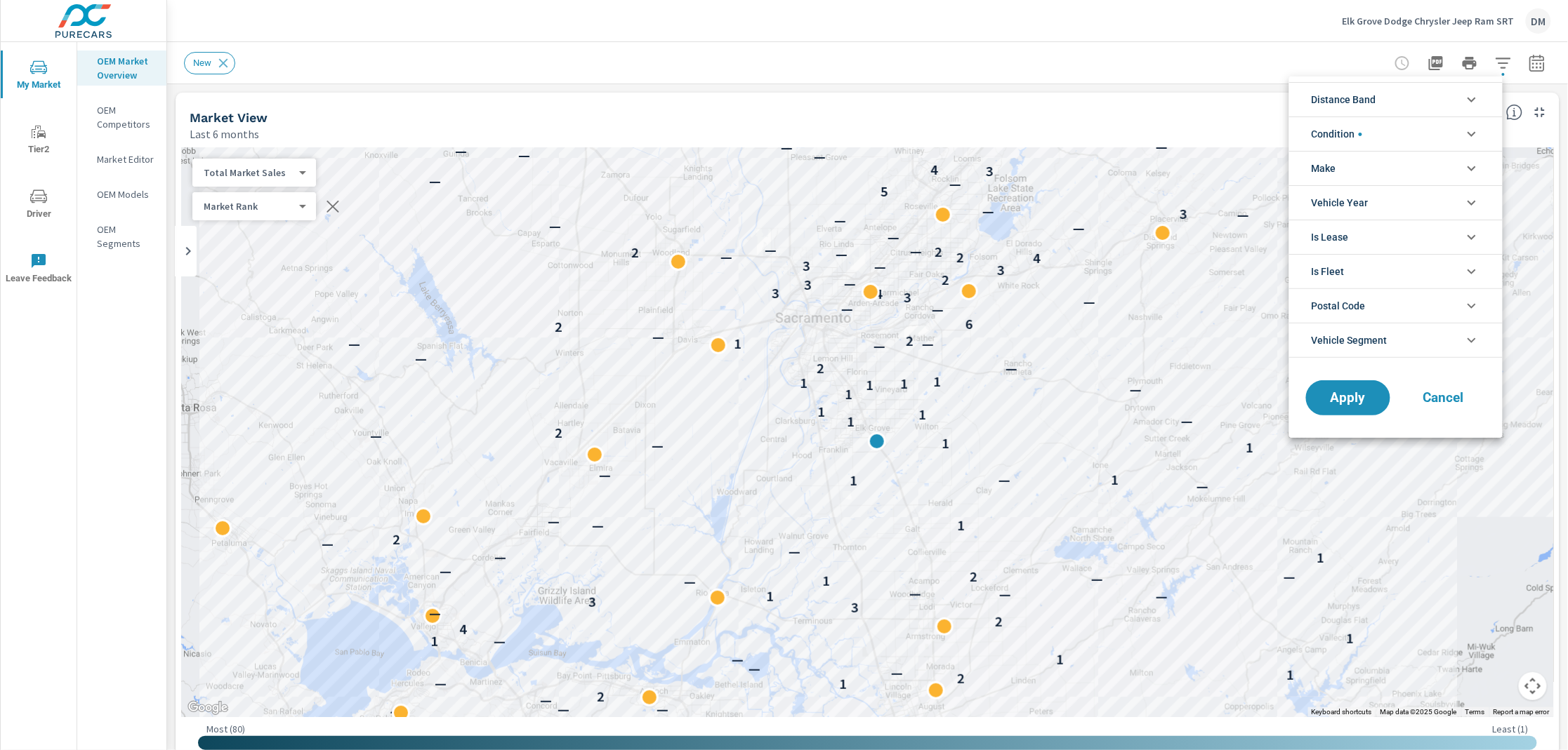
drag, startPoint x: 1141, startPoint y: 335, endPoint x: 913, endPoint y: 322, distance: 228.4
click at [810, 323] on div at bounding box center [784, 375] width 1568 height 750
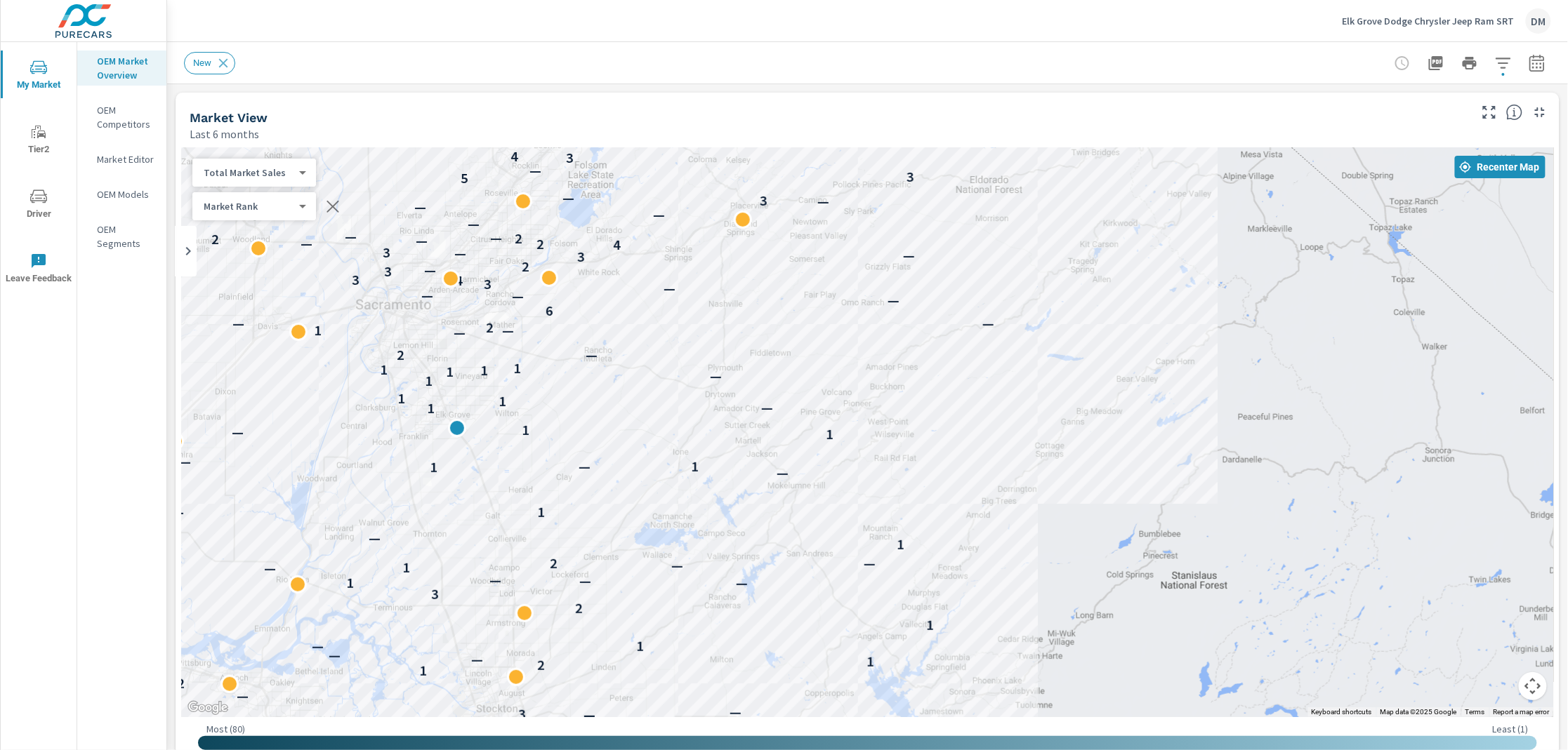
drag, startPoint x: 1163, startPoint y: 340, endPoint x: 1319, endPoint y: 298, distance: 161.6
click at [744, 320] on div "— 7 4 3 3 — 1 1 — — — — 9 — — — — — 2 — — 3 — — 2 — 3 — — — — — 1 — 7 — — — 3 —…" at bounding box center [867, 433] width 1373 height 570
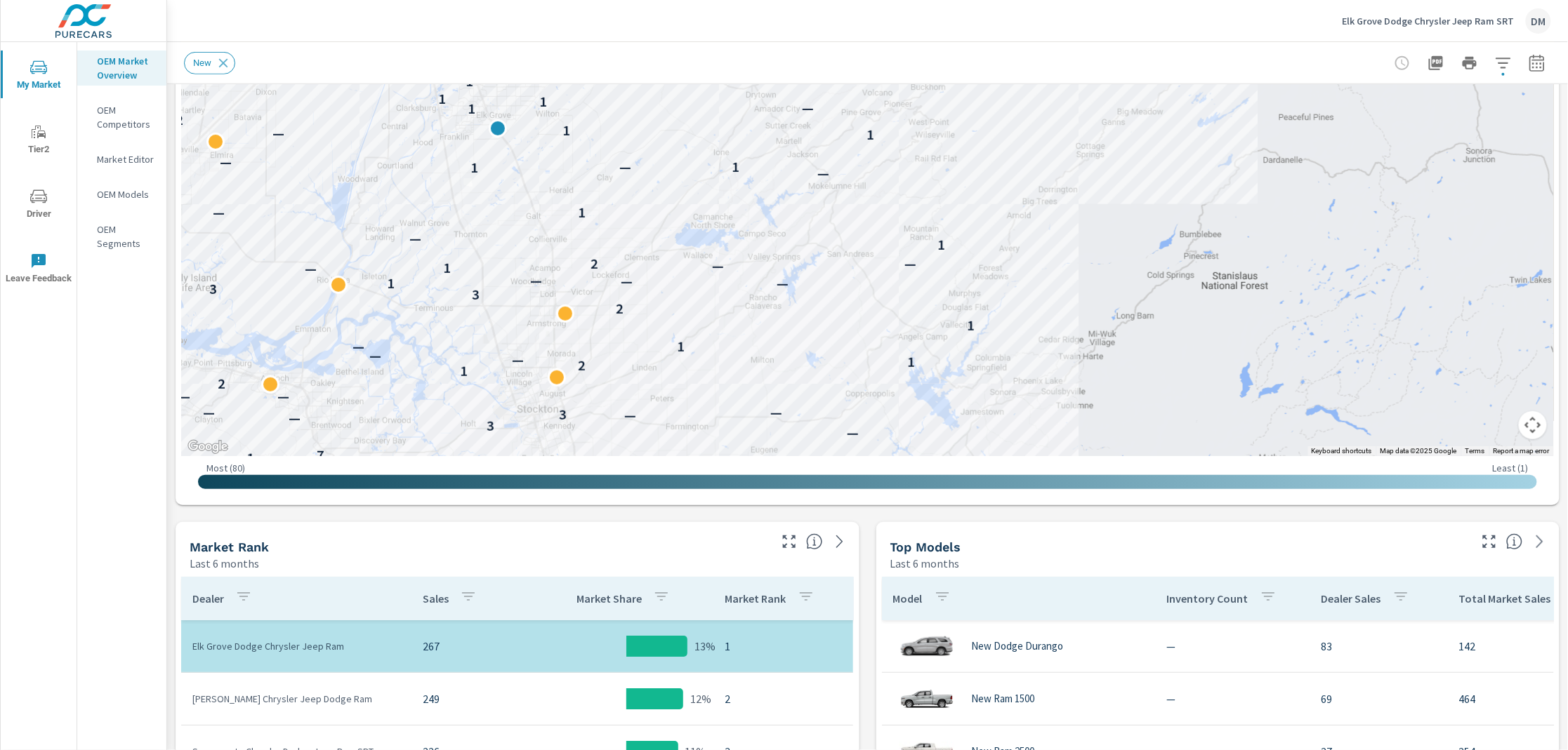
scroll to position [41, 0]
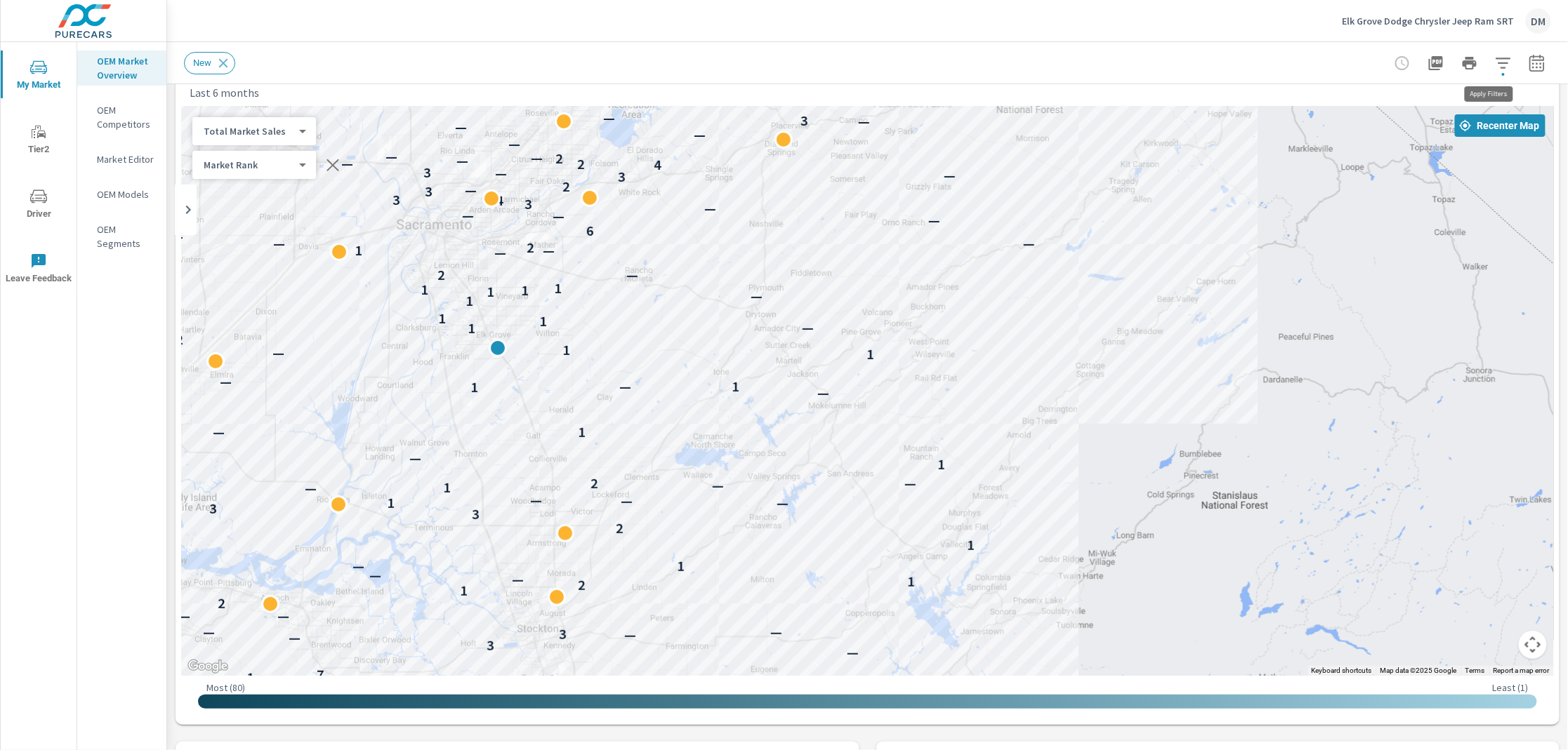
click at [1495, 59] on icon "button" at bounding box center [1503, 62] width 17 height 17
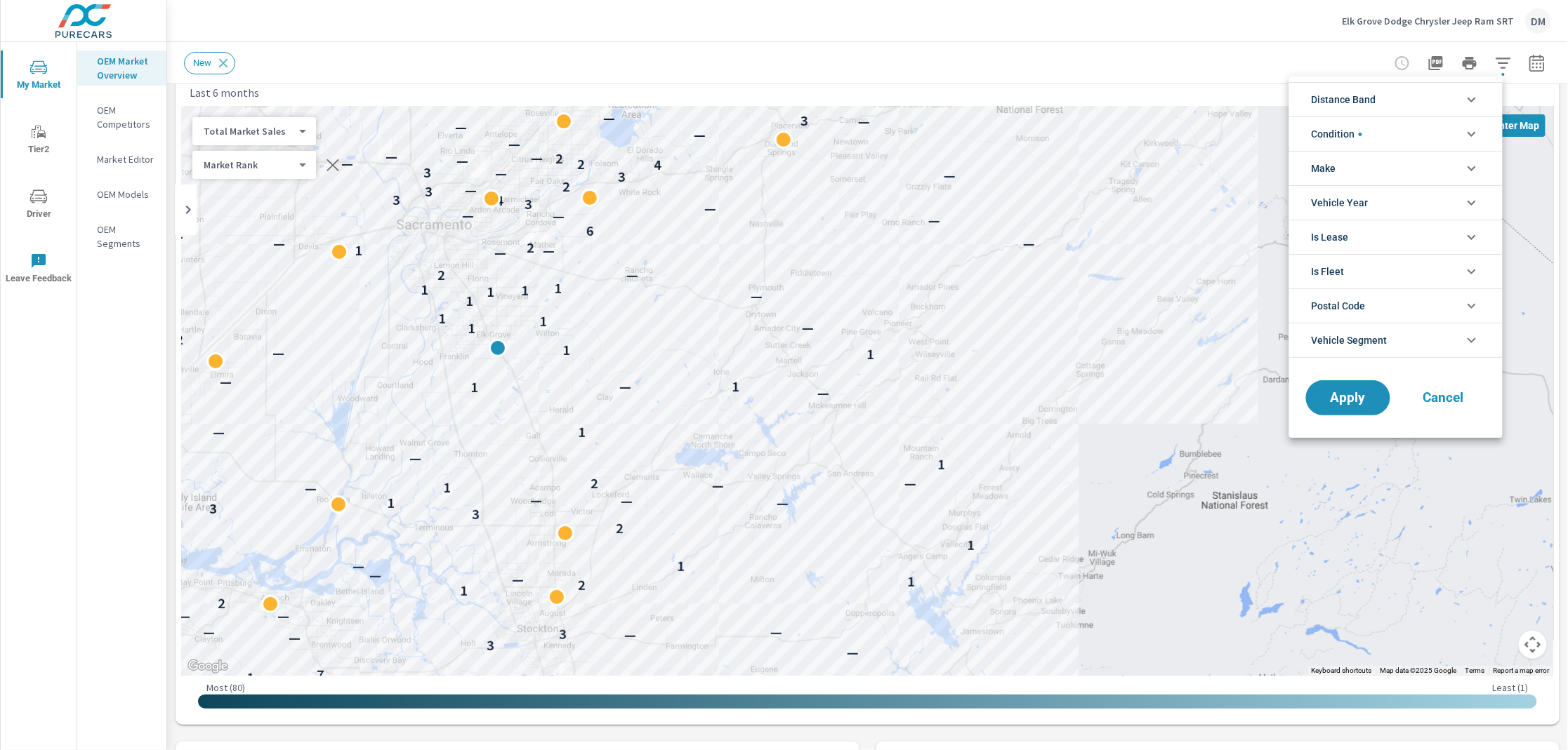
click at [1425, 101] on li "Distance Band" at bounding box center [1395, 99] width 213 height 34
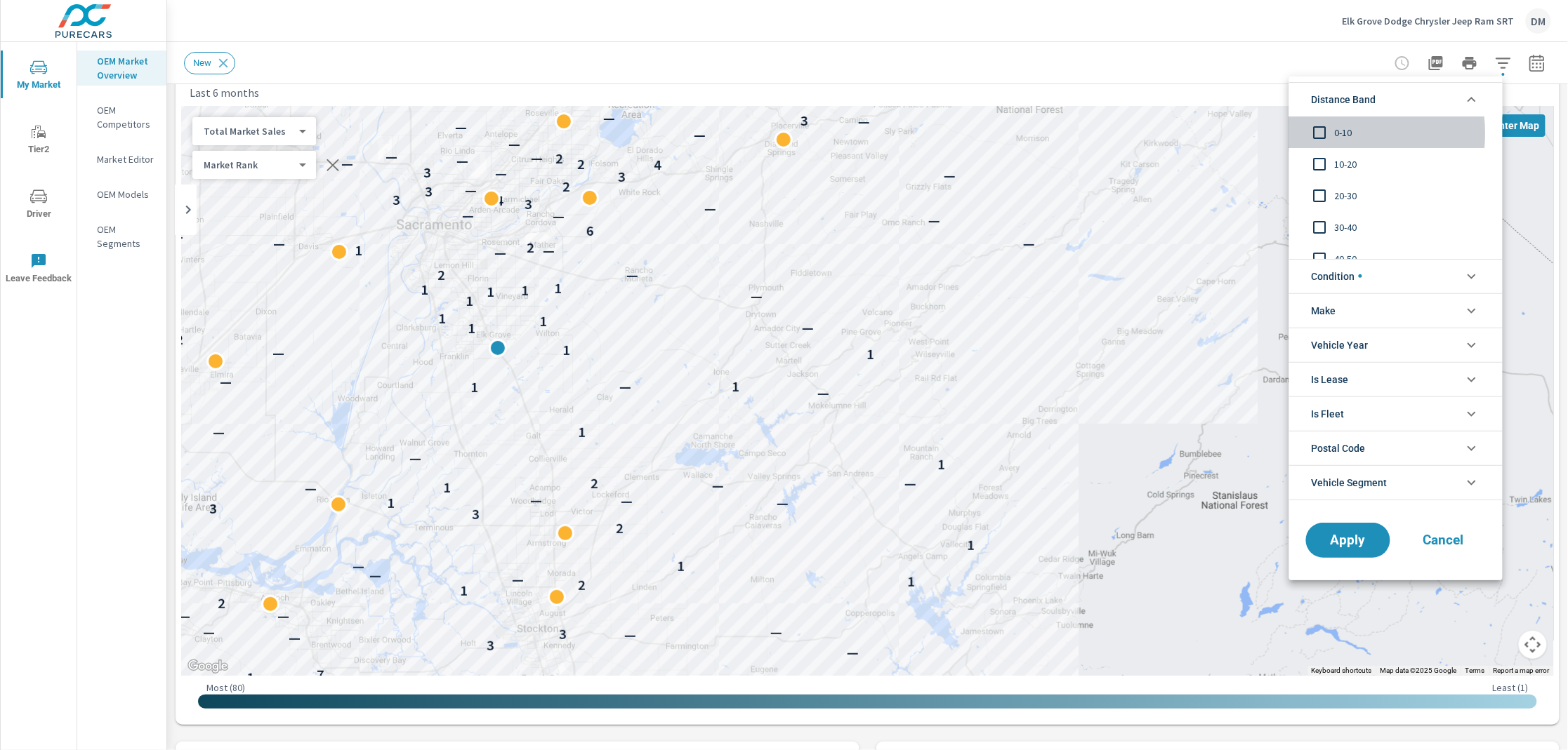
click at [1319, 134] on input "filter options" at bounding box center [1320, 133] width 29 height 29
click at [1316, 163] on input "filter options" at bounding box center [1320, 164] width 29 height 29
click at [1323, 192] on input "filter options" at bounding box center [1320, 195] width 29 height 29
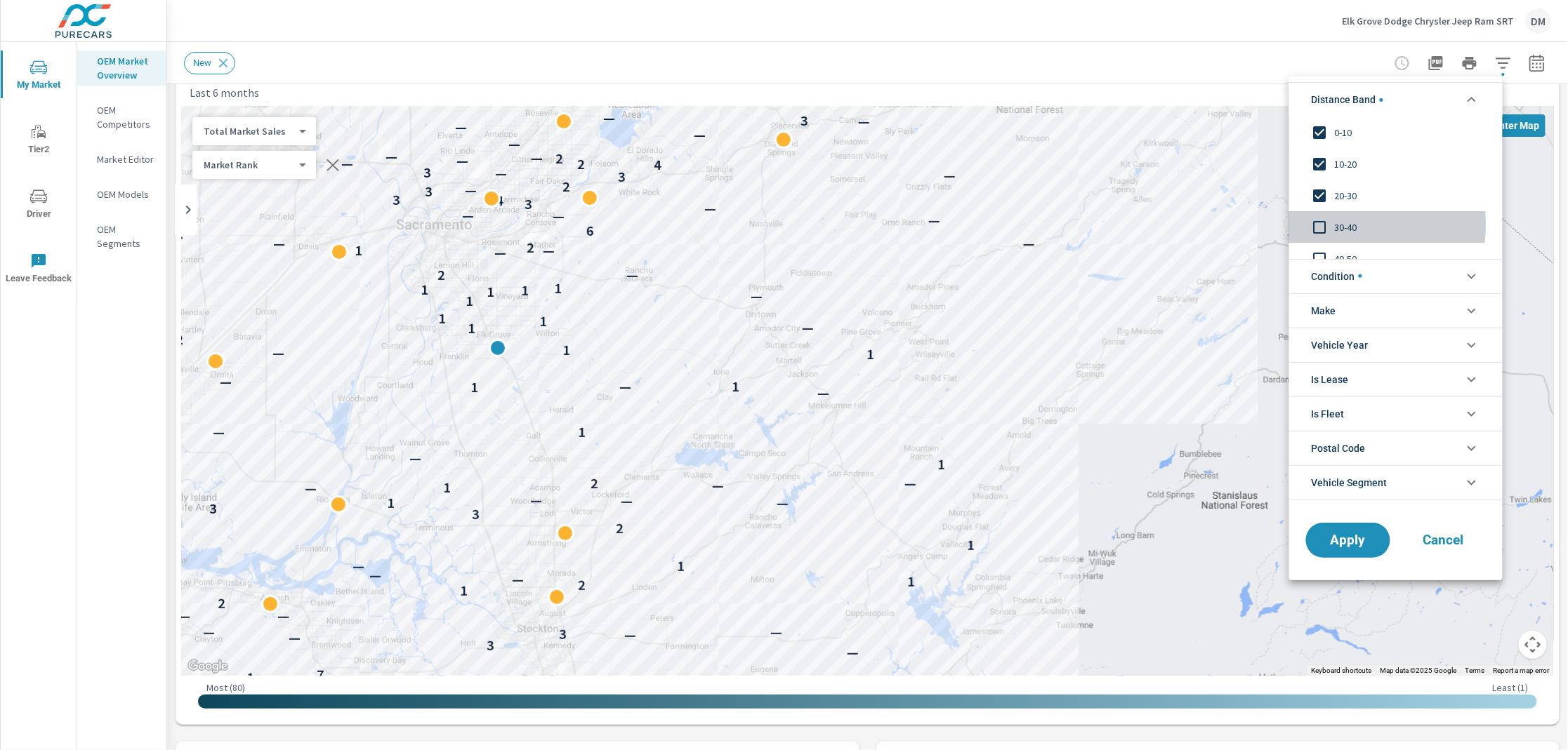
click at [1323, 225] on input "filter options" at bounding box center [1320, 228] width 29 height 29
click at [1431, 275] on li "Condition" at bounding box center [1395, 275] width 213 height 34
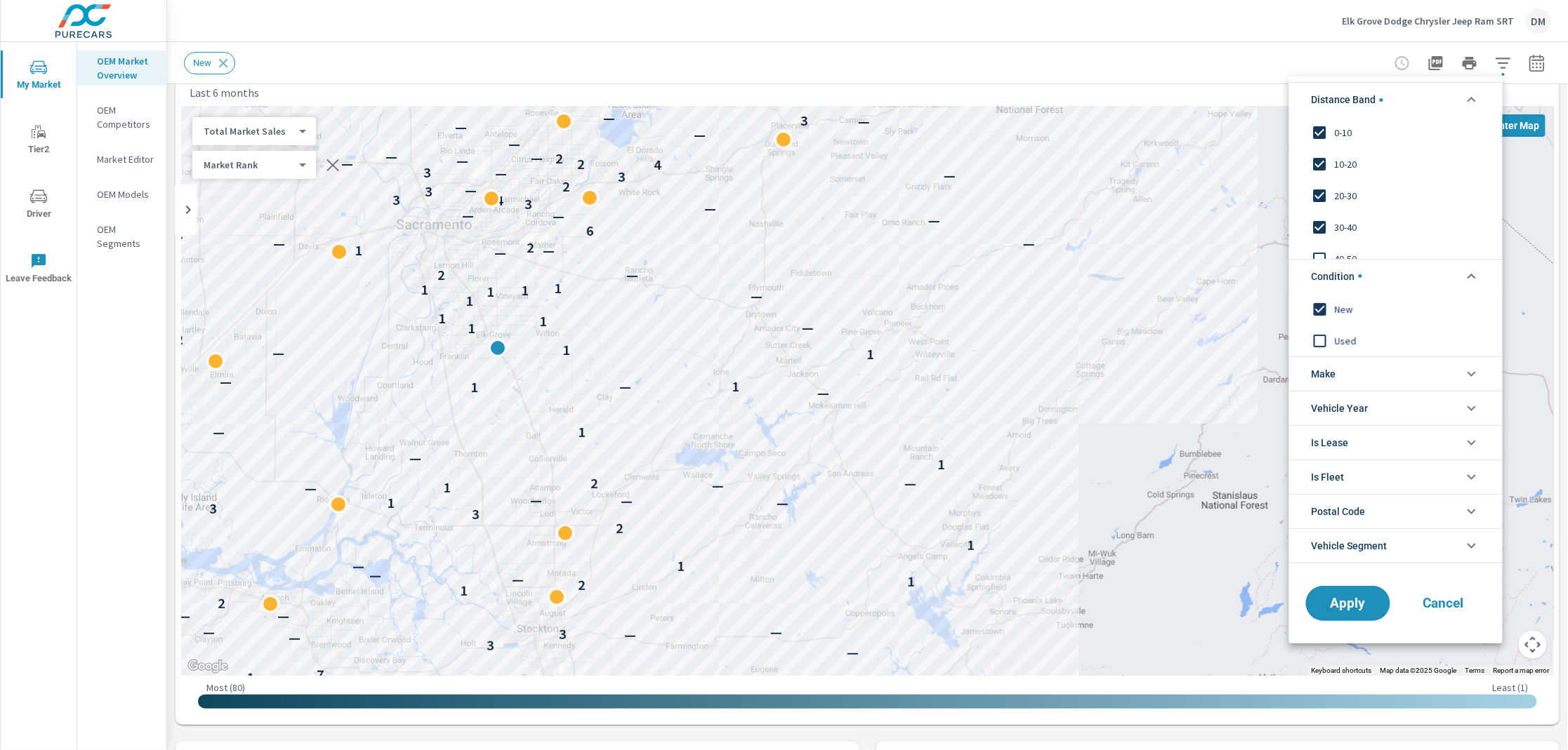
click at [1346, 371] on li "Make" at bounding box center [1395, 373] width 213 height 34
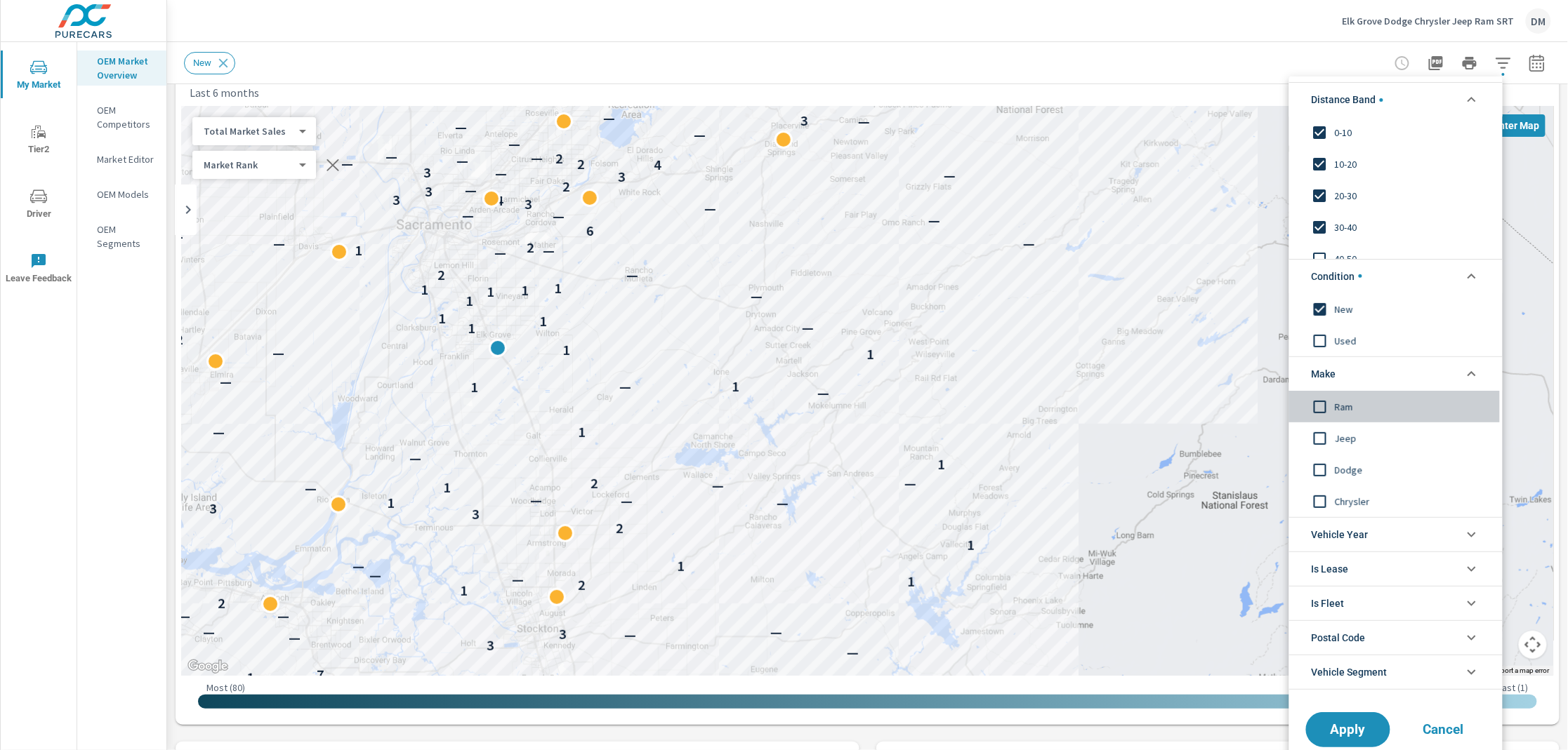
click at [1321, 405] on input "filter options" at bounding box center [1320, 406] width 29 height 29
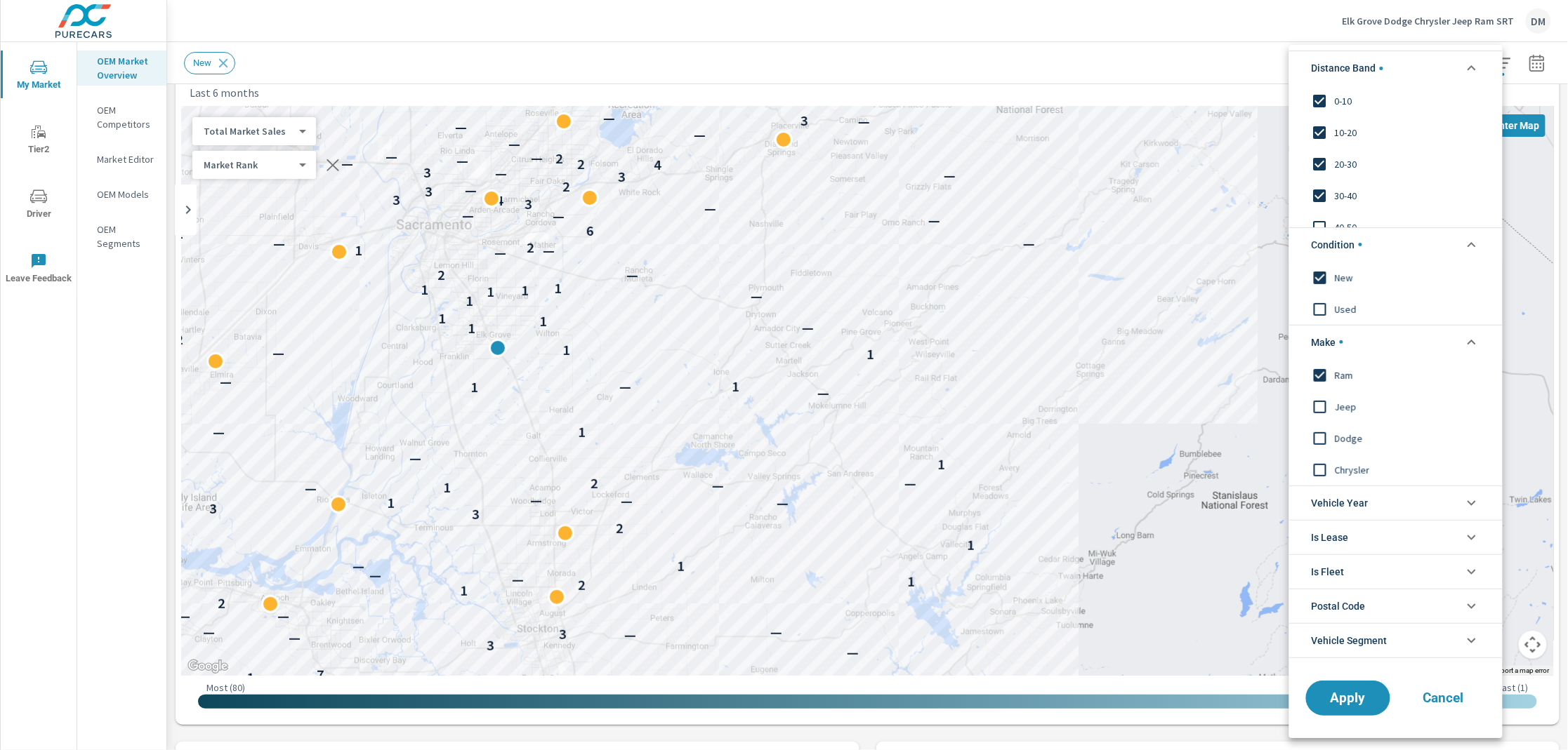
click at [1319, 402] on input "filter options" at bounding box center [1320, 406] width 29 height 29
click at [1316, 433] on input "filter options" at bounding box center [1320, 438] width 29 height 29
click at [1321, 469] on input "filter options" at bounding box center [1320, 470] width 29 height 29
click at [1355, 709] on button "Apply" at bounding box center [1347, 697] width 87 height 36
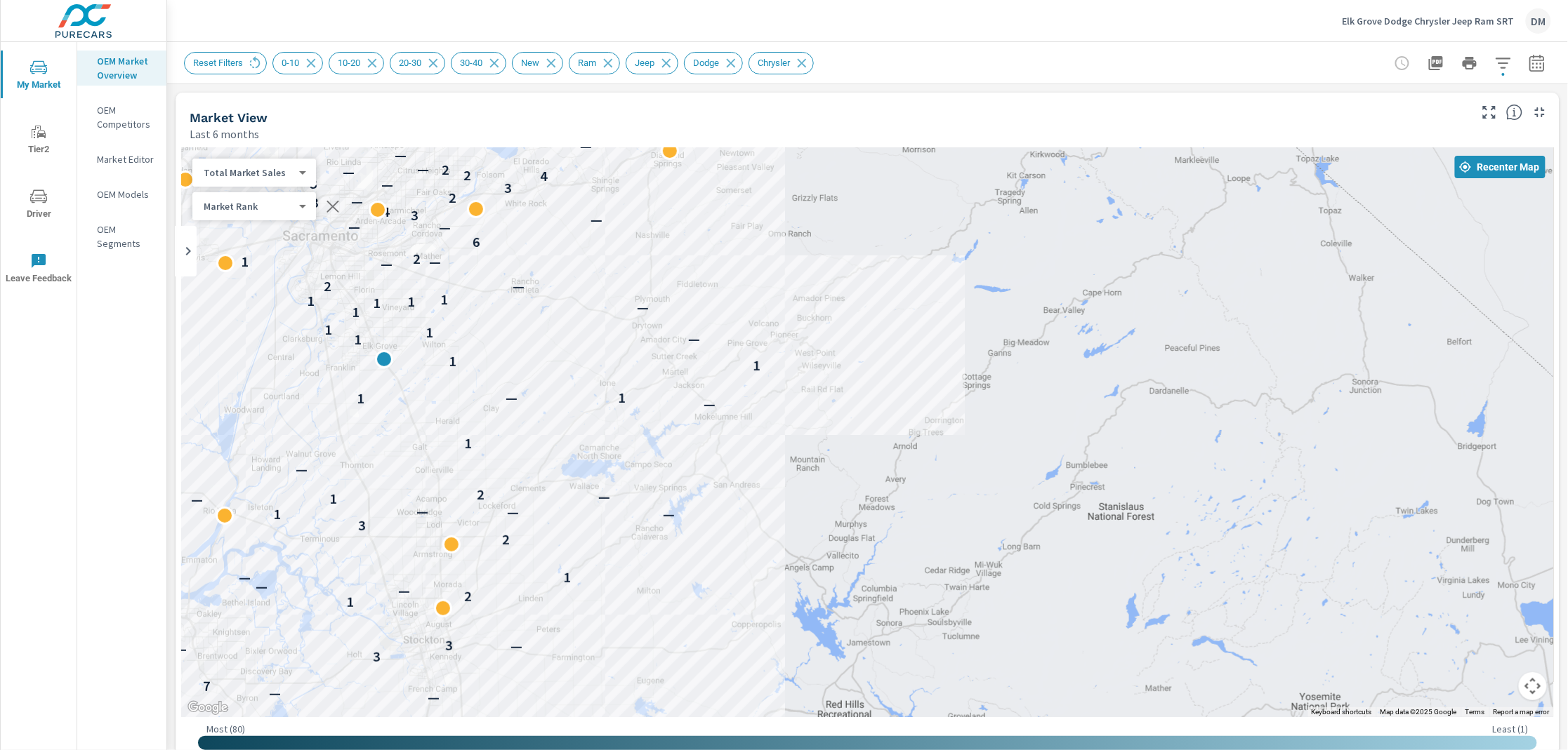
drag, startPoint x: 1271, startPoint y: 470, endPoint x: 1147, endPoint y: 435, distance: 128.8
click at [1147, 435] on div "— — 7 3 — — 3 — 1 2 — — — 1 2 3 3 — 1 — — — 1 — 2 — — 1 — — 1 1 — — 1 — 1 2 1 —…" at bounding box center [1277, 696] width 1045 height 588
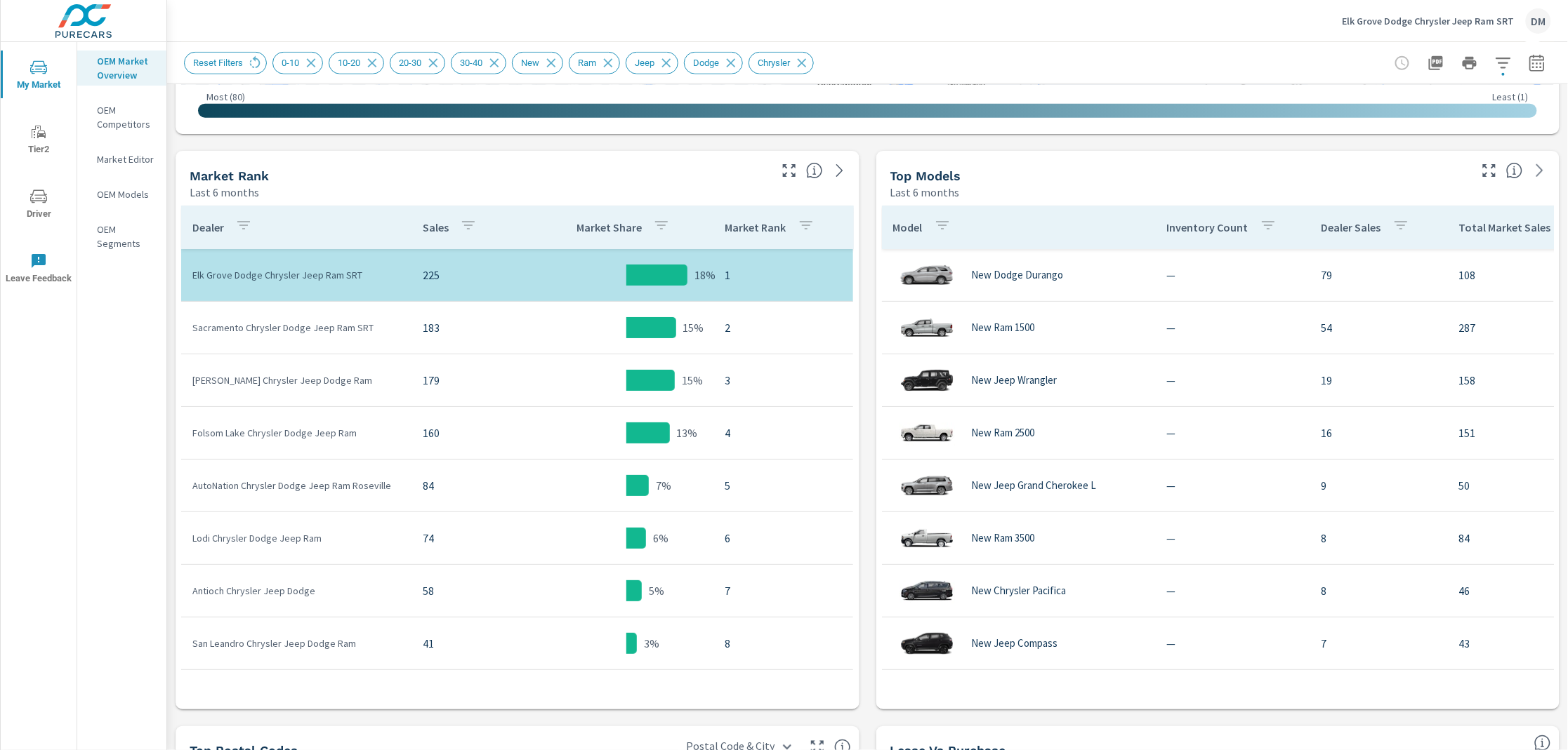
scroll to position [618, 0]
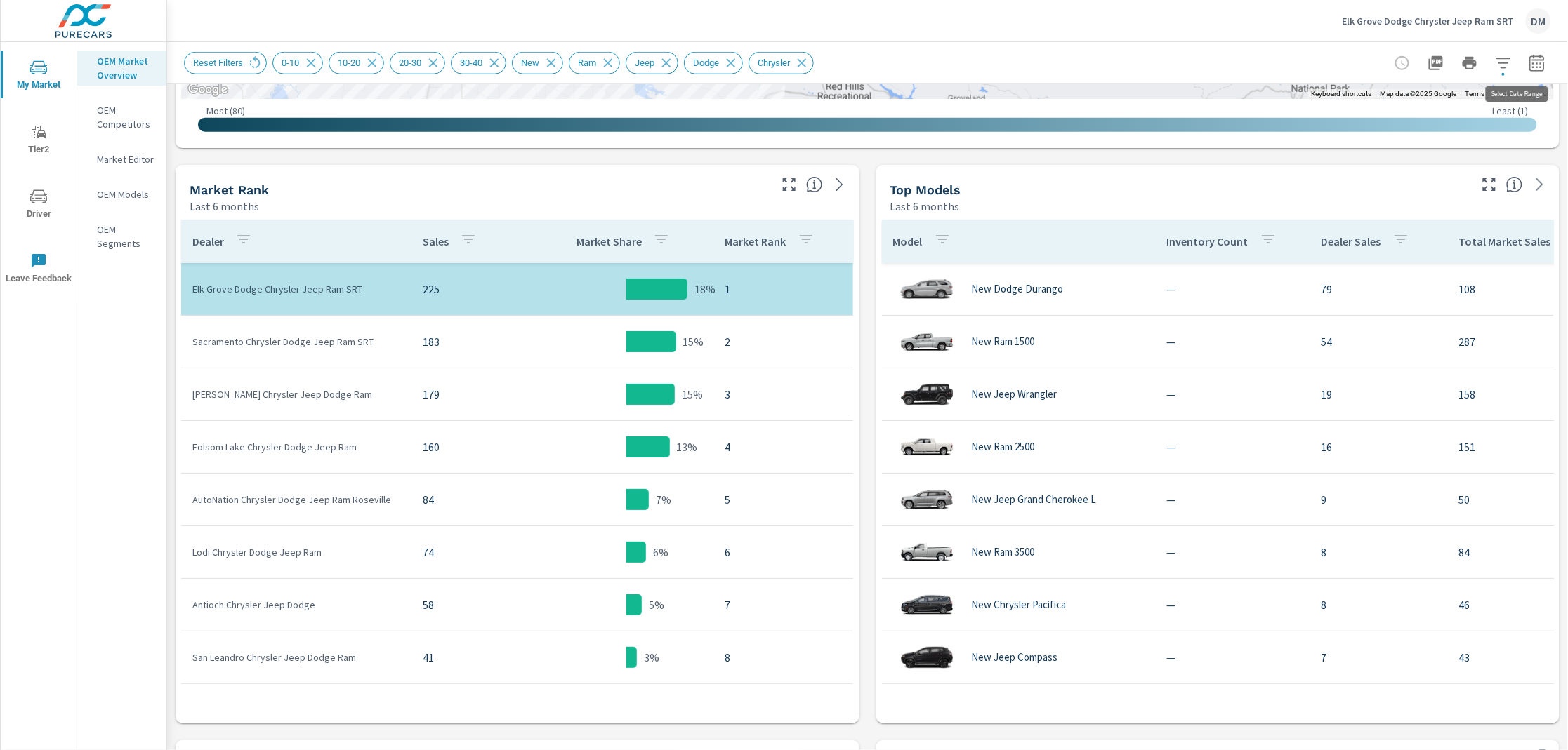
click at [1528, 62] on icon "button" at bounding box center [1536, 62] width 17 height 17
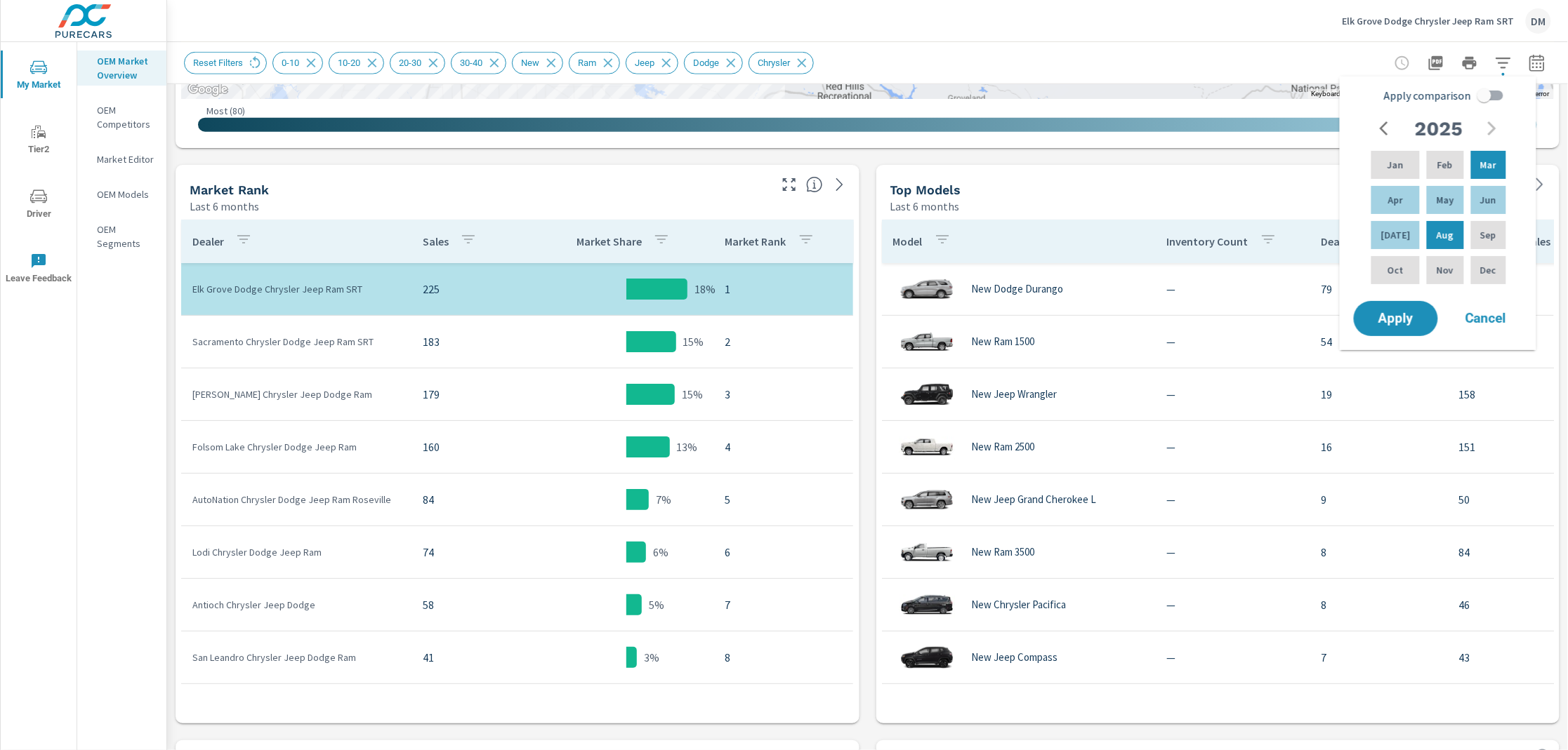
click at [1501, 90] on input "Apply comparison" at bounding box center [1484, 95] width 80 height 26
checkbox input "true"
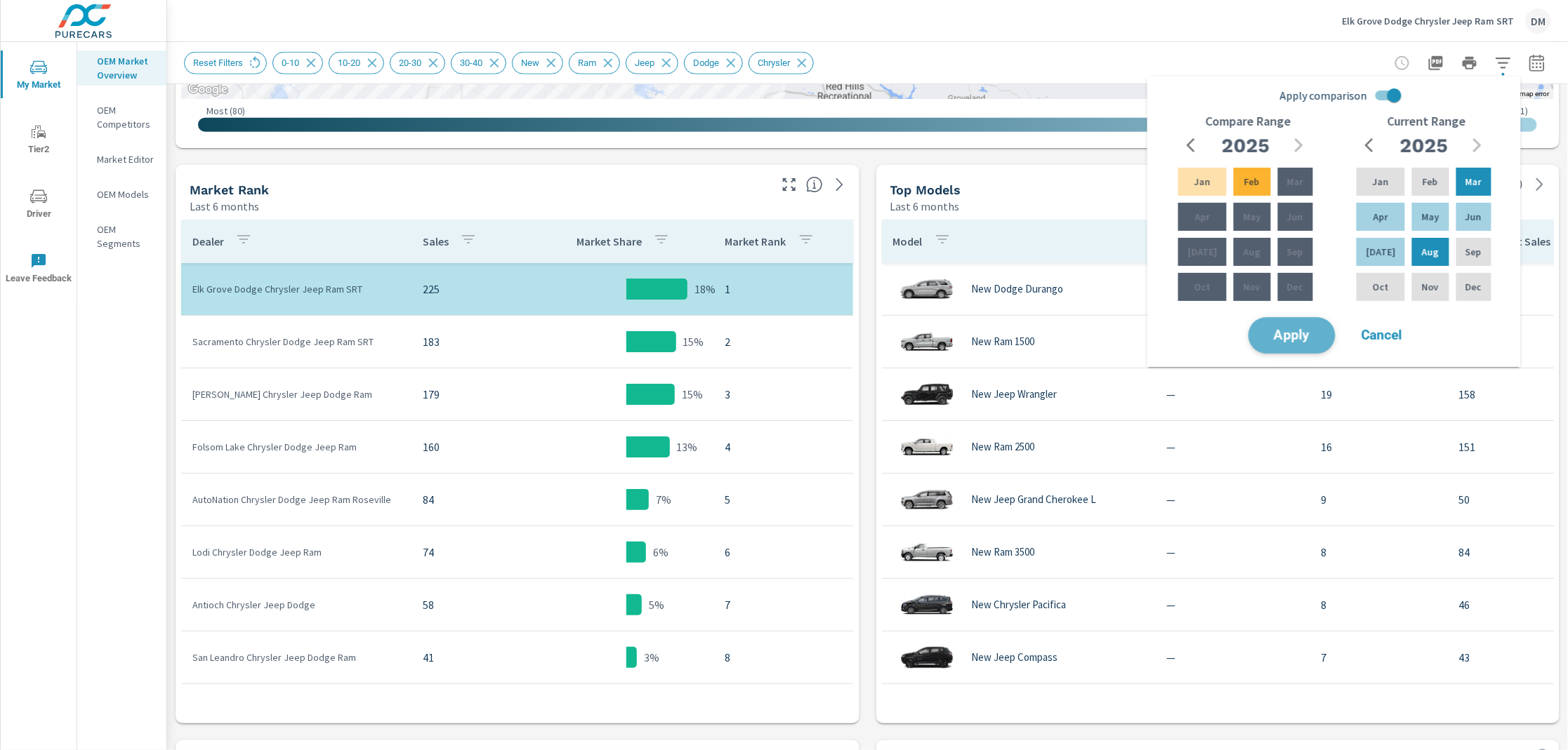
click at [1292, 338] on span "Apply" at bounding box center [1292, 336] width 58 height 14
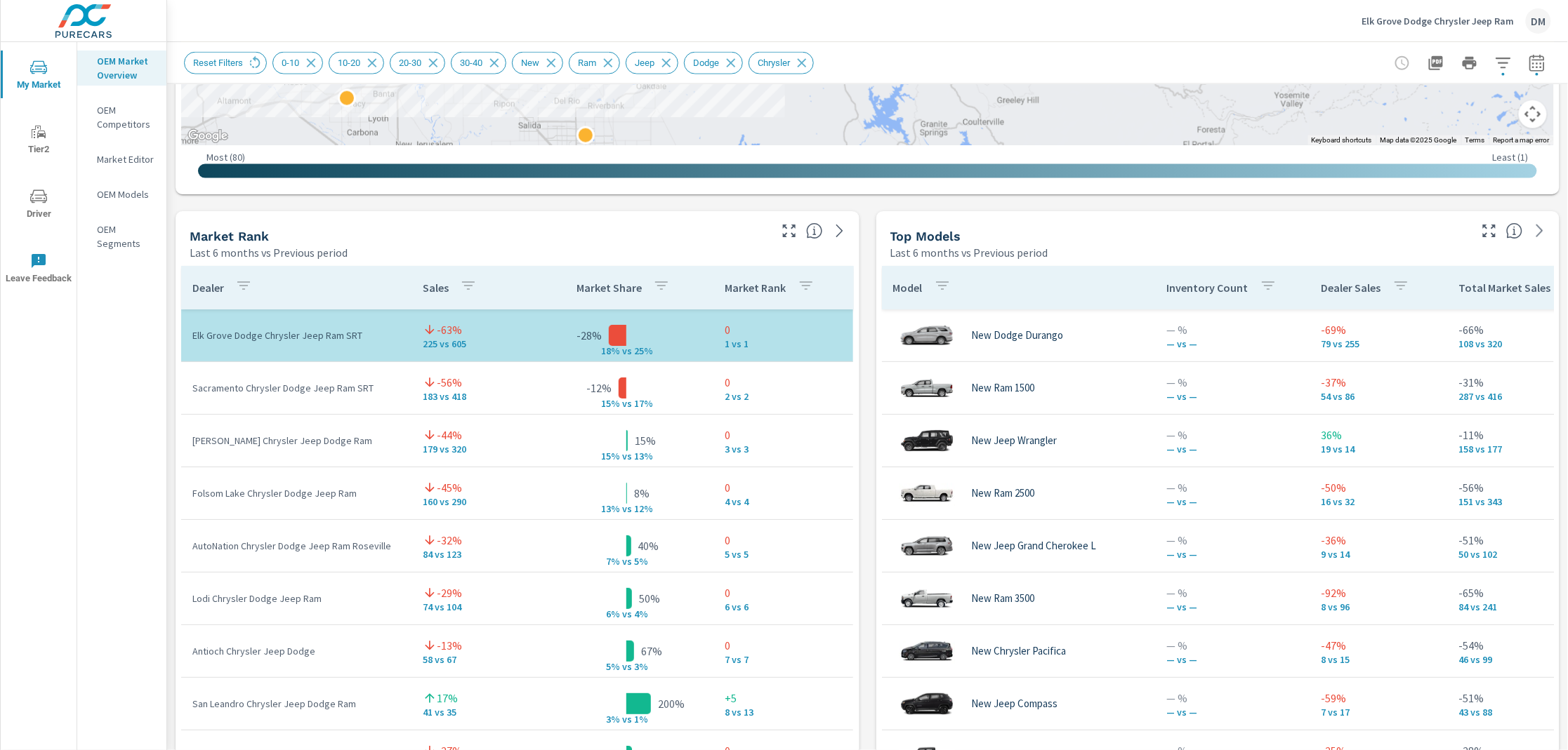
scroll to position [806, 0]
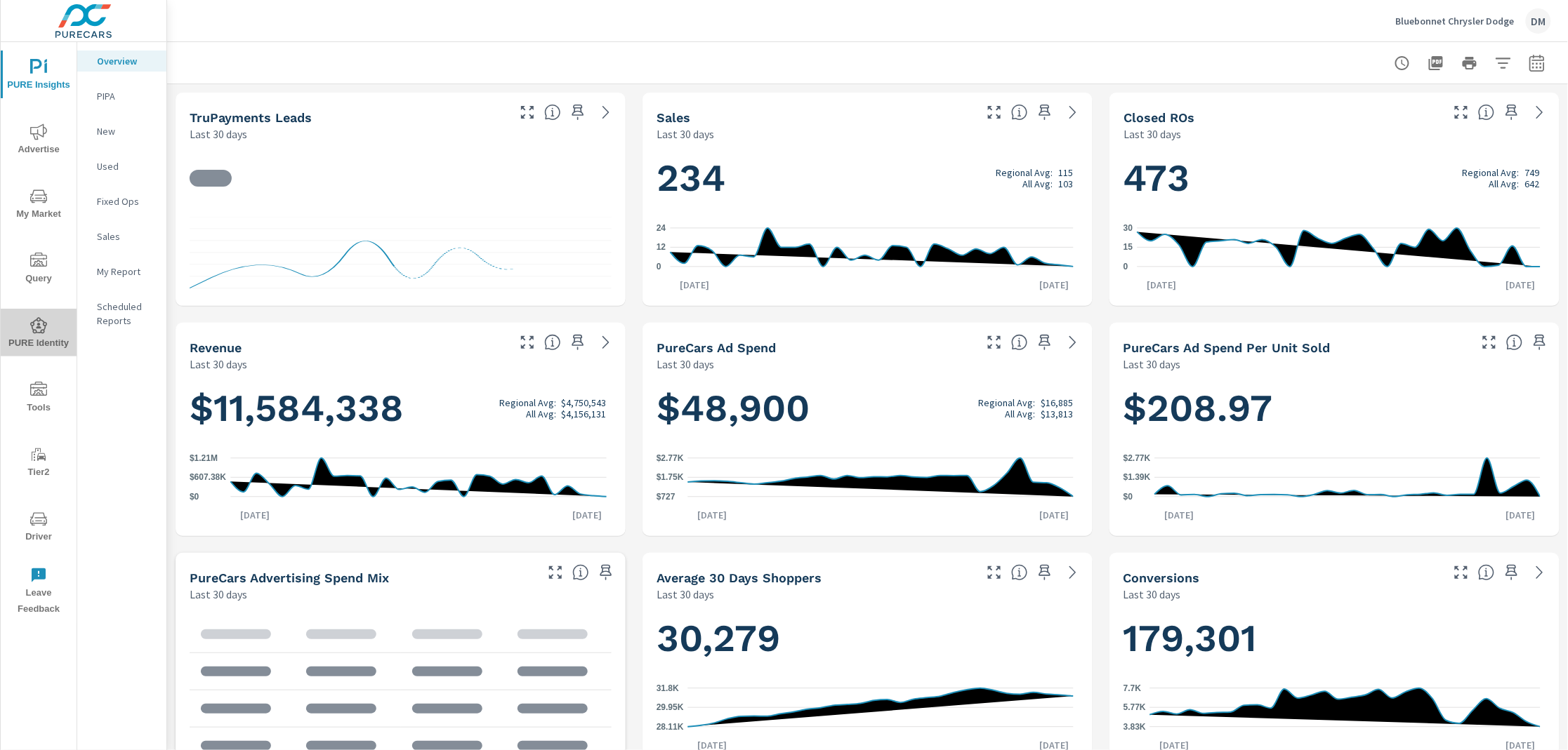
click at [38, 330] on icon "nav menu" at bounding box center [38, 325] width 17 height 17
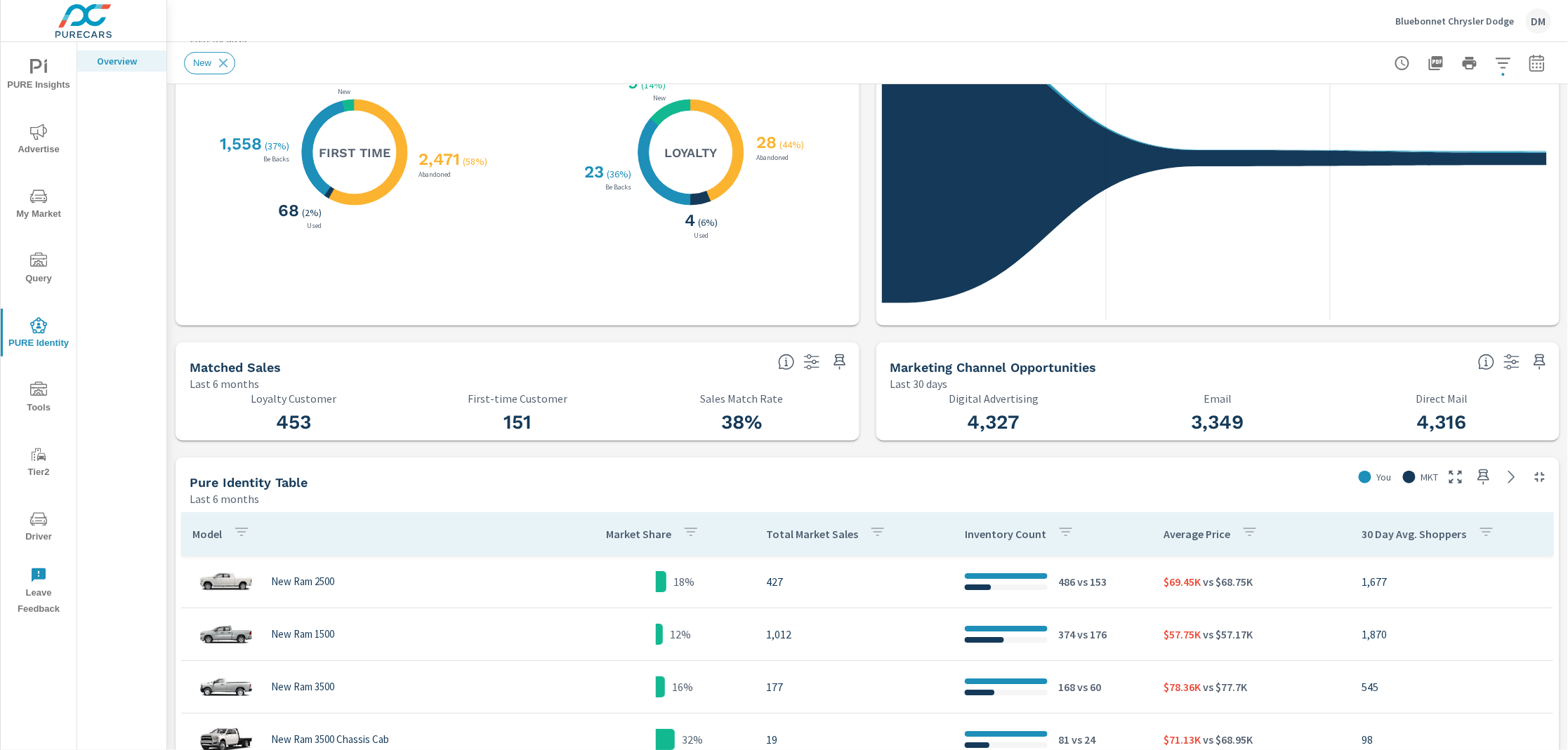
scroll to position [421, 0]
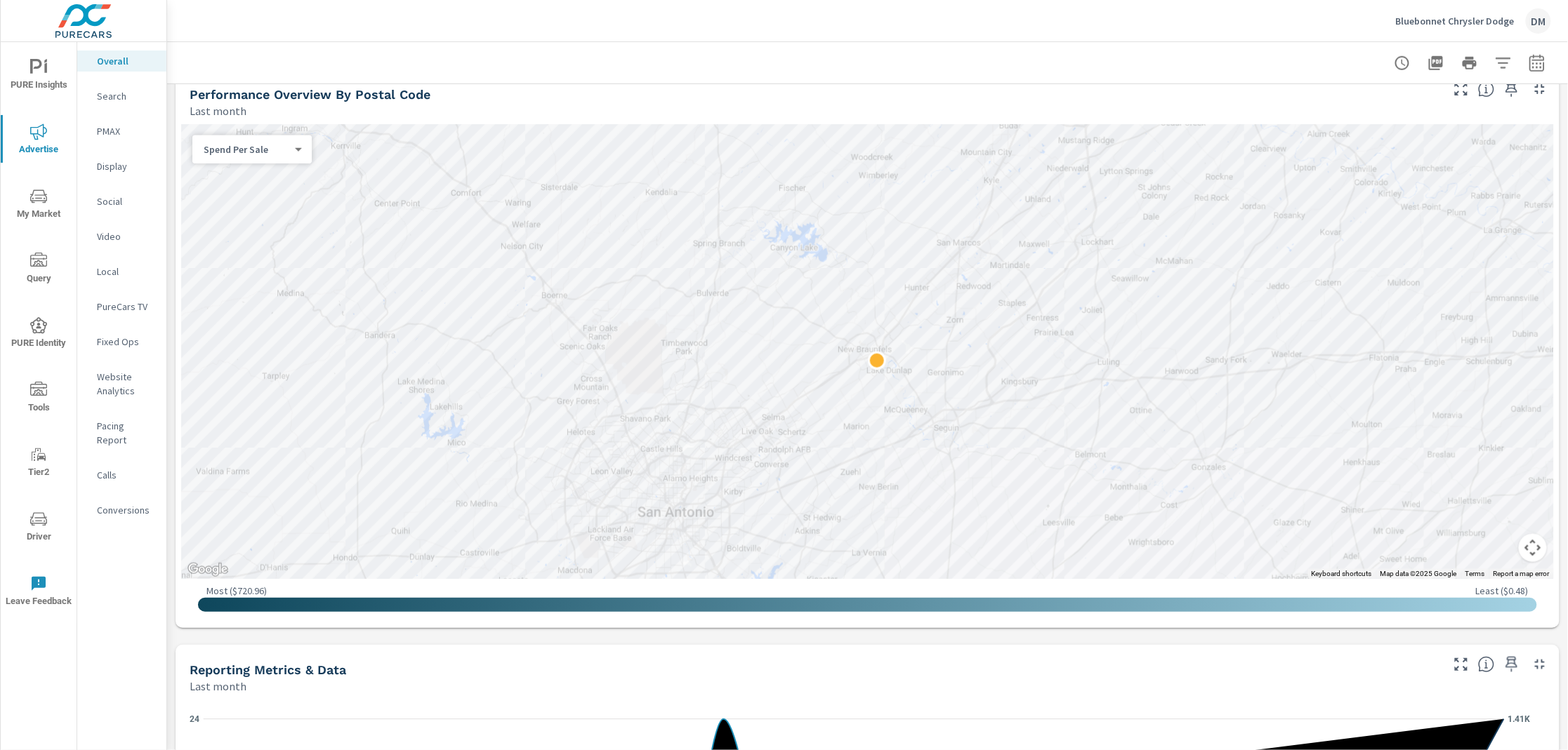
scroll to position [482, 0]
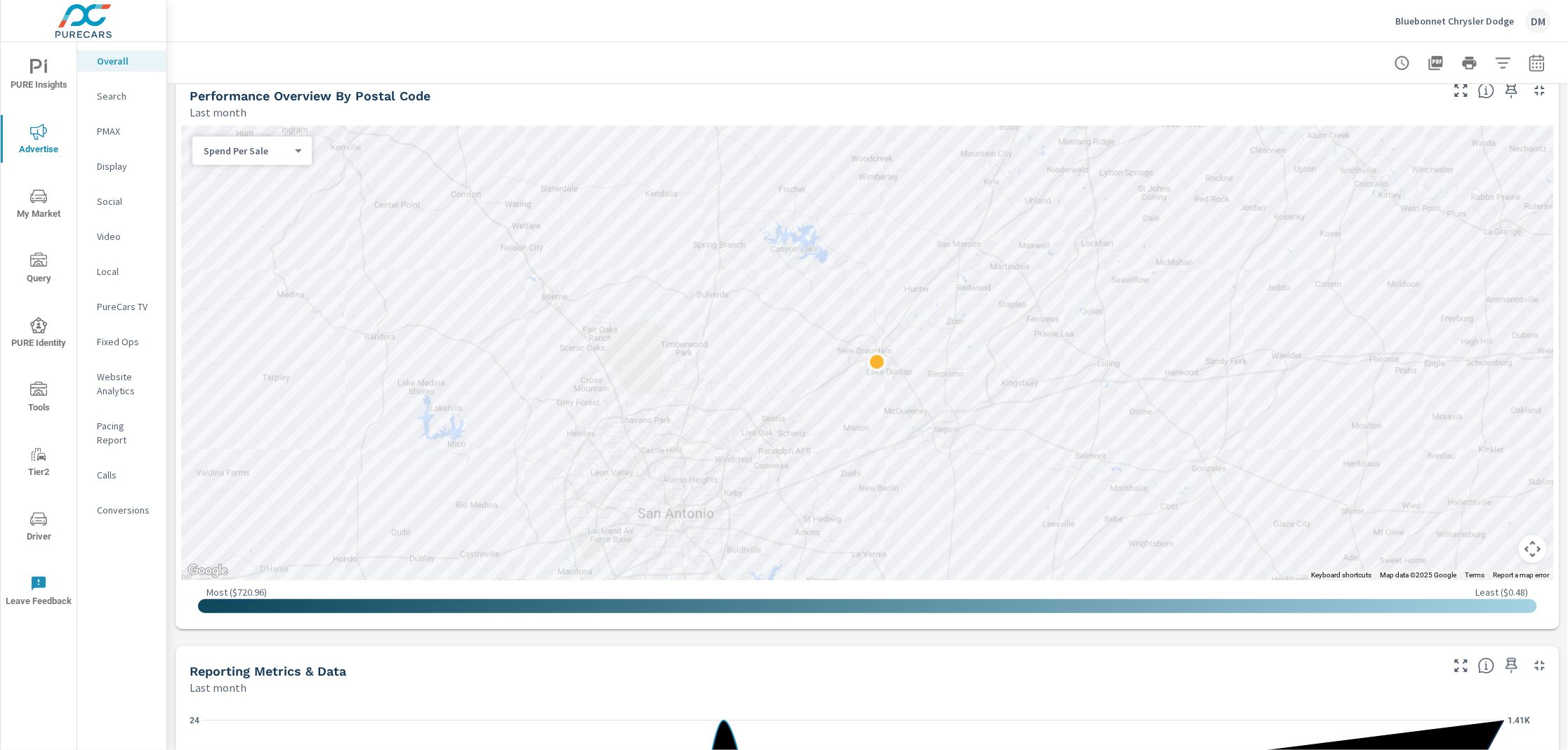
click at [263, 148] on body "PURE Insights Advertise My Market Query PURE Identity Tools Tier2 Driver Leave …" at bounding box center [784, 375] width 1568 height 750
click at [237, 100] on li "Spend" at bounding box center [246, 105] width 108 height 22
click at [266, 148] on body "PURE Insights Advertise My Market Query PURE Identity Tools Tier2 Driver Leave …" at bounding box center [784, 375] width 1568 height 750
click at [266, 194] on li "Spend Per Sale" at bounding box center [246, 195] width 108 height 22
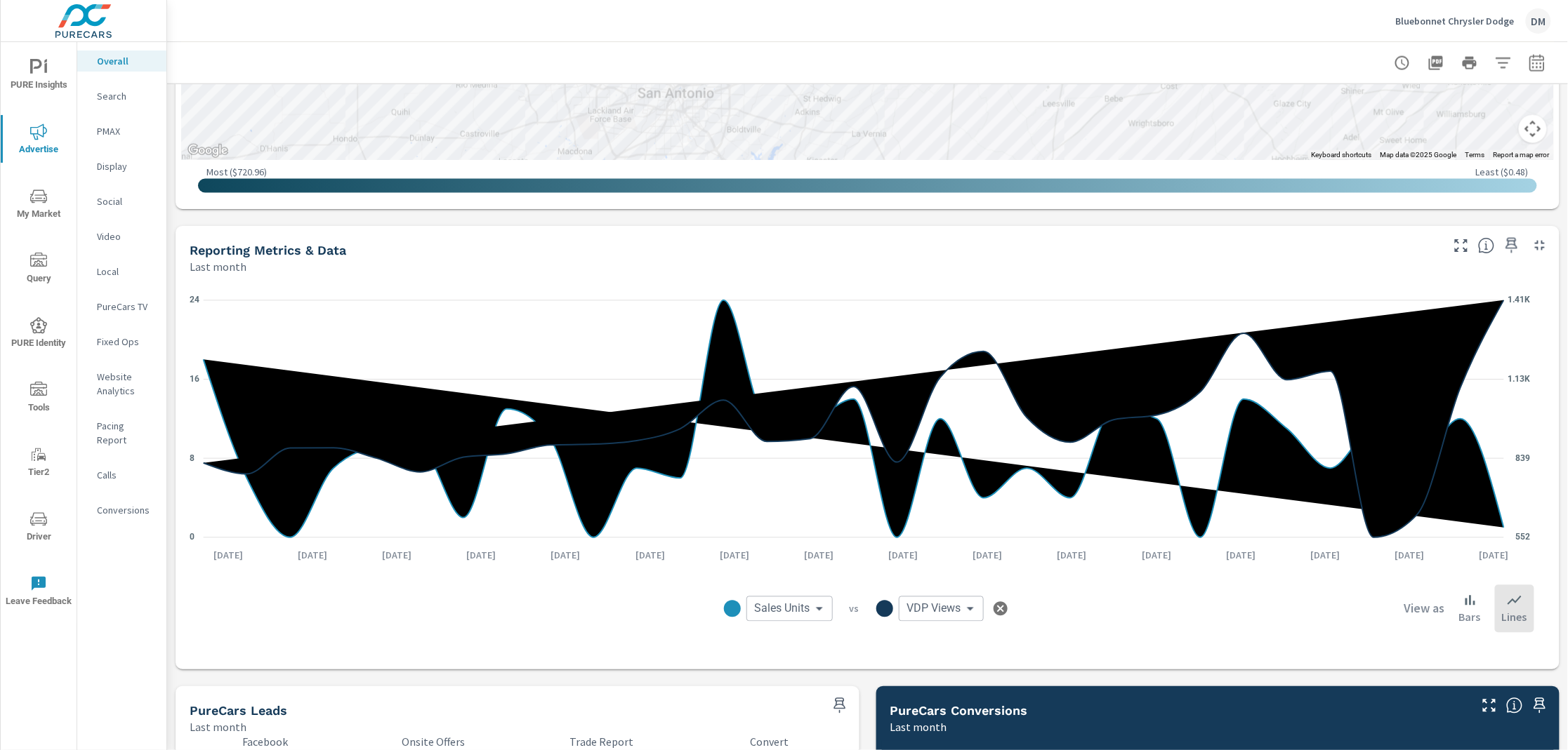
scroll to position [917, 0]
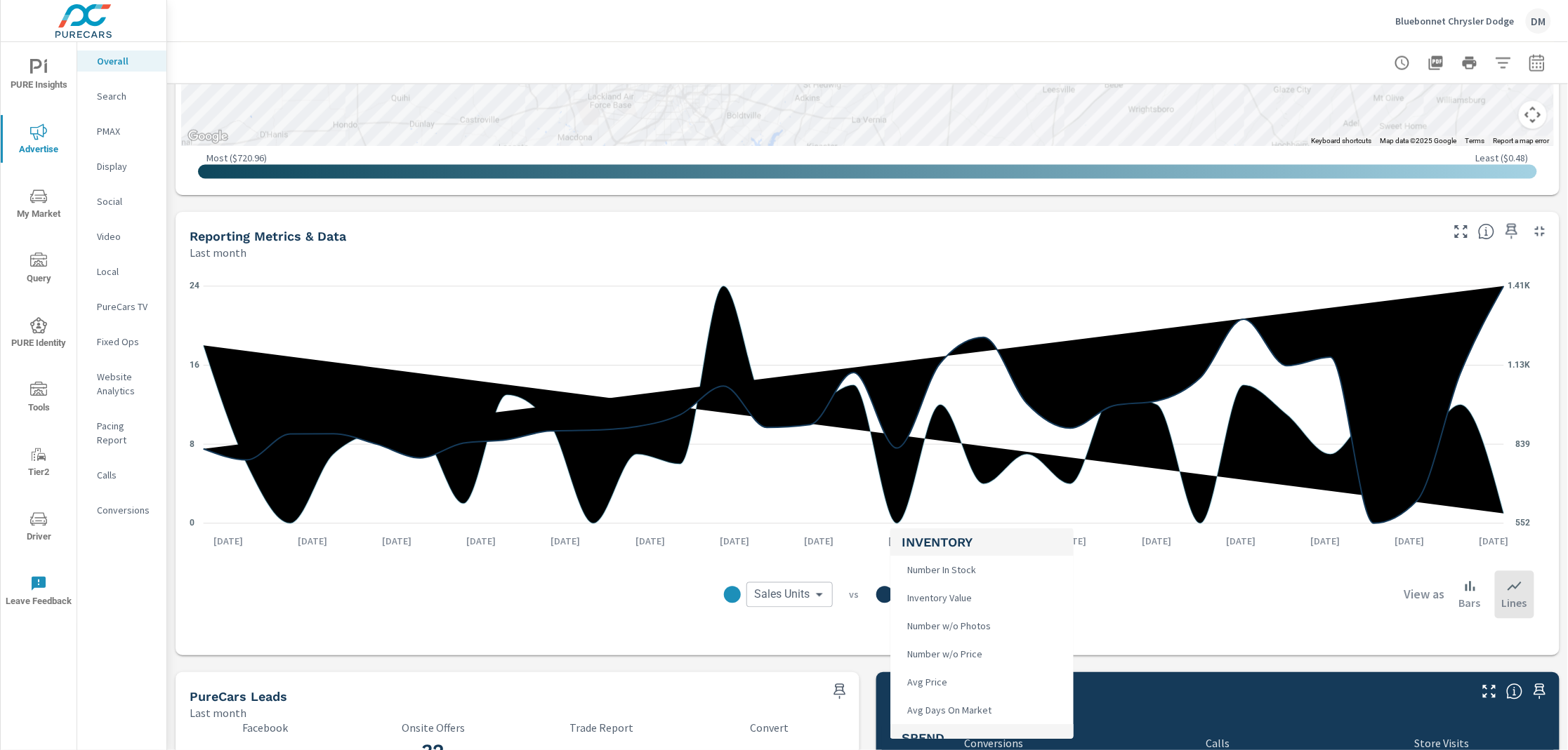
click at [938, 591] on body "PURE Insights Advertise My Market Query PURE Identity Tools Tier2 Driver Leave …" at bounding box center [784, 375] width 1568 height 750
click at [959, 725] on li "Clicks" at bounding box center [982, 735] width 184 height 28
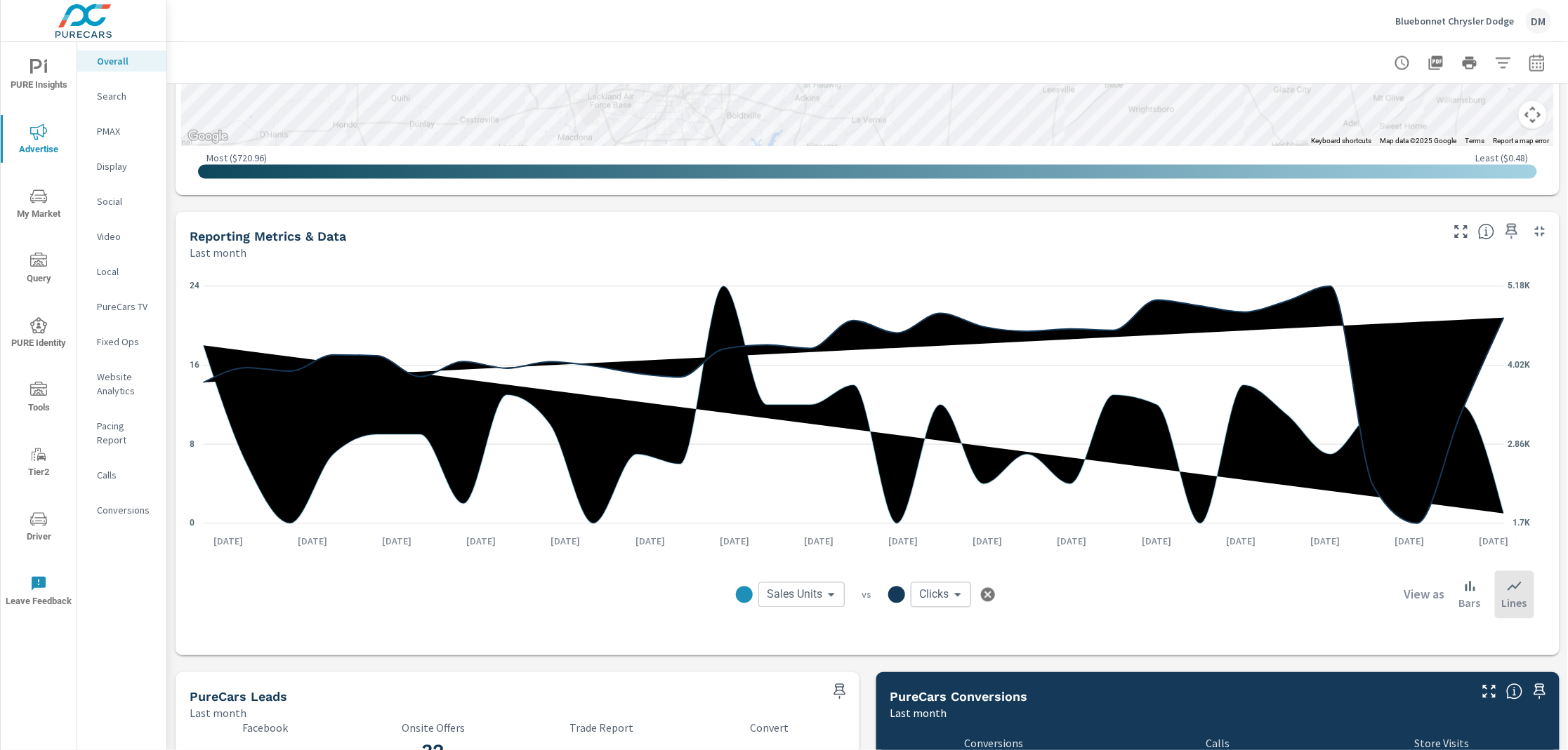
click at [946, 594] on body "PURE Insights Advertise My Market Query PURE Identity Tools Tier2 Driver Leave …" at bounding box center [784, 375] width 1568 height 750
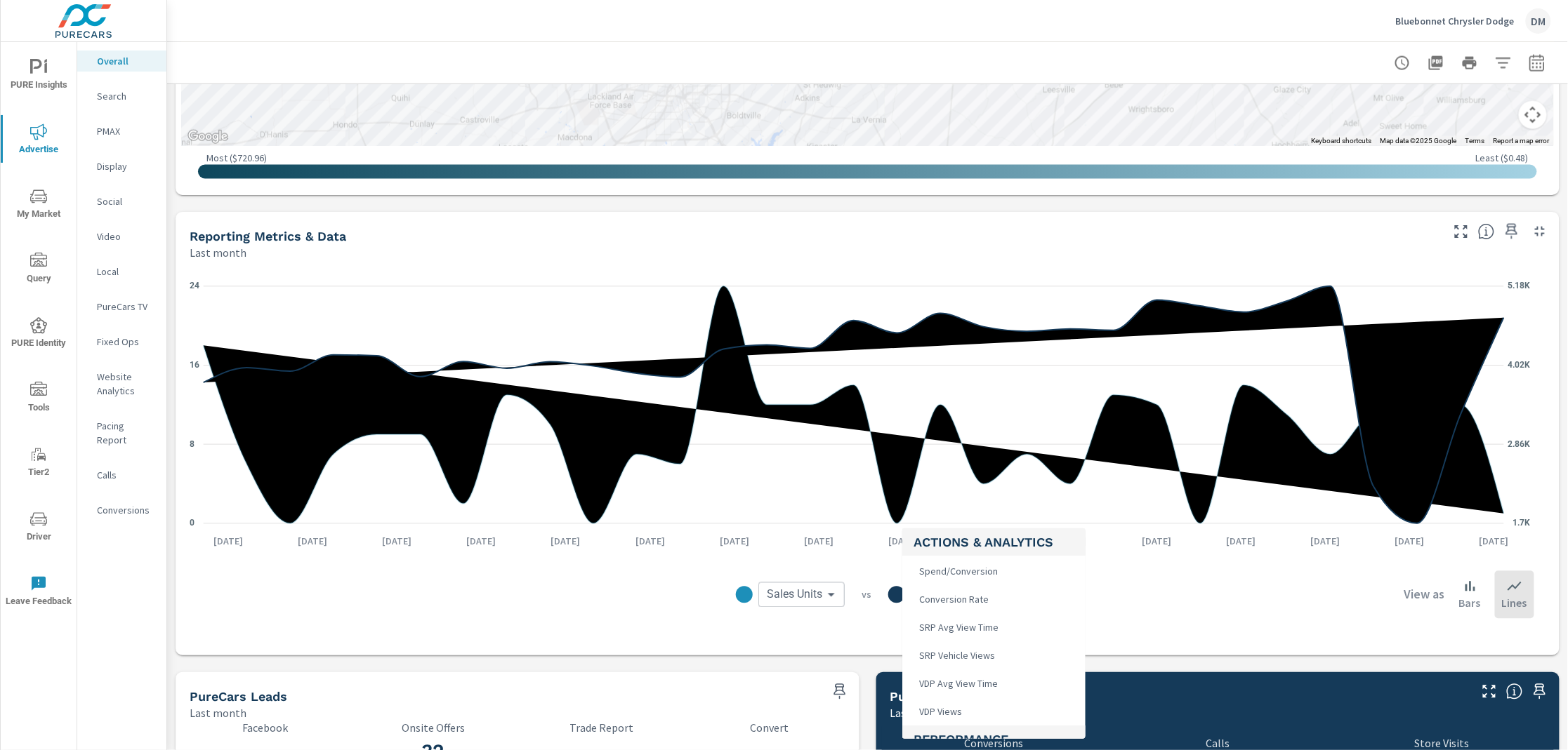
scroll to position [421, 0]
click at [967, 680] on li "VDP Views" at bounding box center [994, 681] width 184 height 28
type input "VDP Views"
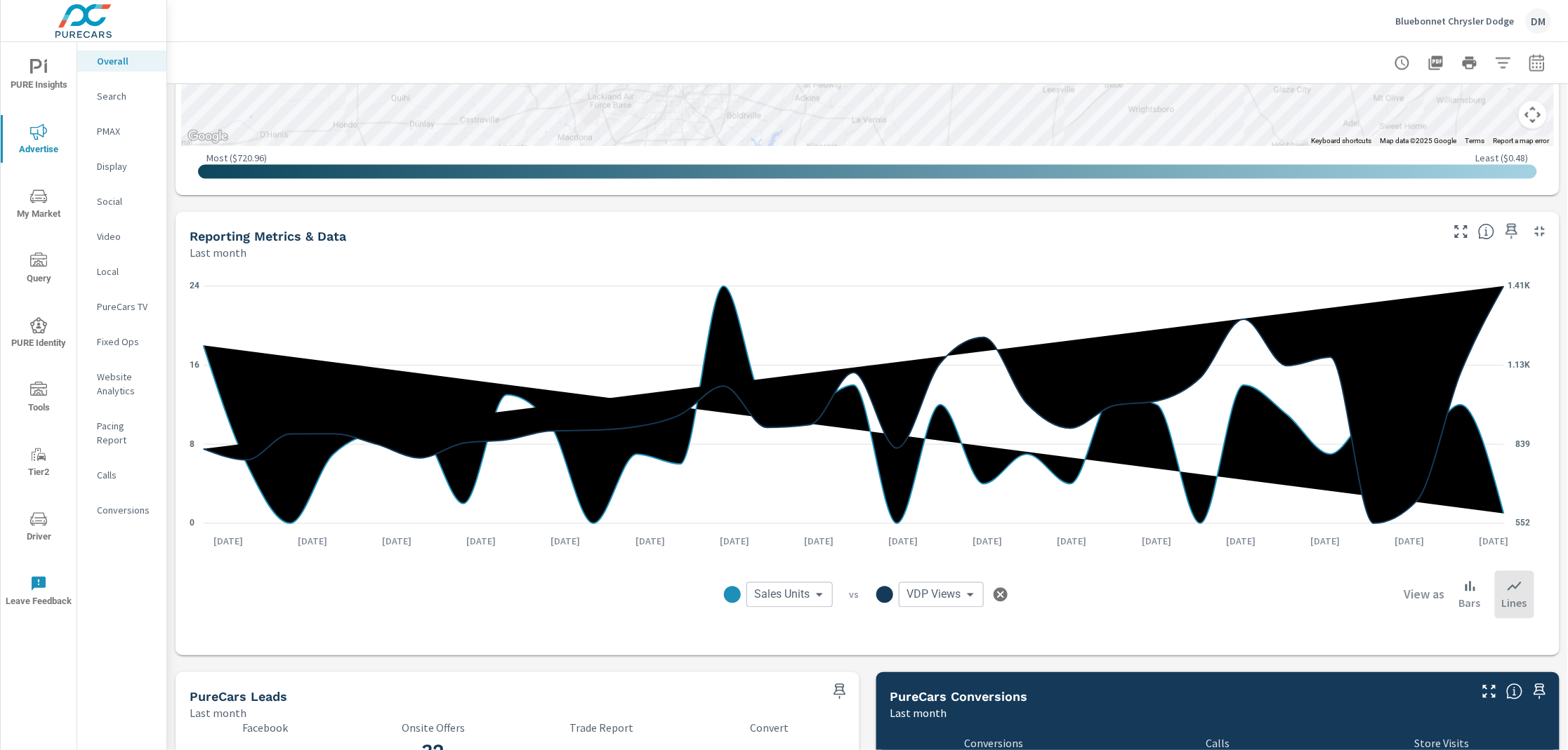
click at [31, 78] on span "PURE Insights" at bounding box center [38, 75] width 67 height 34
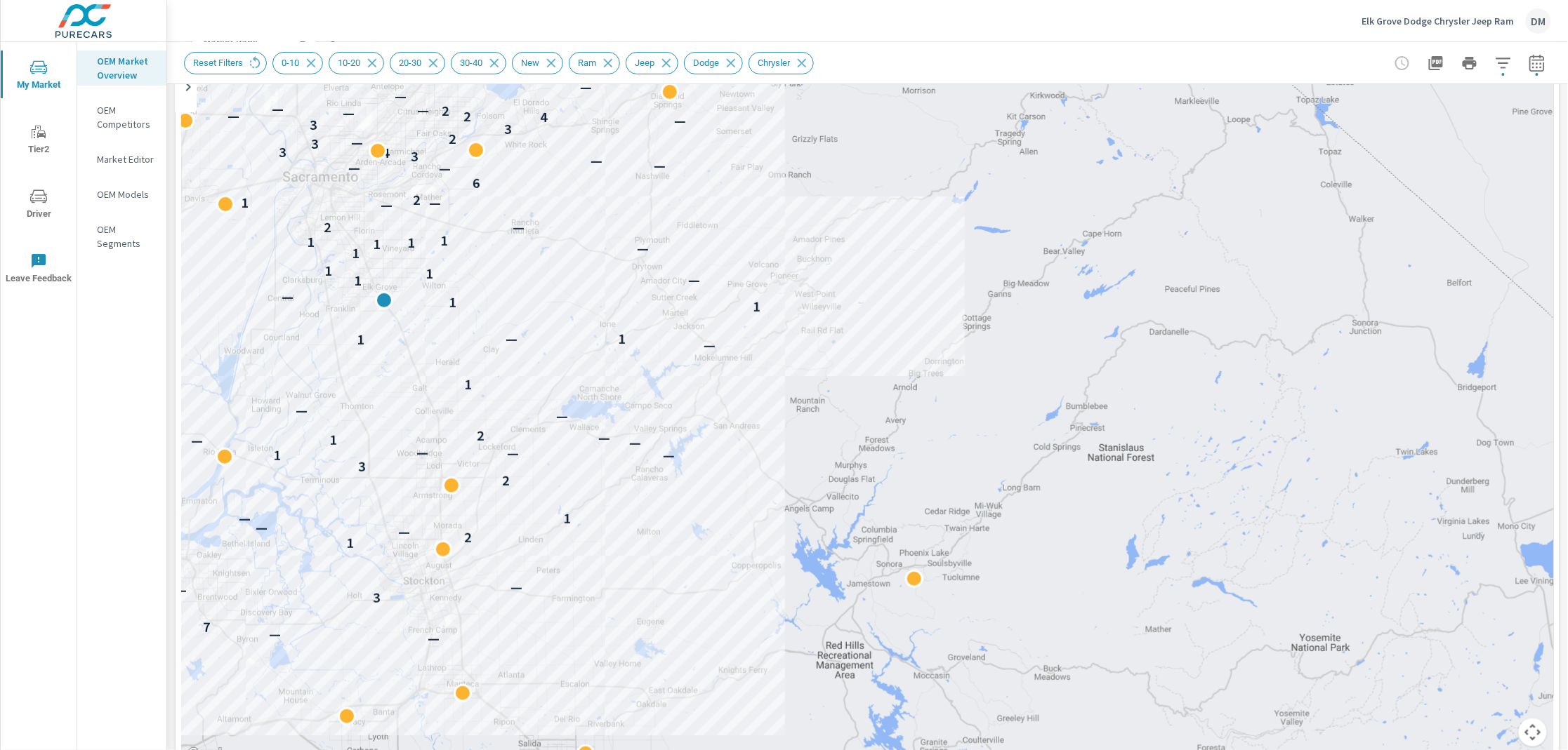
scroll to position [108, 0]
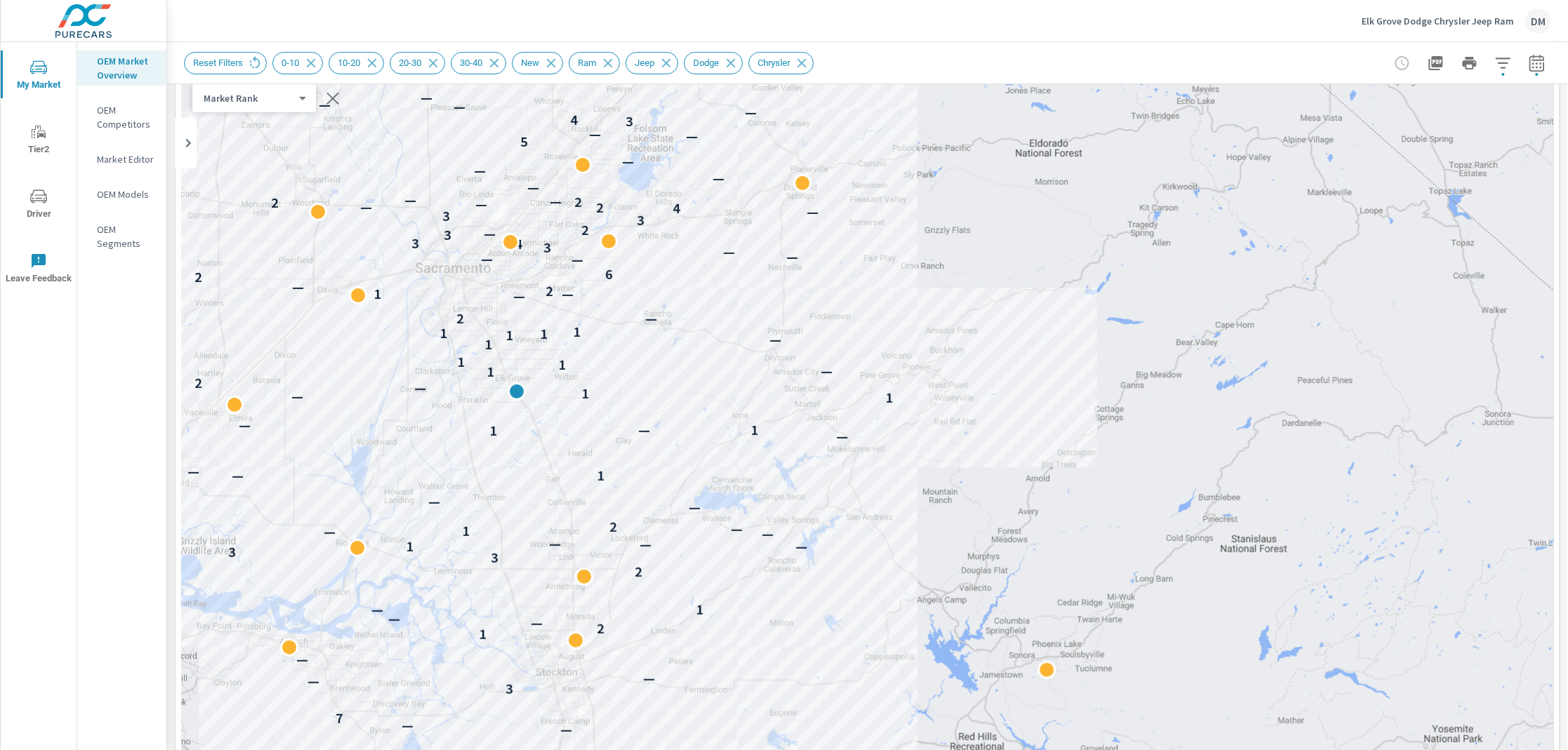
drag, startPoint x: 608, startPoint y: 320, endPoint x: 742, endPoint y: 355, distance: 138.5
click at [742, 355] on div "— — 7 3 — — — 1 2 — — — 1 2 3 3 — 1 — — — — 1 — 2 — — — 1 — — 1 1 — — 1 — 1 — 2…" at bounding box center [867, 429] width 1373 height 780
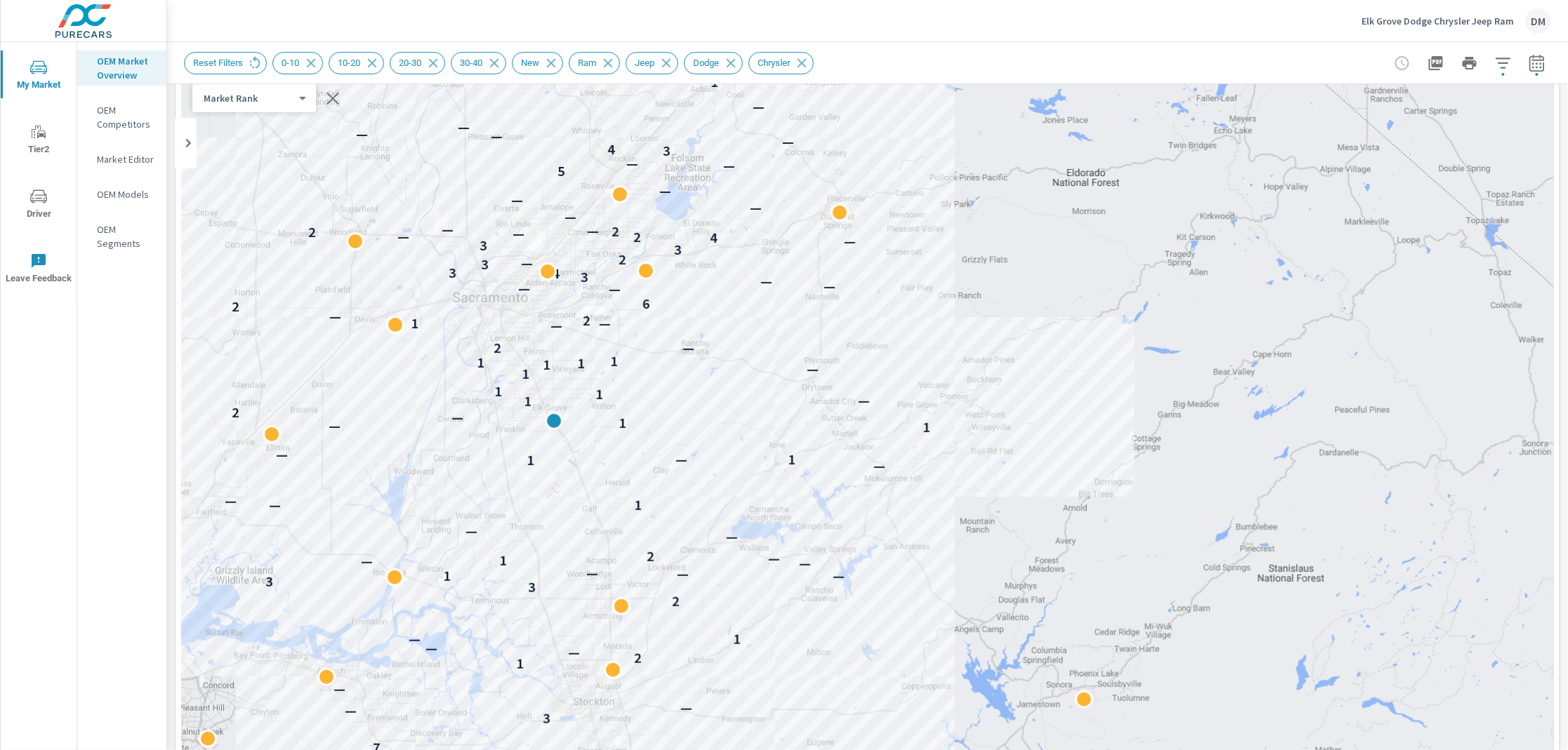
drag, startPoint x: 835, startPoint y: 334, endPoint x: 874, endPoint y: 364, distance: 49.2
click at [874, 364] on div "— — 7 3 — — — 1 2 — — — 1 2 3 3 — 1 — — — — 1 — 2 — — — 1 — — 1 1 — — 1 — 1 — 2…" at bounding box center [867, 429] width 1373 height 780
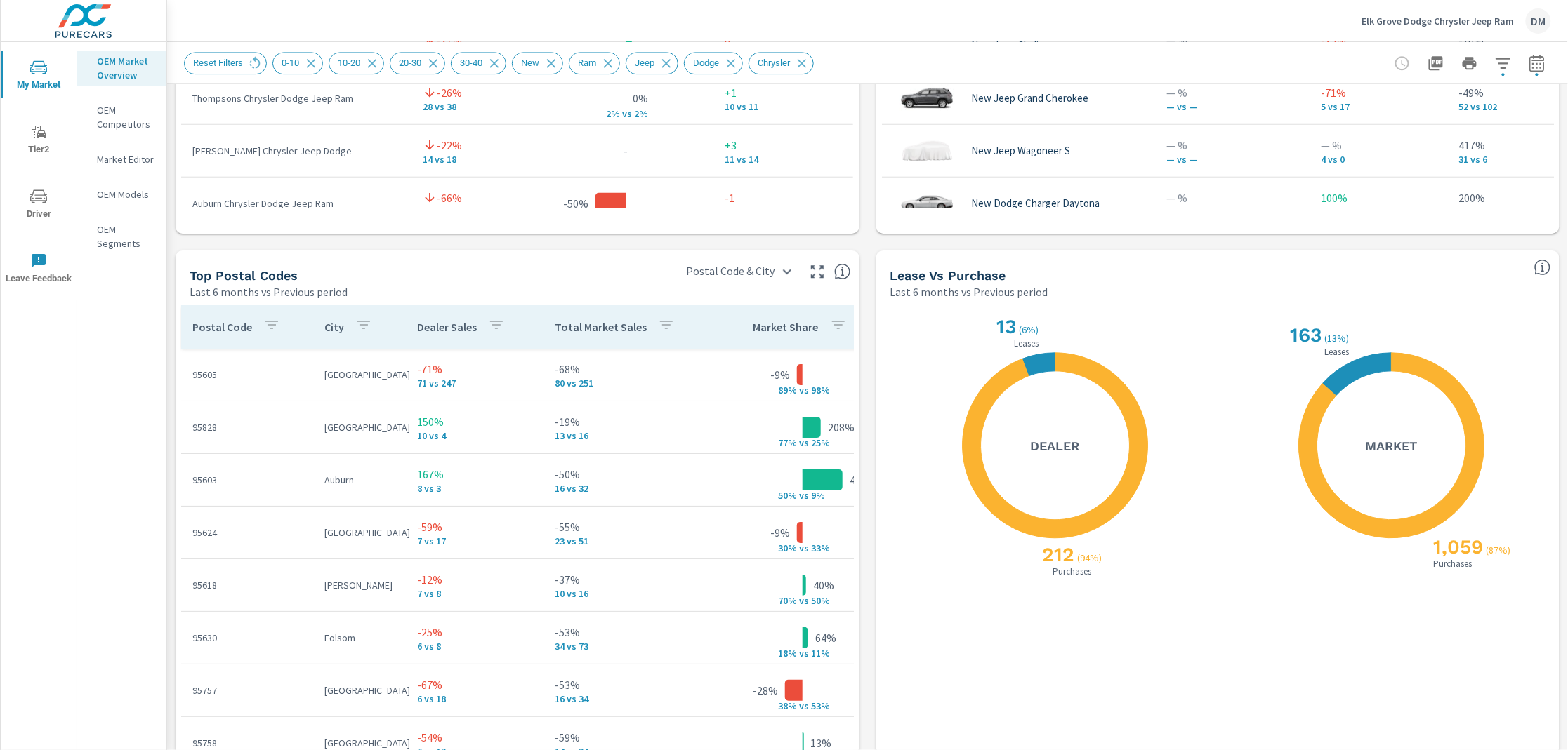
scroll to position [1735, 0]
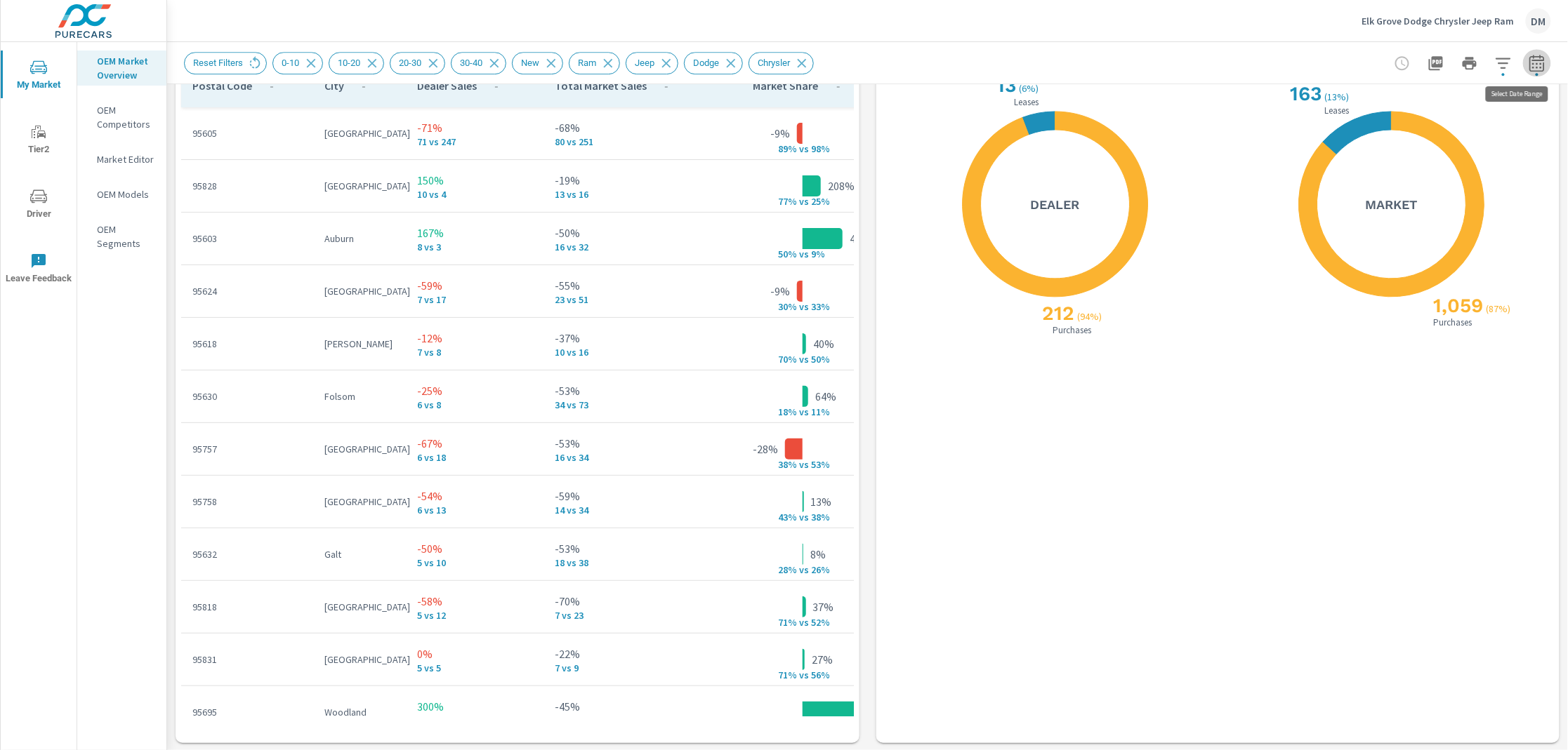
click at [1529, 60] on icon "button" at bounding box center [1536, 62] width 15 height 17
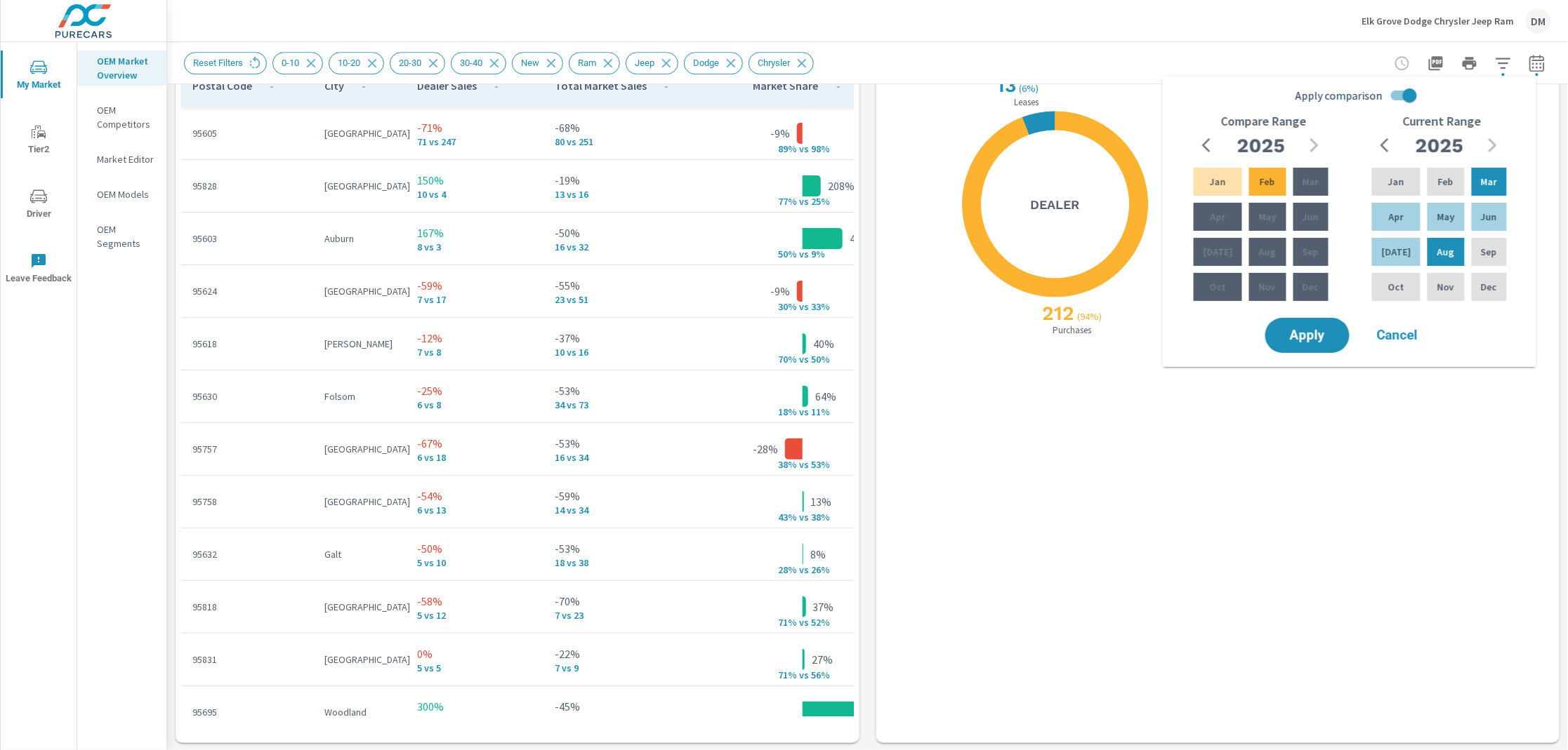
click at [1399, 96] on input "Apply comparison" at bounding box center [1410, 95] width 80 height 26
checkbox input "false"
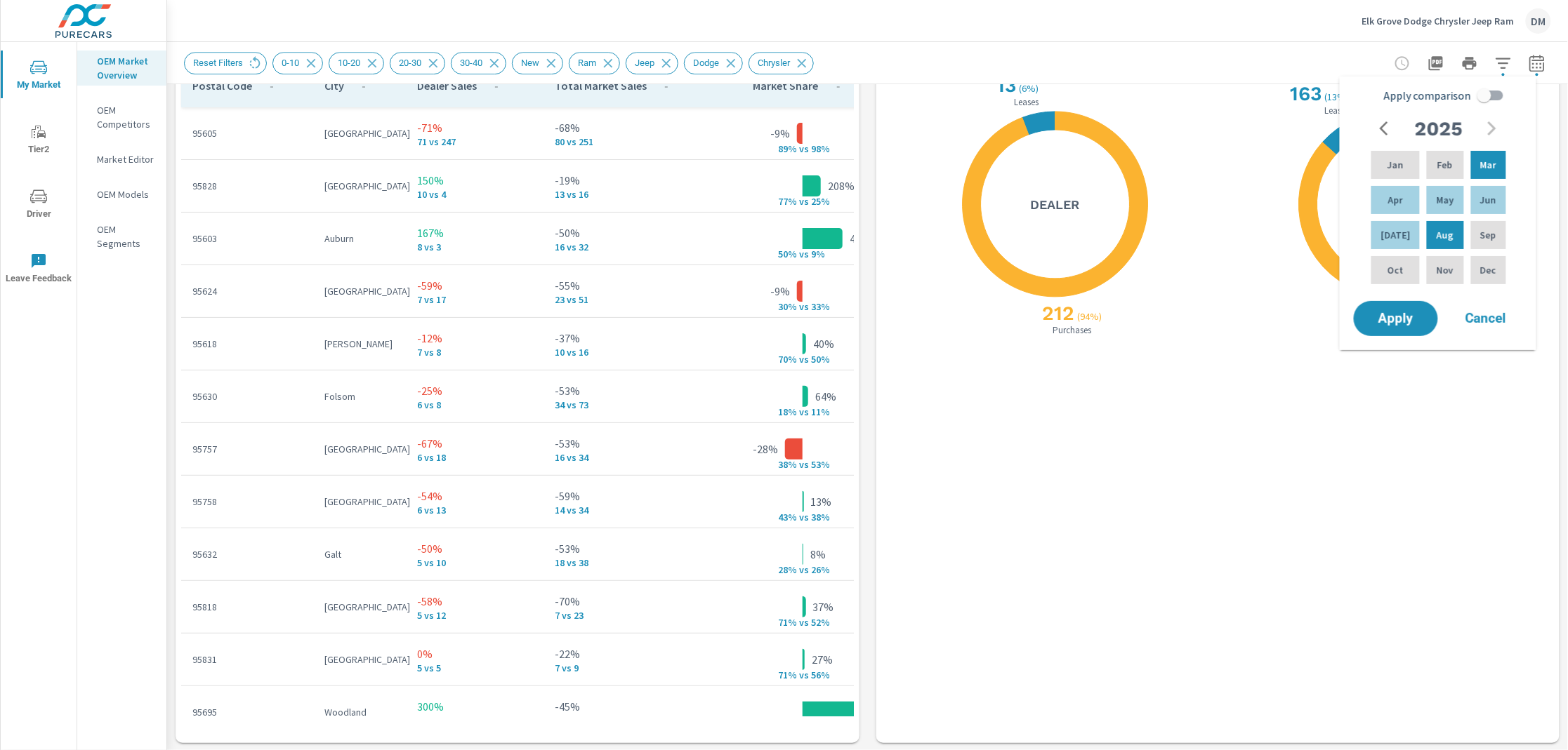
click at [1373, 318] on span "Apply" at bounding box center [1395, 318] width 56 height 13
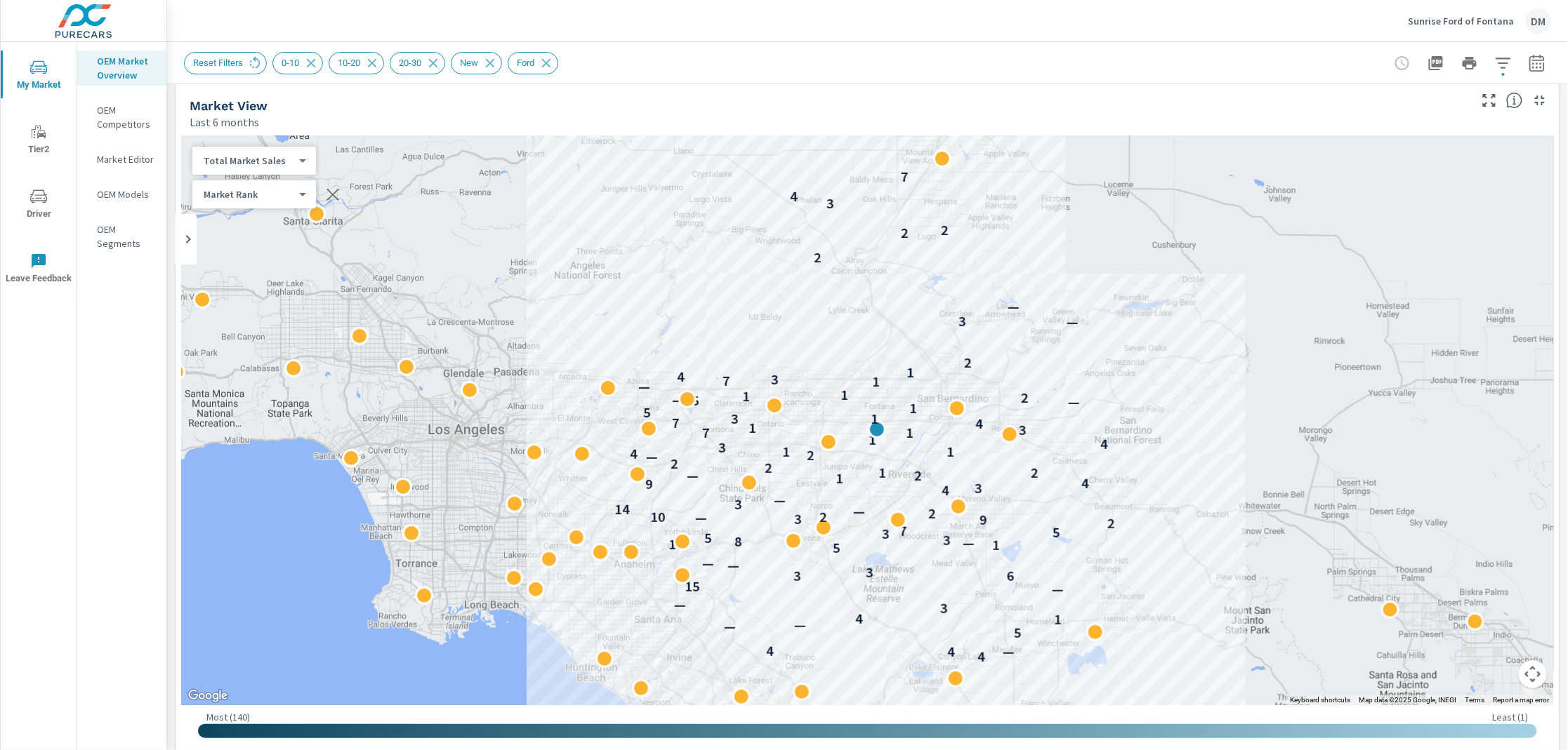
scroll to position [14, 0]
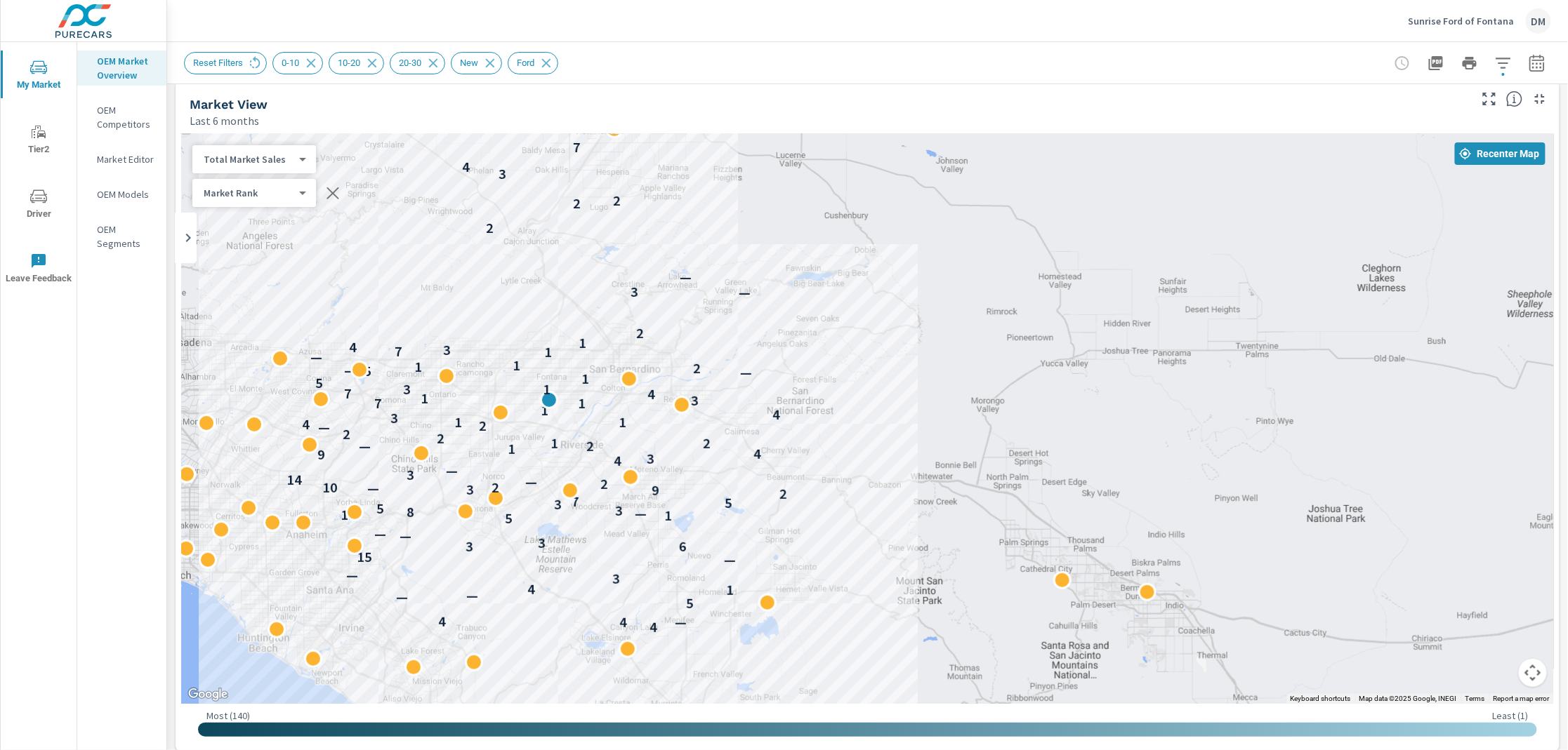
drag, startPoint x: 1386, startPoint y: 454, endPoint x: 1049, endPoint y: 415, distance: 339.2
click at [1059, 421] on div "4 — 4 4 5 — — 1 4 3 — — 15 6 3 3 — — 5 1 12 — 8 3 5 3 5 7 2 9 3 — 2 10 2 — 14 3…" at bounding box center [1063, 685] width 1045 height 588
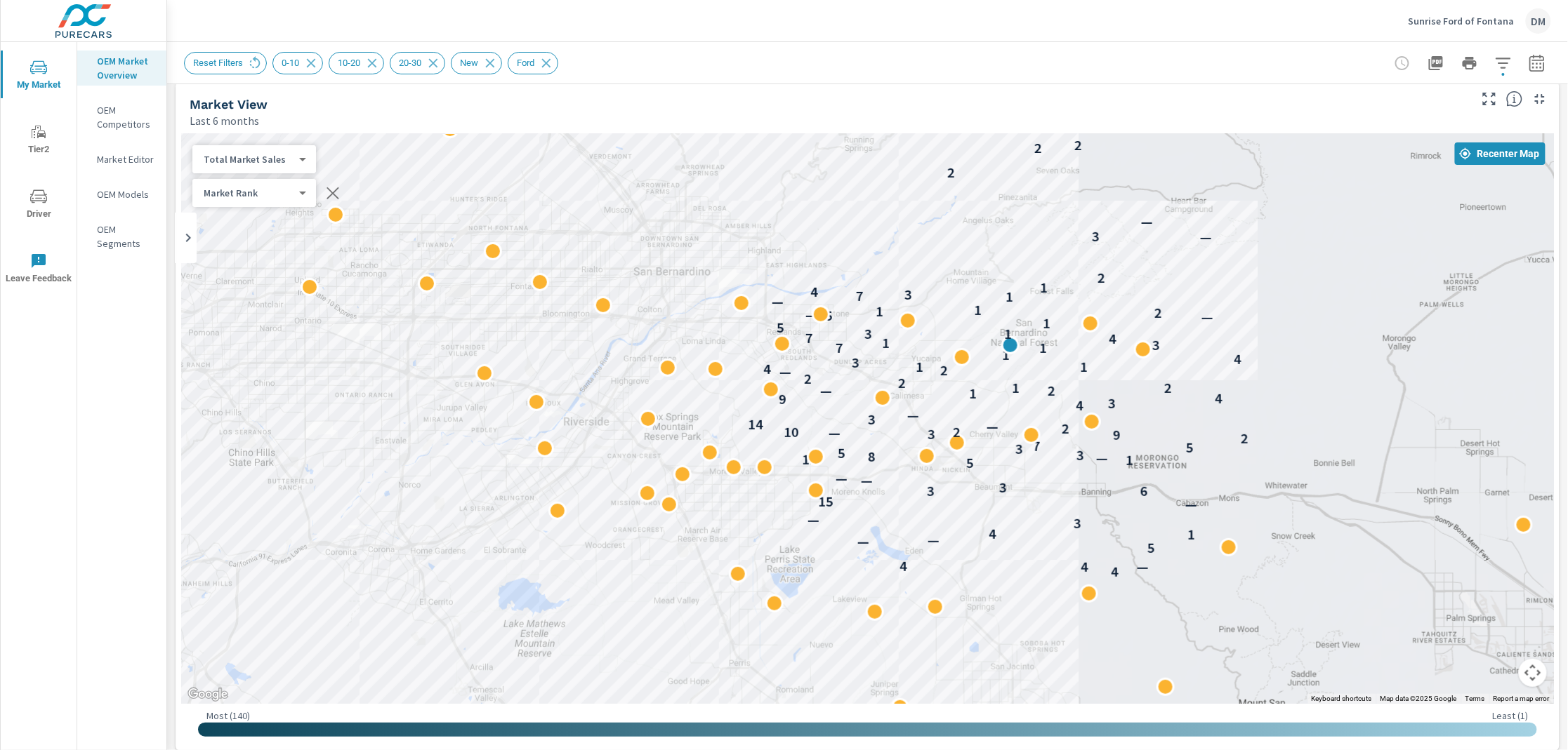
drag, startPoint x: 922, startPoint y: 424, endPoint x: 1400, endPoint y: 365, distance: 481.6
click at [1454, 362] on div "4 — 4 4 5 — — 1 4 3 — — 15 6 3 3 — — 5 1 12 — 8 3 5 3 5 7 2 9 3 — 2 10 2 — 14 3…" at bounding box center [867, 419] width 1373 height 570
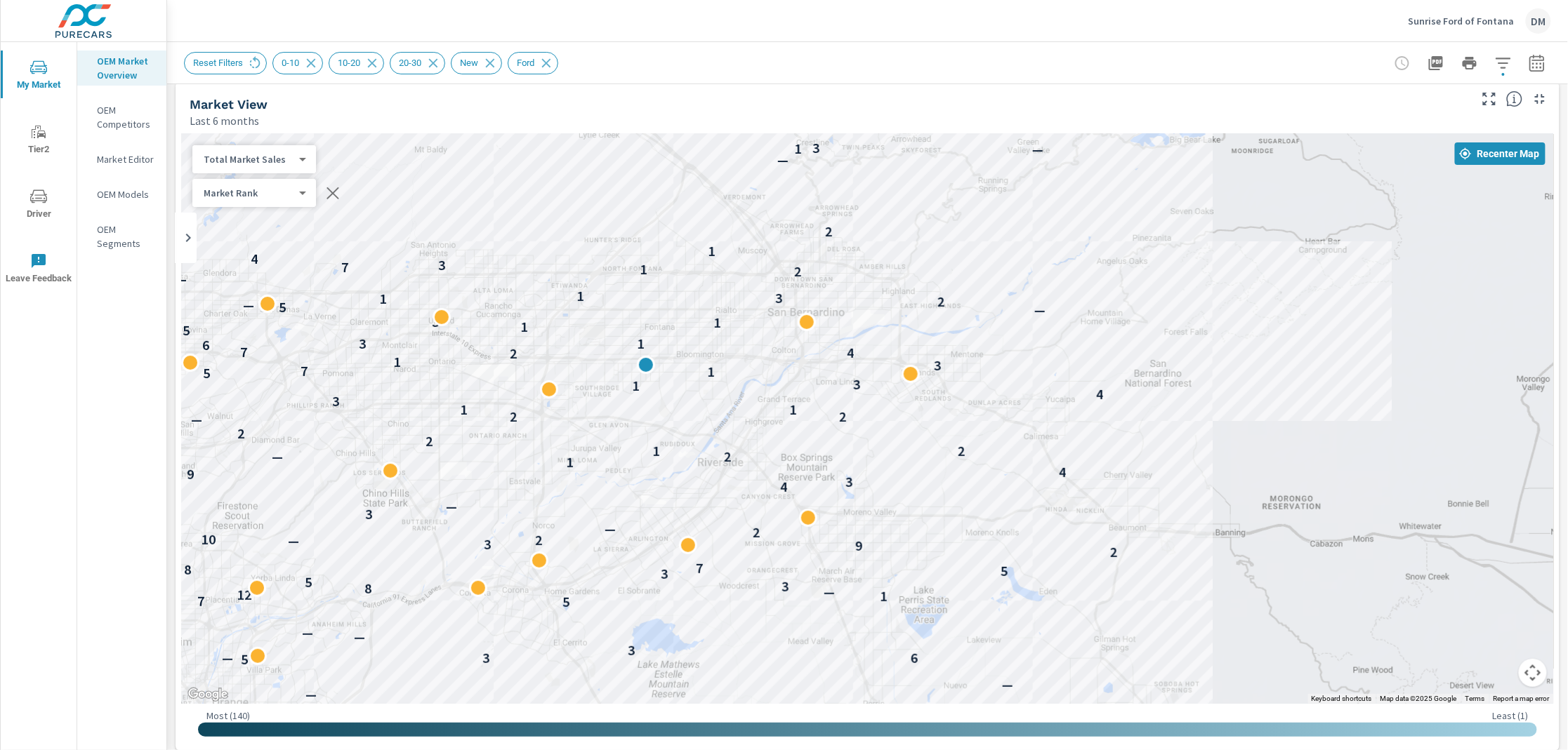
drag, startPoint x: 954, startPoint y: 458, endPoint x: 1094, endPoint y: 505, distance: 147.7
click at [1094, 505] on div "4 — 4 4 5 — — 1 4 3 — — — 5 6 — 3 3 — — 5 7 1 12 — 8 3 5 3 5 8 7 2 9 3 — 2 10 2…" at bounding box center [1524, 755] width 1045 height 588
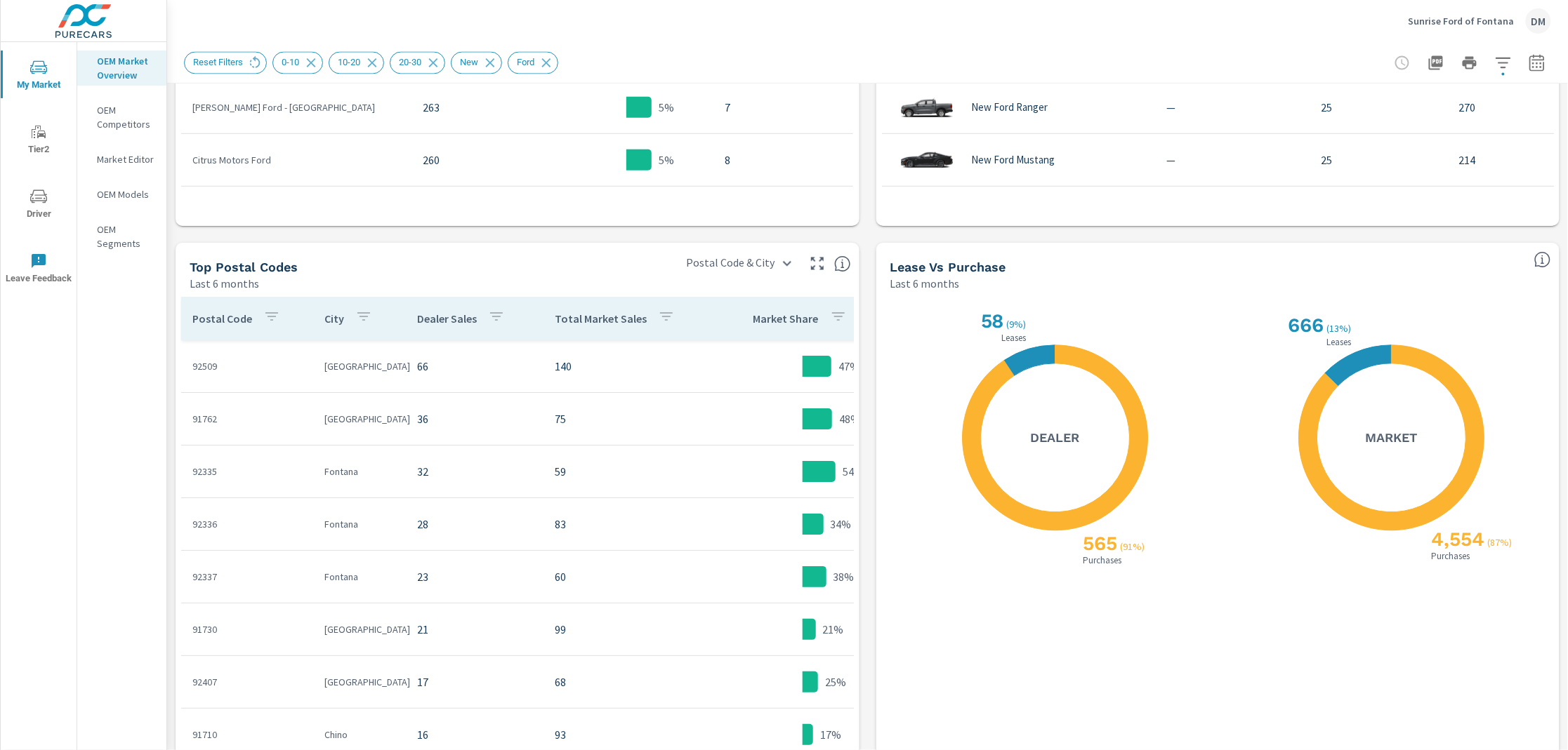
scroll to position [1113, 0]
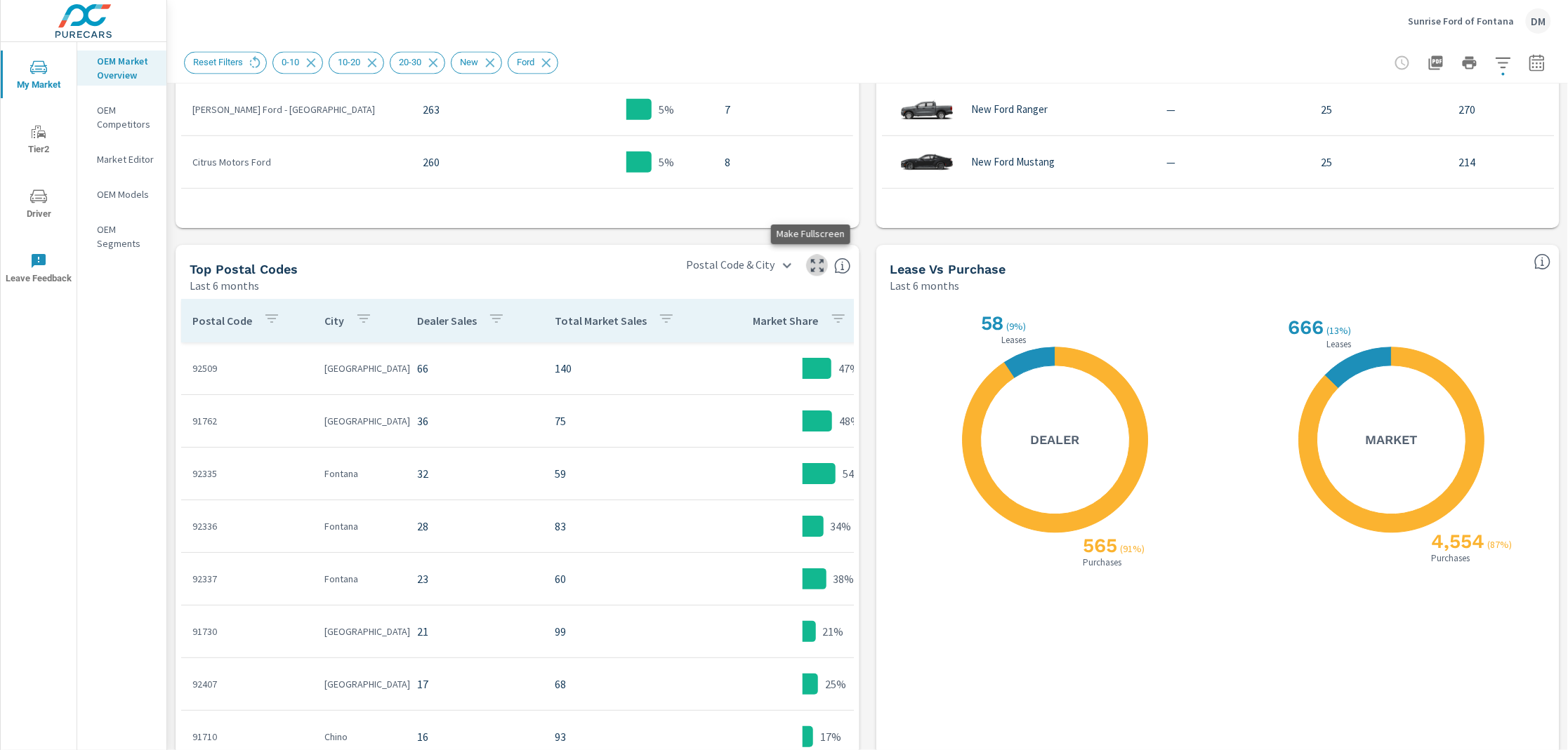
click at [809, 263] on icon "button" at bounding box center [817, 266] width 17 height 17
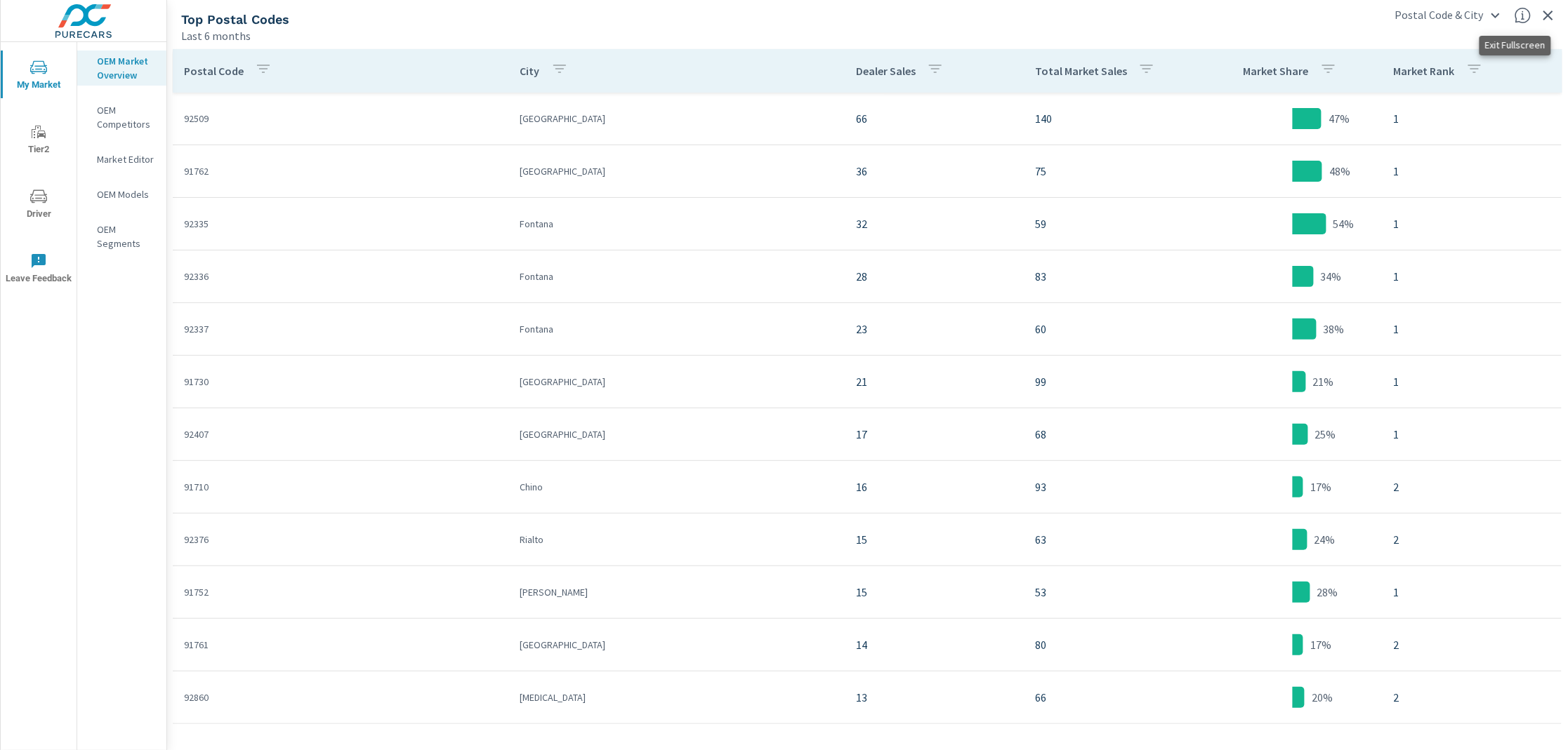
click at [1555, 16] on icon "button" at bounding box center [1547, 15] width 17 height 17
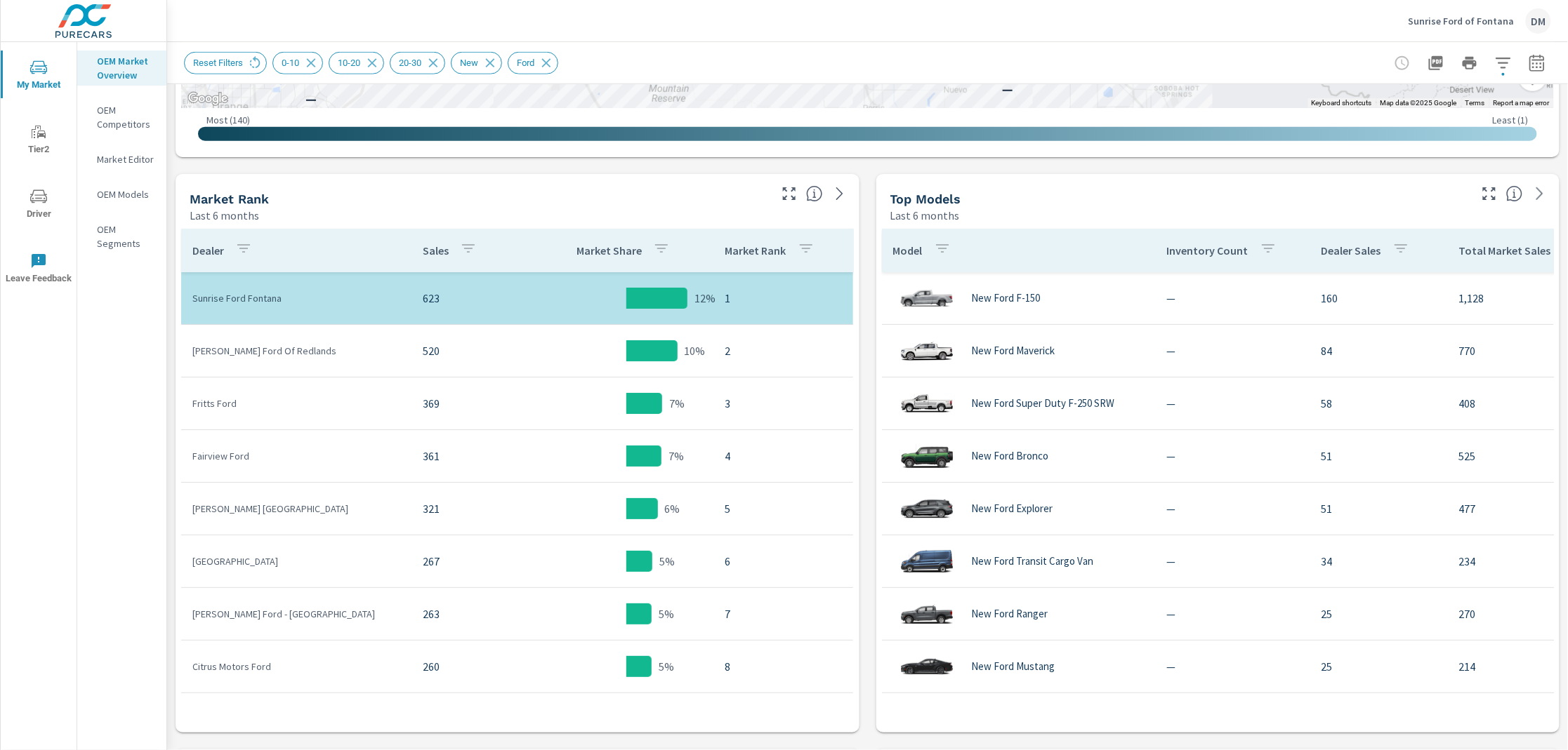
scroll to position [604, 0]
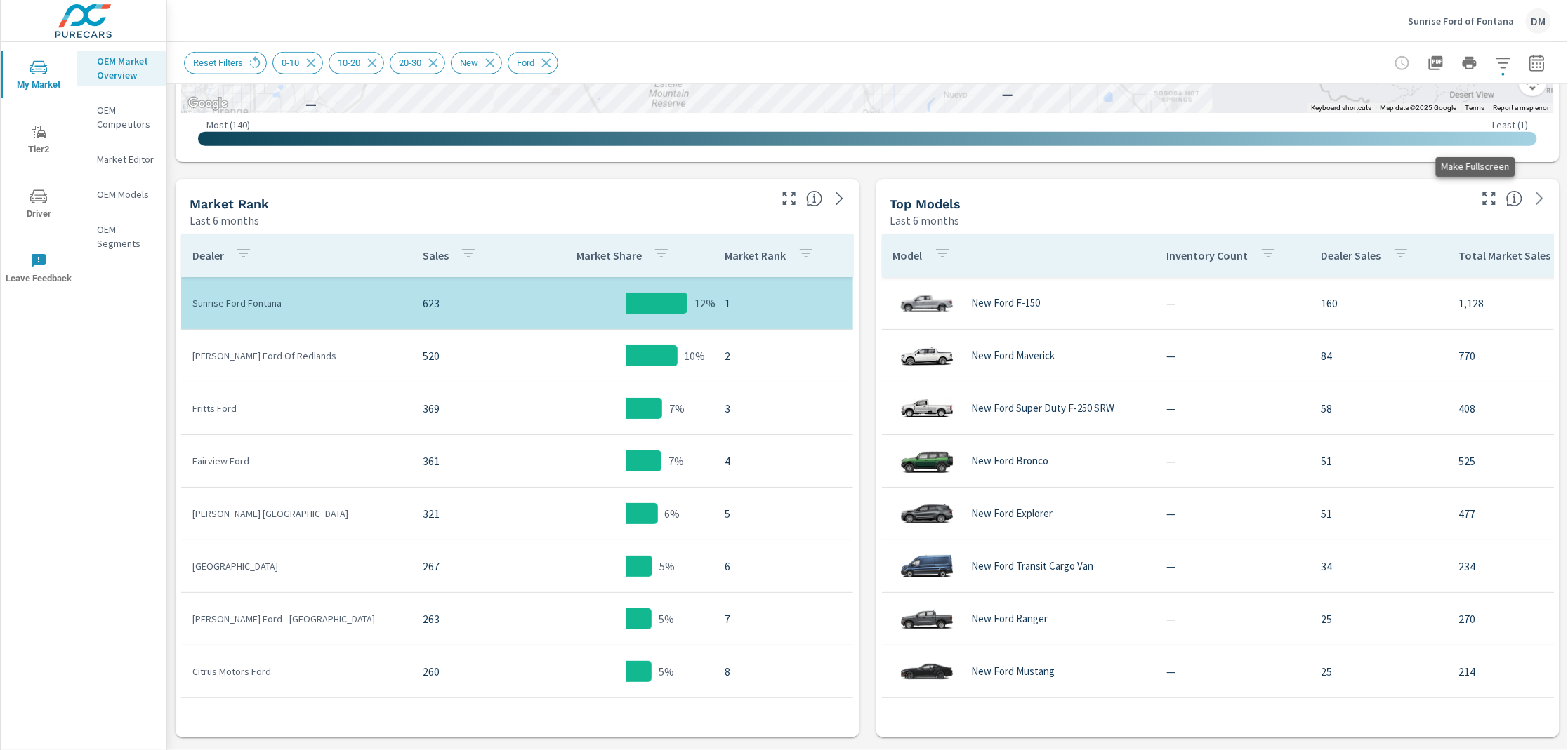
click at [1481, 190] on icon "button" at bounding box center [1489, 198] width 17 height 17
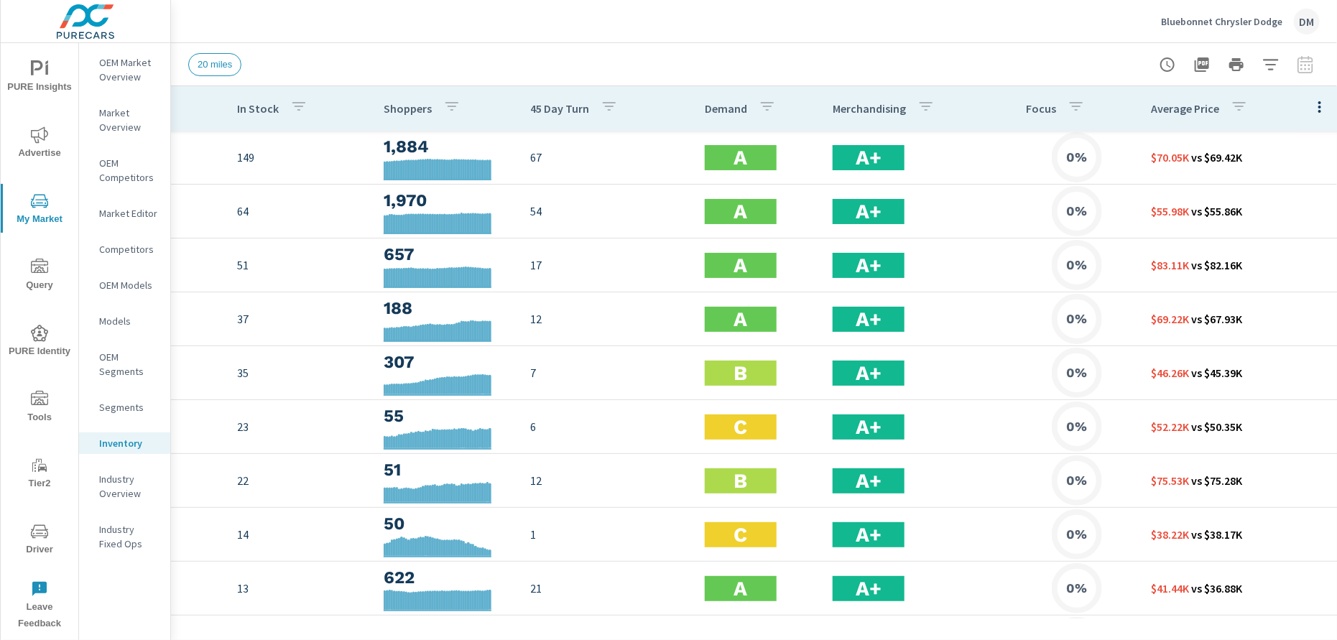
scroll to position [0, 241]
